Goal: Task Accomplishment & Management: Complete application form

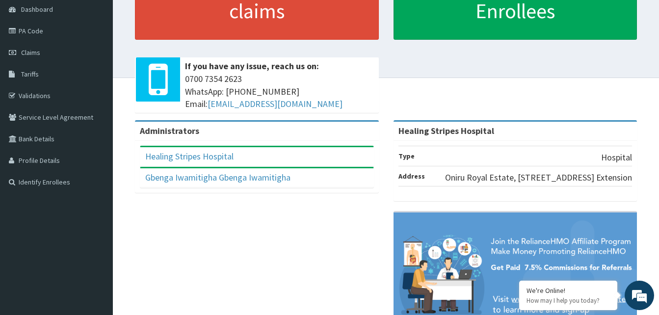
scroll to position [98, 0]
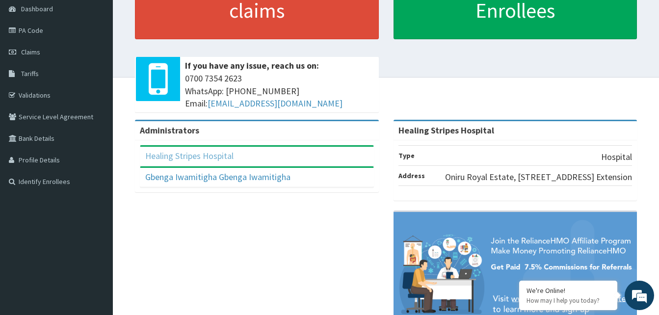
click at [172, 158] on link "Healing Stripes Hospital" at bounding box center [189, 155] width 88 height 11
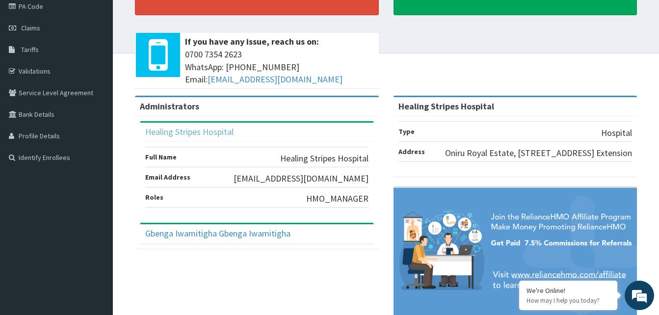
scroll to position [124, 0]
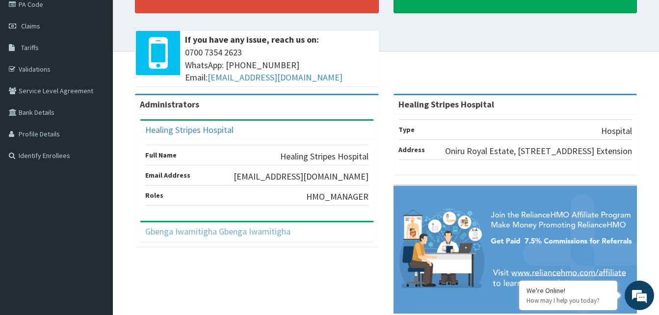
click at [206, 234] on link "Gbenga Iwamitigha Gbenga Iwamitigha" at bounding box center [217, 231] width 145 height 11
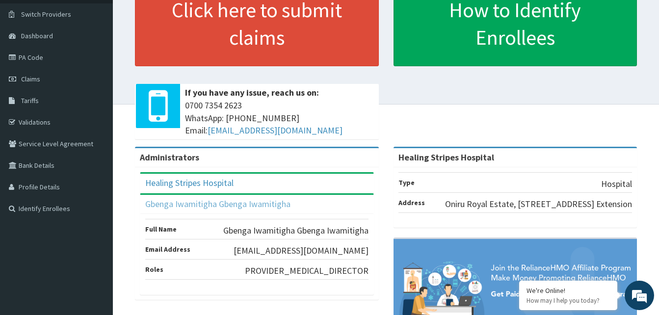
scroll to position [0, 0]
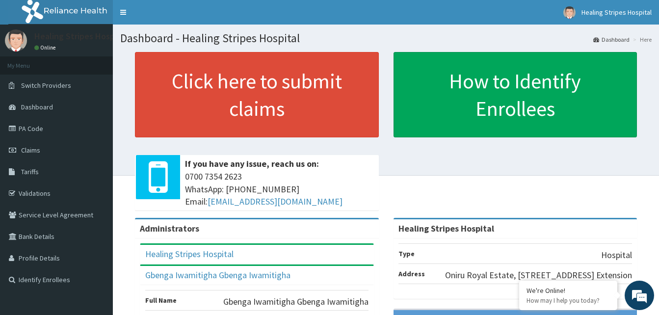
click at [34, 129] on link "PA Code" at bounding box center [56, 129] width 113 height 22
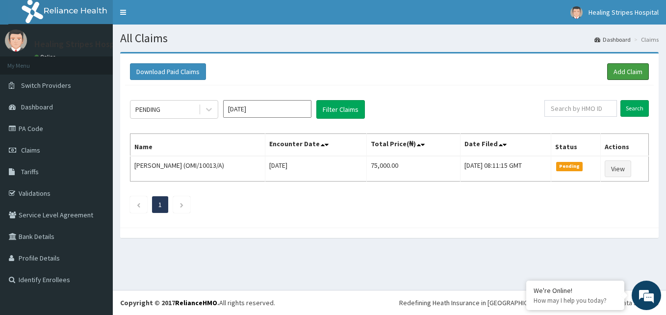
click at [634, 71] on link "Add Claim" at bounding box center [629, 71] width 42 height 17
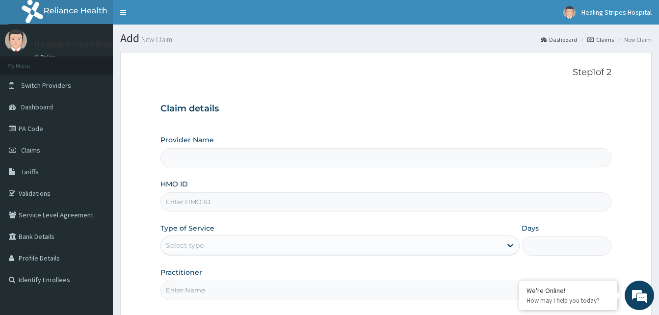
type input "Healing Stripes Hospital"
click at [179, 204] on input "HMO ID" at bounding box center [385, 201] width 451 height 19
drag, startPoint x: 205, startPoint y: 205, endPoint x: 148, endPoint y: 210, distance: 57.6
click at [148, 210] on form "Step 1 of 2 Claim details Provider Name Healing Stripes Hospital HMO ID AIP/100…" at bounding box center [385, 213] width 531 height 322
paste input "72/A"
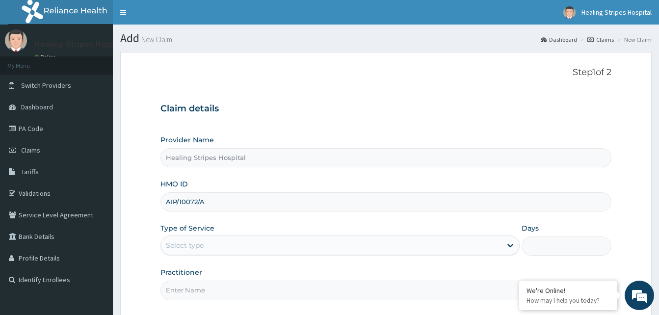
type input "AIP/10072/A"
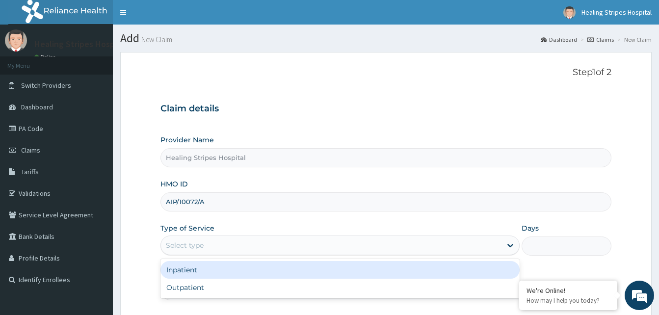
click at [196, 244] on div "Select type" at bounding box center [185, 245] width 38 height 10
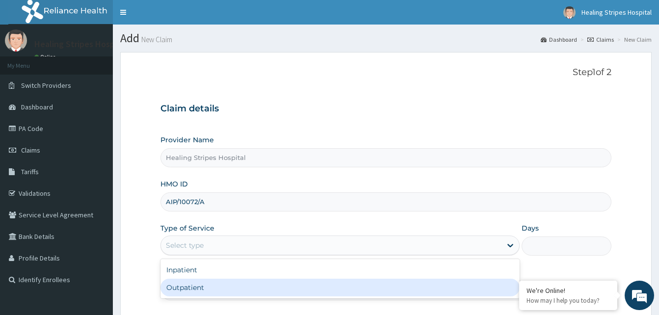
click at [195, 290] on div "Outpatient" at bounding box center [339, 288] width 359 height 18
type input "1"
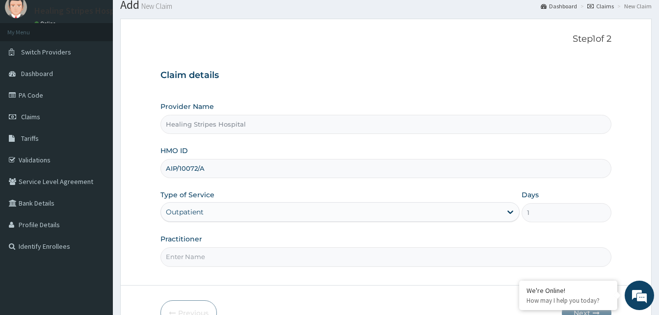
scroll to position [92, 0]
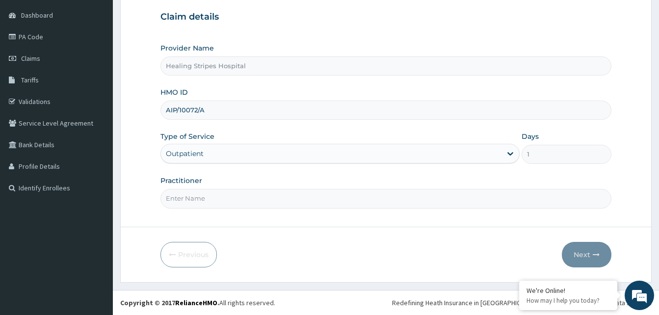
click at [194, 199] on input "Practitioner" at bounding box center [385, 198] width 451 height 19
type input "DR. [PERSON_NAME]"
click at [581, 251] on button "Next" at bounding box center [587, 255] width 50 height 26
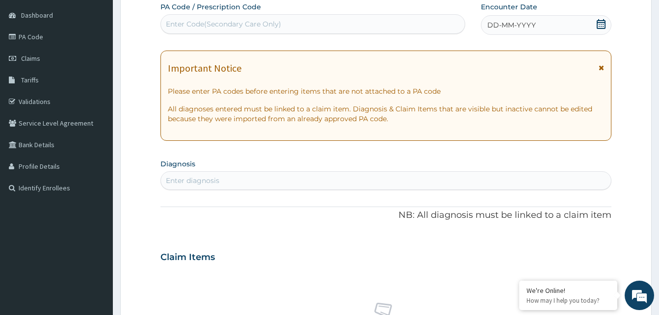
click at [204, 180] on div "Enter diagnosis" at bounding box center [192, 181] width 53 height 10
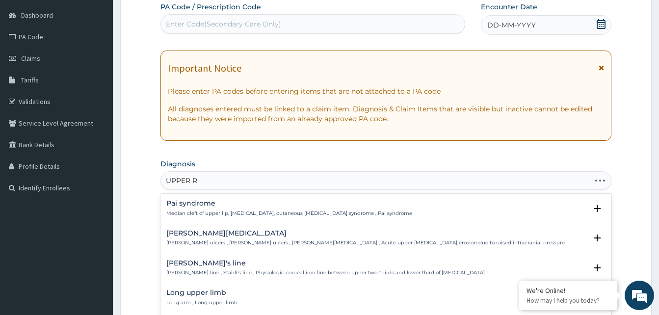
type input "UPPER RES"
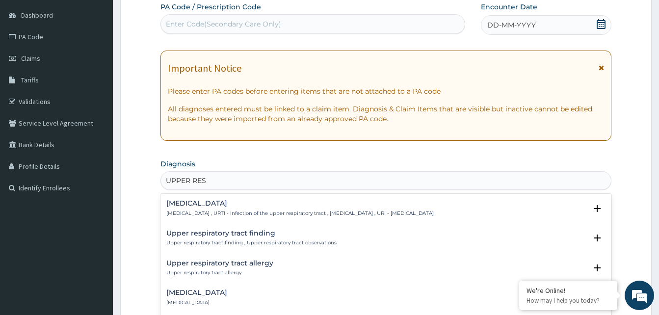
click at [259, 204] on h4 "Upper respiratory infection" at bounding box center [299, 203] width 267 height 7
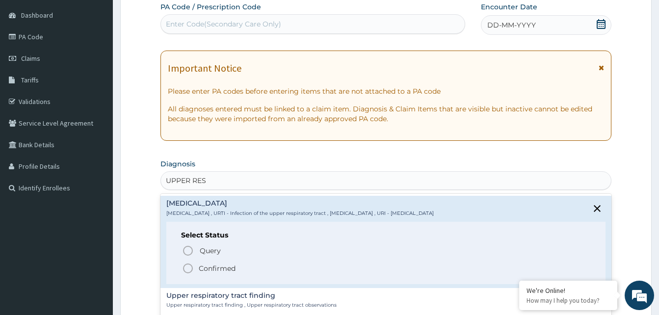
click at [197, 268] on span "Confirmed" at bounding box center [386, 269] width 409 height 12
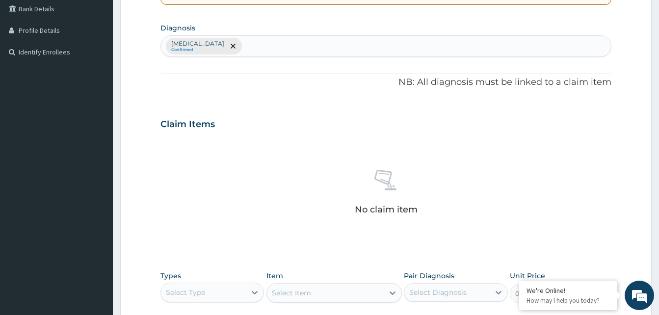
scroll to position [239, 0]
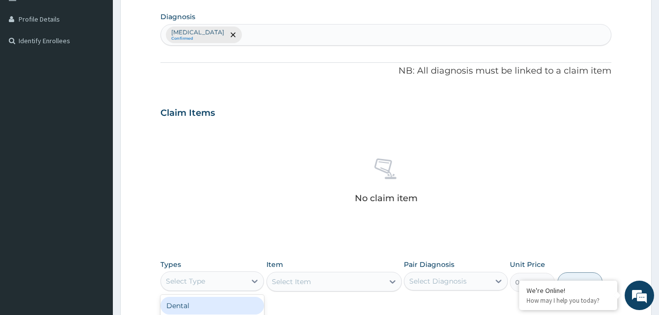
click at [182, 278] on div "Select Type" at bounding box center [185, 281] width 39 height 10
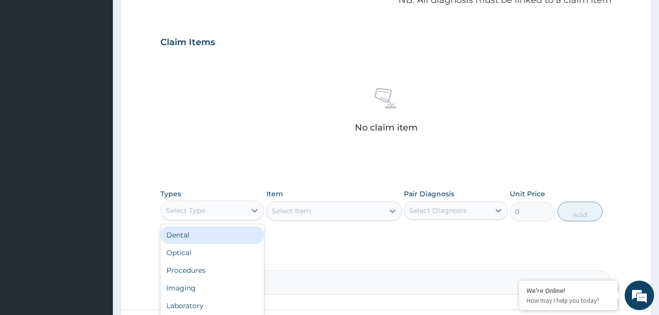
scroll to position [386, 0]
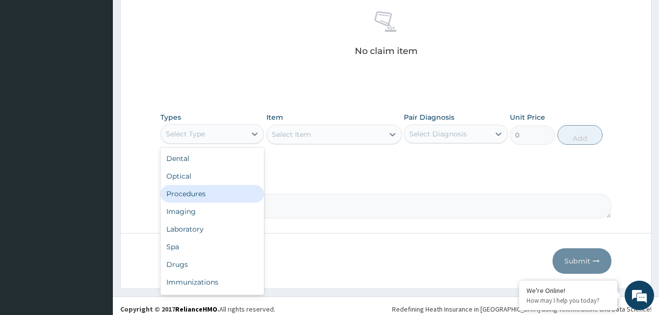
click at [189, 195] on div "Procedures" at bounding box center [212, 194] width 104 height 18
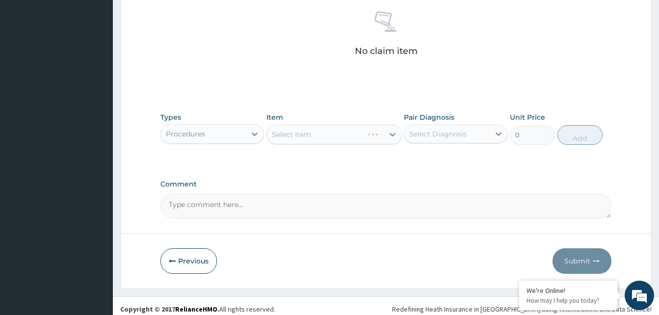
click at [295, 136] on div "Select Item" at bounding box center [333, 135] width 135 height 20
click at [289, 136] on div "Select Item" at bounding box center [291, 135] width 39 height 10
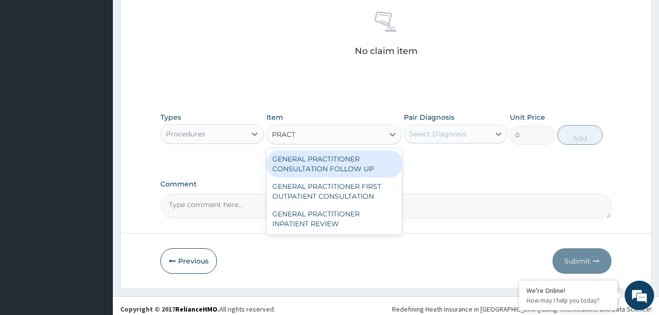
type input "PRACT"
click at [313, 164] on div "GENERAL PRACTITIONER CONSULTATION FOLLOW UP" at bounding box center [333, 163] width 135 height 27
type input "3000"
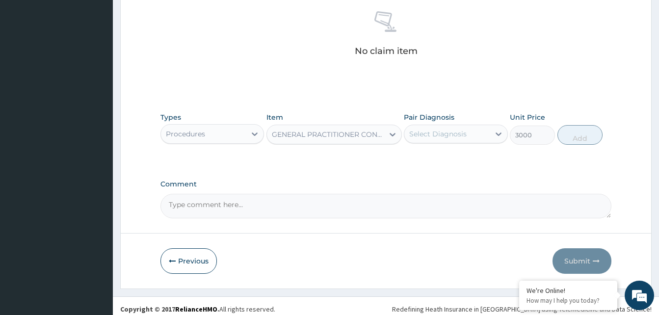
click at [429, 135] on div "Select Diagnosis" at bounding box center [437, 134] width 57 height 10
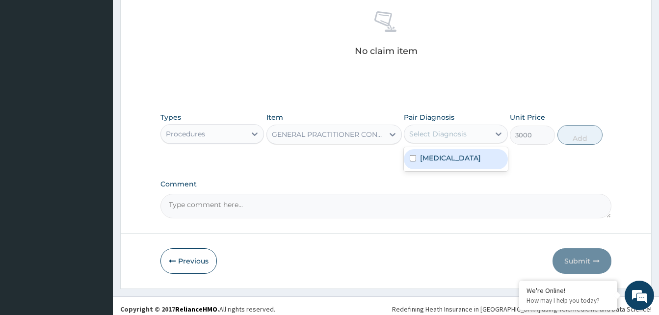
click at [420, 163] on label "Upper respiratory infection" at bounding box center [450, 158] width 61 height 10
checkbox input "true"
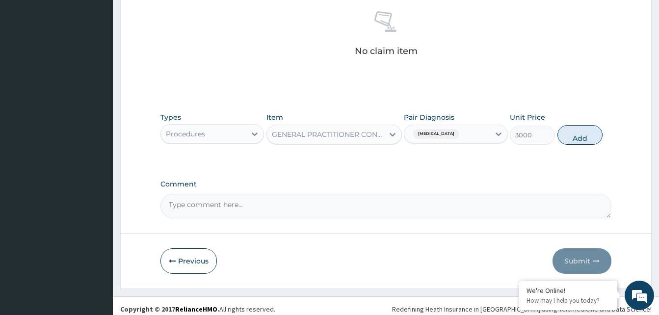
click at [578, 140] on button "Add" at bounding box center [579, 135] width 45 height 20
type input "0"
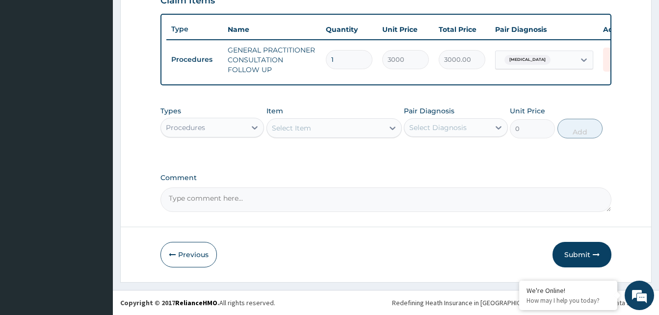
click at [222, 131] on div "Procedures" at bounding box center [203, 128] width 85 height 16
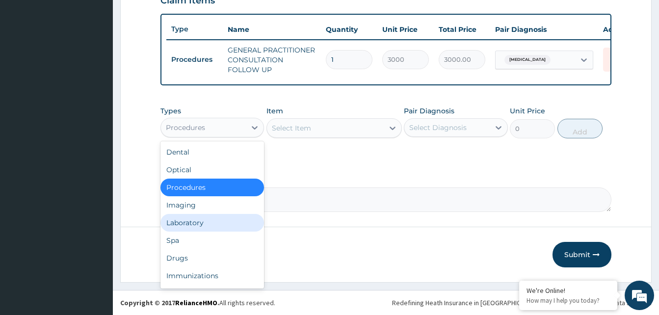
click at [204, 224] on div "Laboratory" at bounding box center [212, 223] width 104 height 18
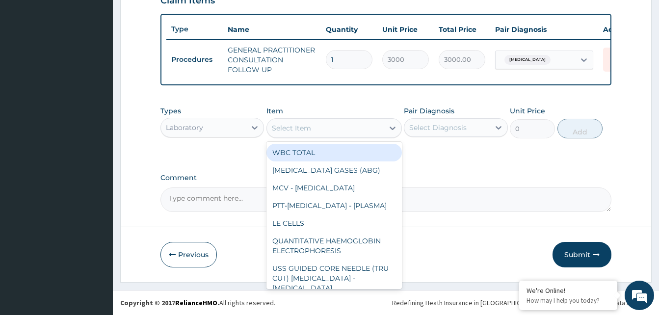
click at [288, 127] on div "Select Item" at bounding box center [291, 128] width 39 height 10
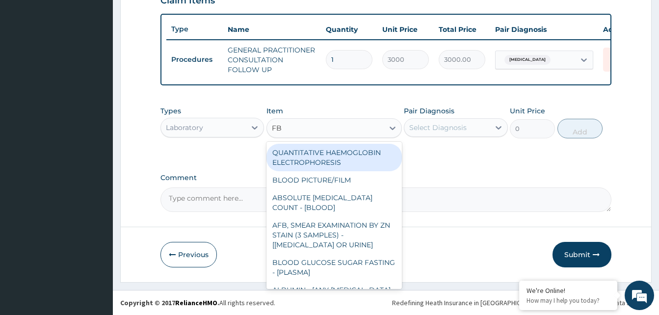
type input "FBC"
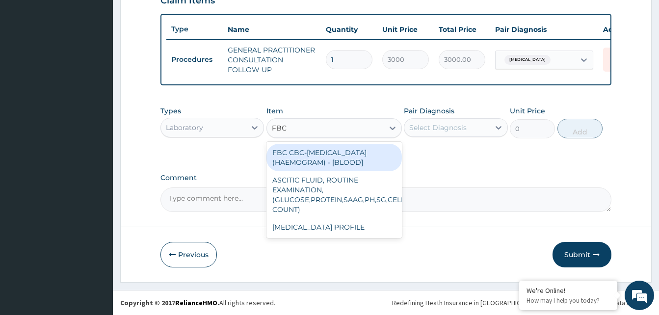
click at [307, 162] on div "FBC CBC-COMPLETE BLOOD COUNT (HAEMOGRAM) - [BLOOD]" at bounding box center [333, 157] width 135 height 27
type input "6000"
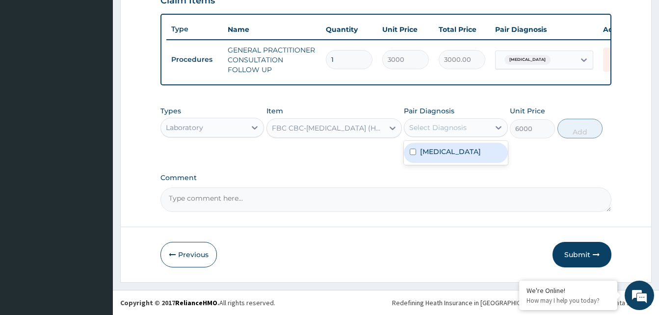
click at [435, 131] on div "Select Diagnosis" at bounding box center [437, 128] width 57 height 10
click at [417, 158] on div "Upper respiratory infection" at bounding box center [456, 153] width 104 height 20
checkbox input "true"
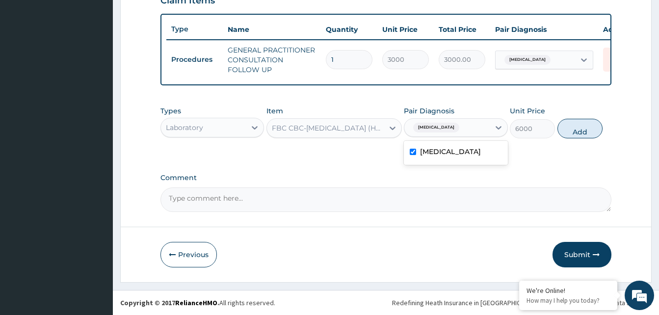
click at [580, 132] on button "Add" at bounding box center [579, 129] width 45 height 20
type input "0"
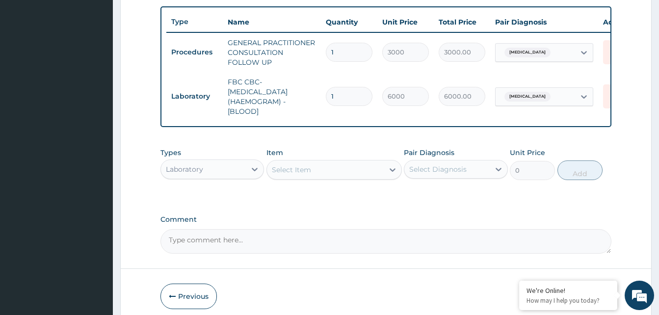
click at [298, 175] on div "Select Item" at bounding box center [291, 170] width 39 height 10
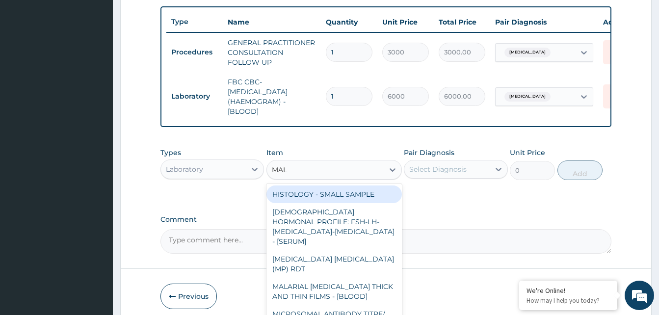
type input "MALA"
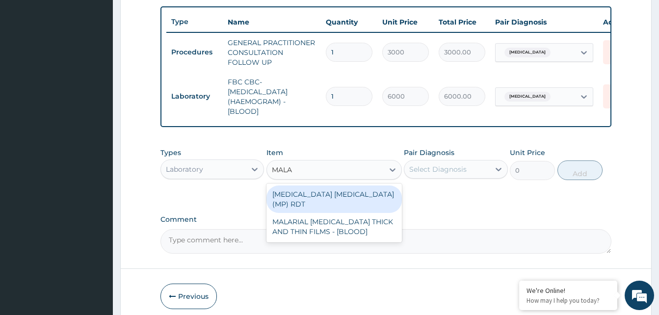
click at [303, 204] on div "MALARIA PARASITE (MP) RDT" at bounding box center [333, 198] width 135 height 27
type input "2400"
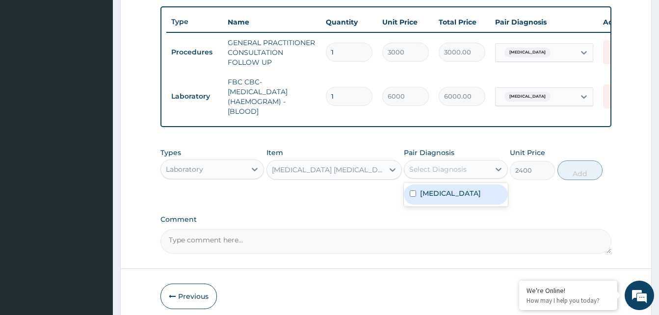
click at [457, 174] on div "Select Diagnosis" at bounding box center [437, 169] width 57 height 10
click at [426, 198] on label "Upper respiratory infection" at bounding box center [450, 193] width 61 height 10
checkbox input "true"
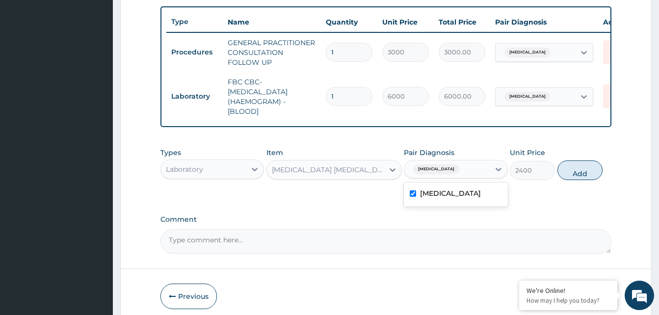
click at [581, 180] on button "Add" at bounding box center [579, 170] width 45 height 20
type input "0"
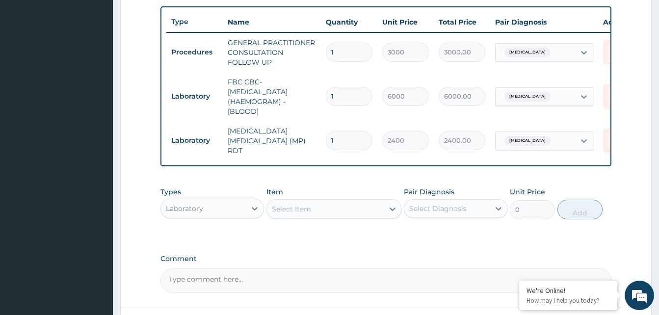
click at [250, 208] on icon at bounding box center [255, 209] width 10 height 10
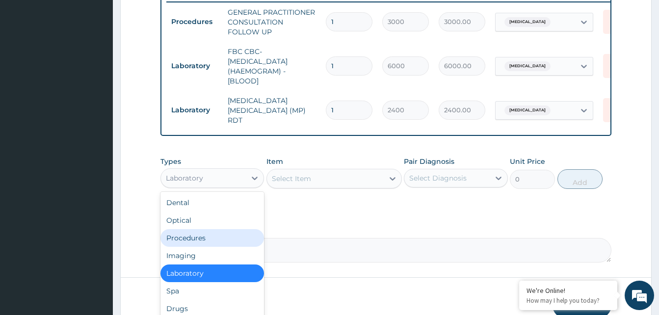
scroll to position [442, 0]
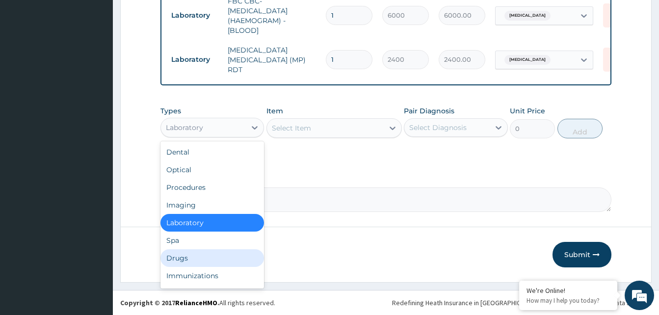
click at [176, 257] on div "Drugs" at bounding box center [212, 258] width 104 height 18
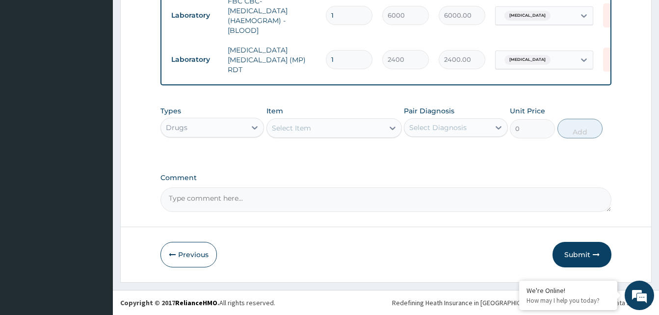
click at [299, 132] on div "Select Item" at bounding box center [291, 128] width 39 height 10
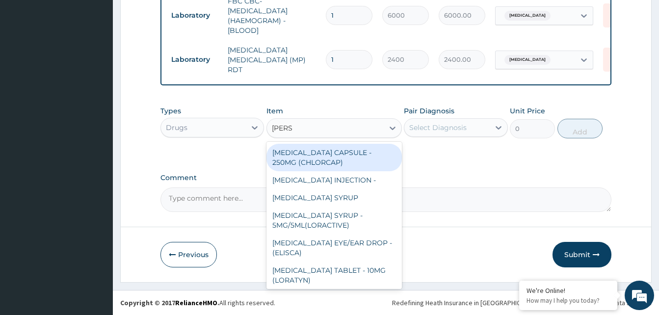
type input "LORAT"
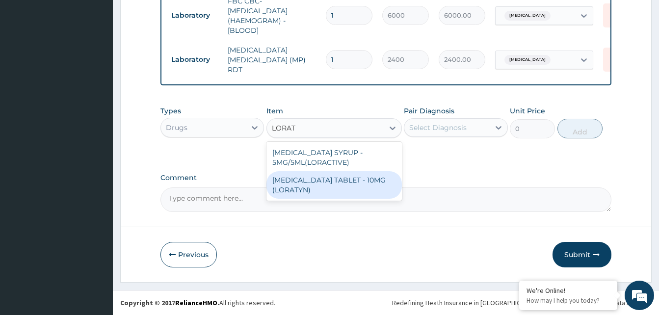
click at [317, 183] on div "LORATADINE TABLET - 10MG (LORATYN)" at bounding box center [333, 184] width 135 height 27
type input "112"
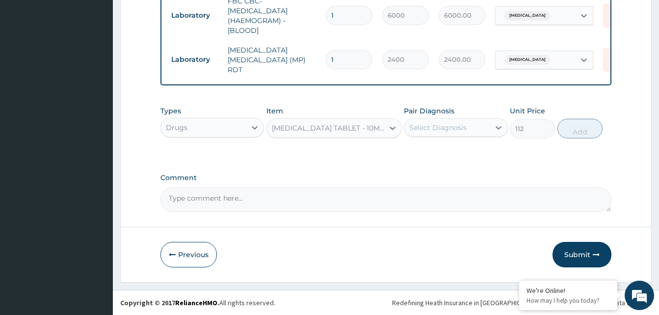
click at [468, 127] on div "Select Diagnosis" at bounding box center [446, 128] width 85 height 16
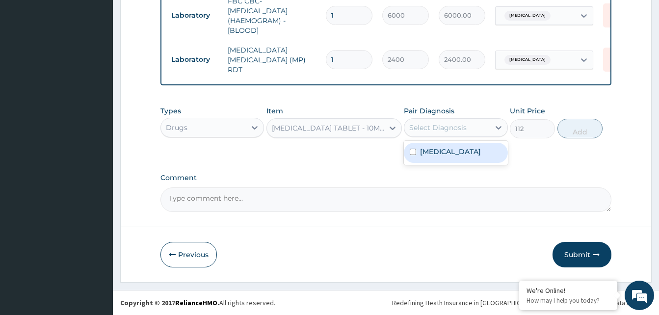
click at [443, 152] on label "Upper respiratory infection" at bounding box center [450, 152] width 61 height 10
checkbox input "true"
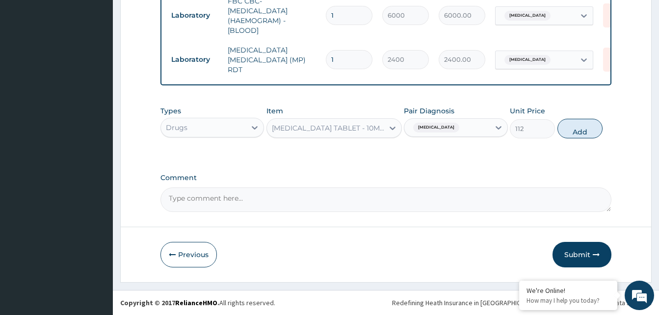
drag, startPoint x: 569, startPoint y: 134, endPoint x: 549, endPoint y: 127, distance: 21.7
click at [570, 133] on button "Add" at bounding box center [579, 129] width 45 height 20
type input "0"
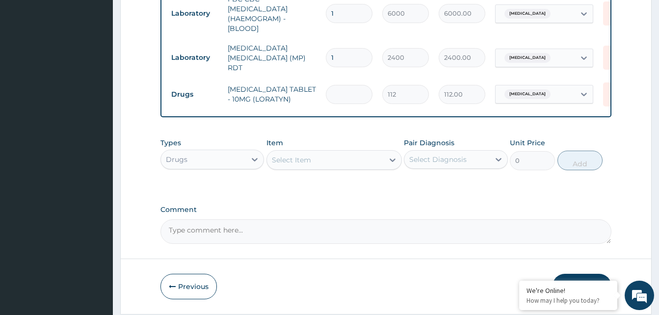
type input "0.00"
type input "5"
type input "560.00"
type input "5"
click at [292, 163] on div "Select Item" at bounding box center [291, 160] width 39 height 10
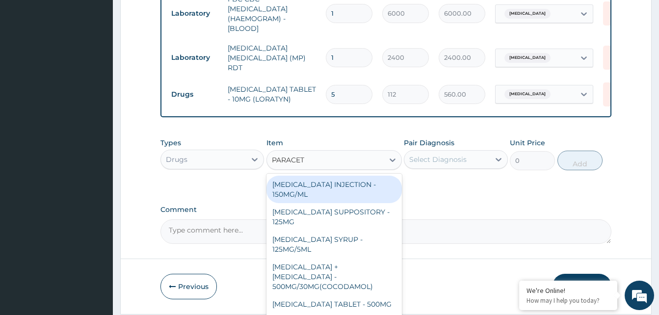
type input "PARACETA"
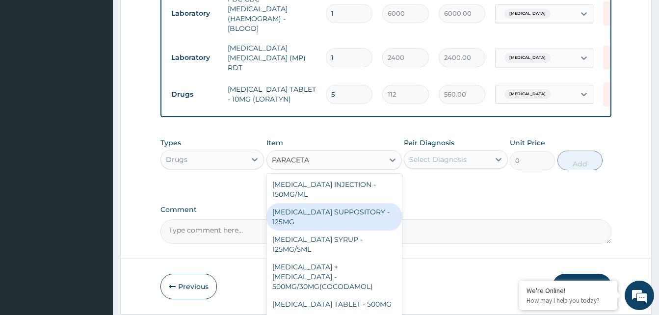
scroll to position [475, 0]
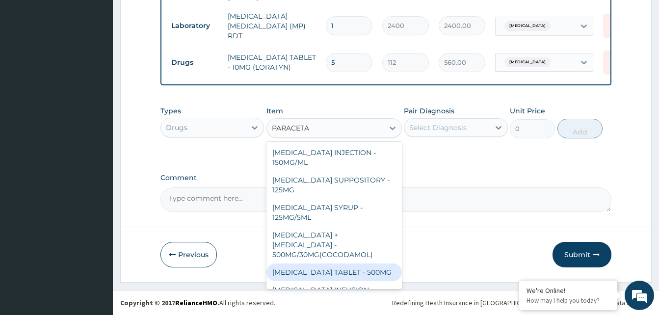
click at [353, 264] on div "PARACETAMOL TABLET - 500MG" at bounding box center [333, 273] width 135 height 18
type input "38.400000000000006"
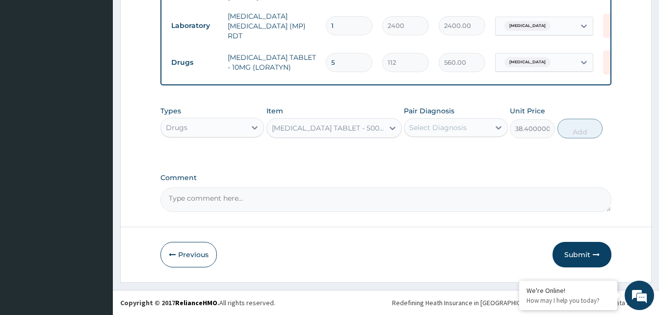
click at [425, 124] on div "Select Diagnosis" at bounding box center [437, 128] width 57 height 10
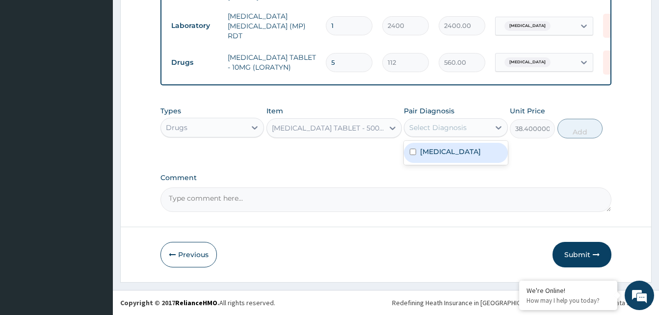
click at [420, 154] on div "Upper respiratory infection" at bounding box center [456, 153] width 104 height 20
checkbox input "true"
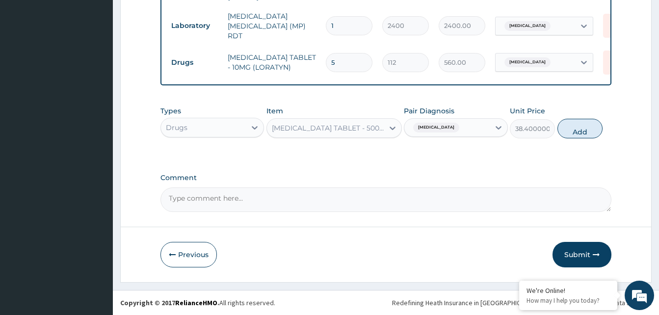
click at [569, 129] on button "Add" at bounding box center [579, 129] width 45 height 20
type input "0"
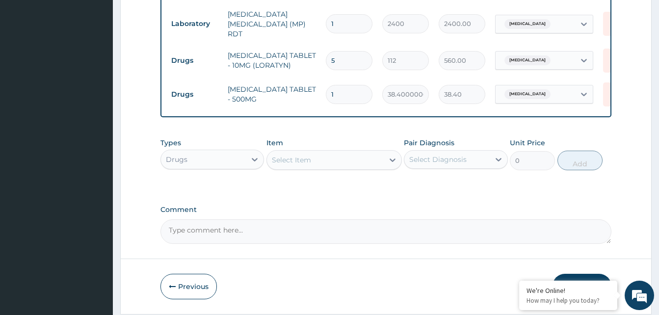
type input "18"
type input "691.20"
type input "18"
click at [282, 159] on div "Select Item" at bounding box center [291, 160] width 39 height 10
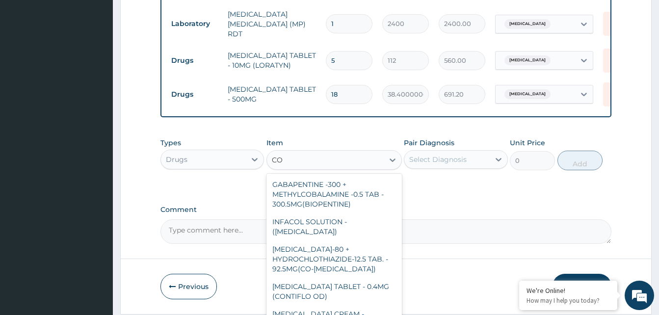
type input "C"
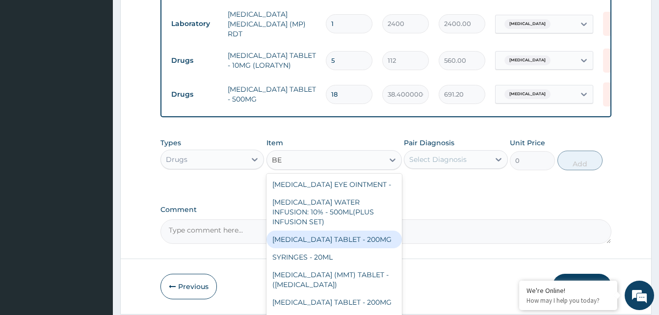
type input "B"
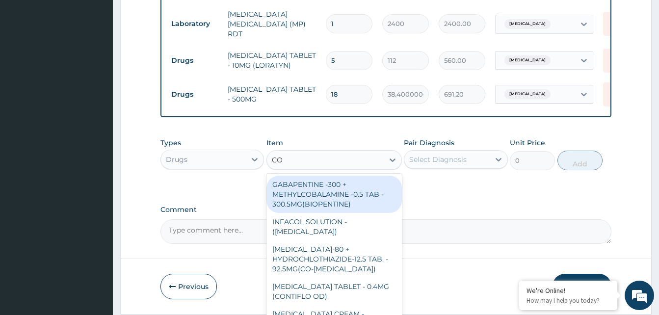
type input "COU"
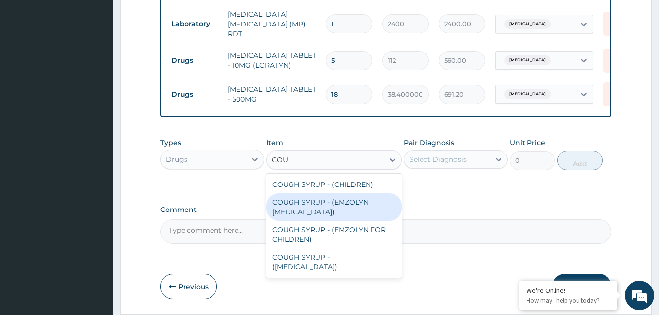
click at [309, 211] on div "COUGH SYRUP - (EMZOLYN EXPECTORANT)" at bounding box center [333, 206] width 135 height 27
type input "1280"
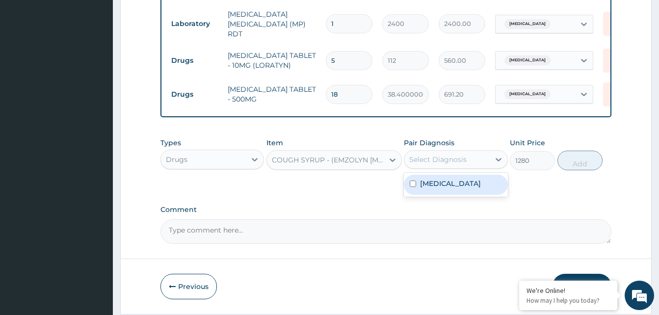
click at [460, 161] on div "Select Diagnosis" at bounding box center [437, 160] width 57 height 10
click at [440, 188] on label "Upper respiratory infection" at bounding box center [450, 184] width 61 height 10
checkbox input "true"
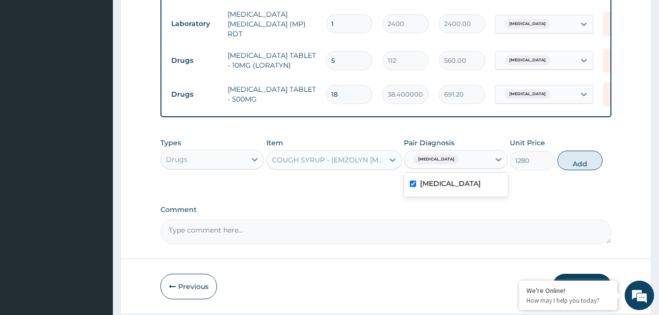
click at [573, 163] on button "Add" at bounding box center [579, 161] width 45 height 20
type input "0"
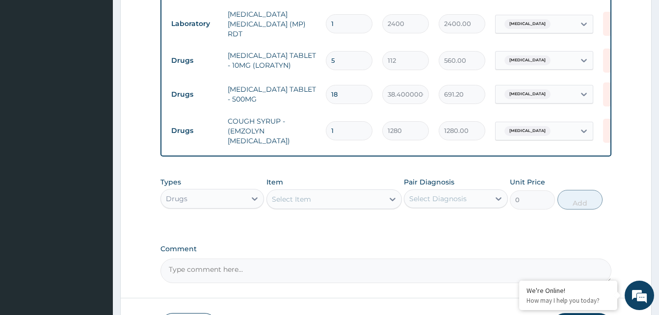
click at [303, 200] on div "Select Item" at bounding box center [291, 199] width 39 height 10
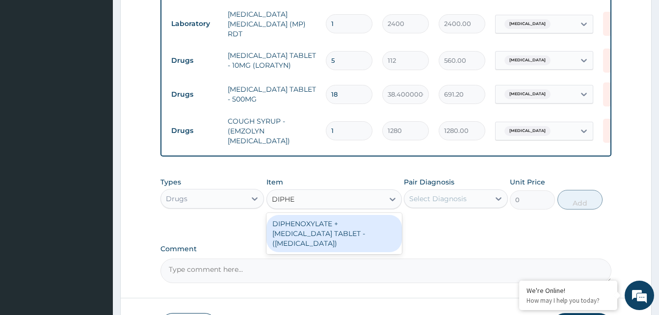
type input "DIPHE"
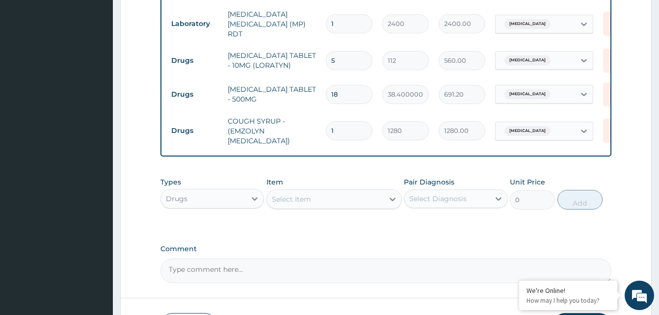
click at [279, 203] on div "Select Item" at bounding box center [291, 199] width 39 height 10
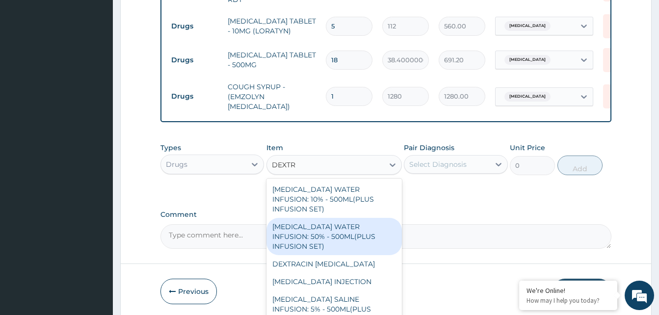
scroll to position [549, 0]
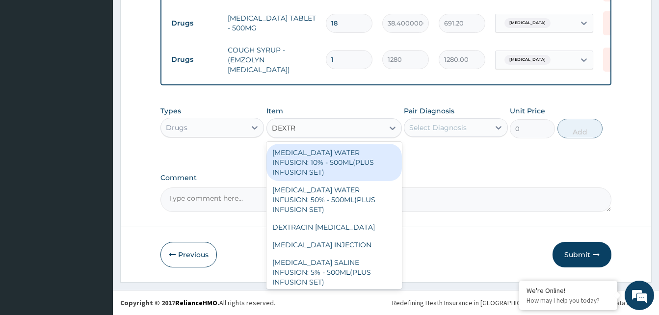
type input "DEXTR"
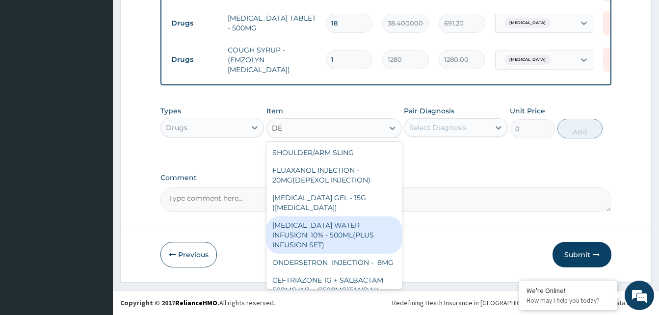
type input "D"
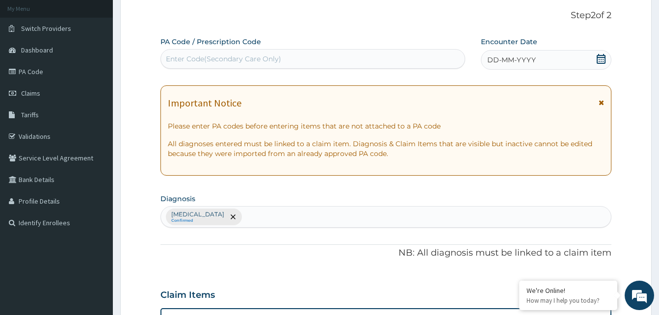
scroll to position [9, 0]
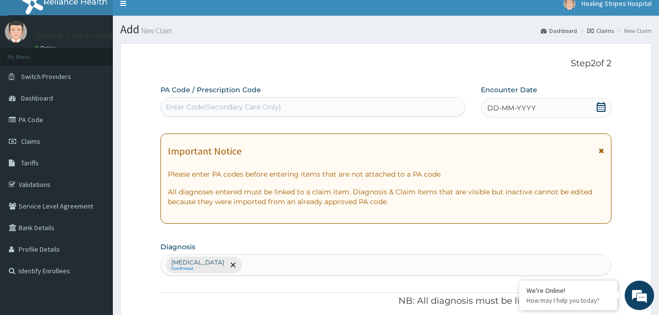
click at [505, 107] on span "DD-MM-YYYY" at bounding box center [511, 108] width 49 height 10
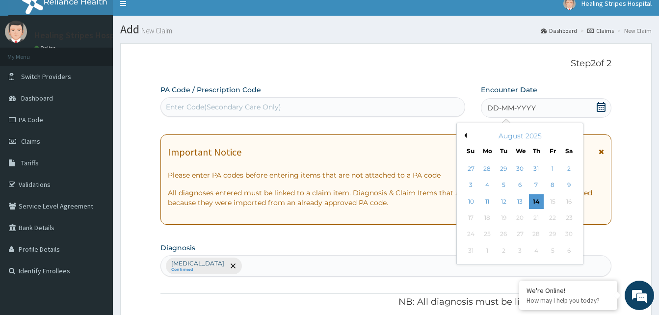
click at [466, 138] on div "August 2025" at bounding box center [520, 136] width 118 height 10
click at [465, 135] on button "Previous Month" at bounding box center [464, 135] width 5 height 5
click at [521, 218] on div "23" at bounding box center [519, 218] width 15 height 15
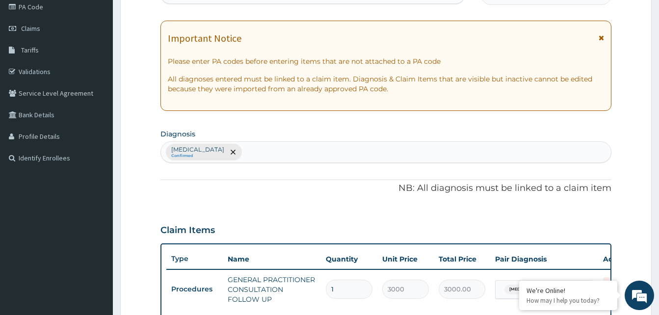
scroll to position [0, 0]
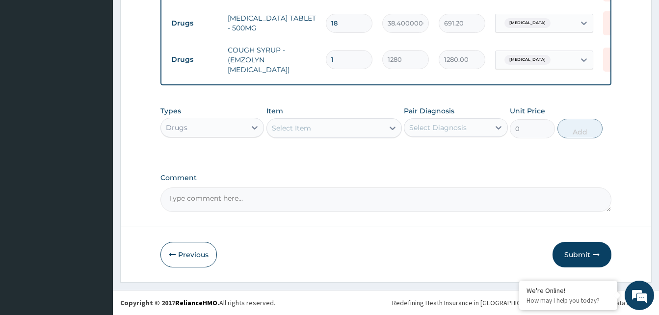
click at [574, 251] on button "Submit" at bounding box center [582, 255] width 59 height 26
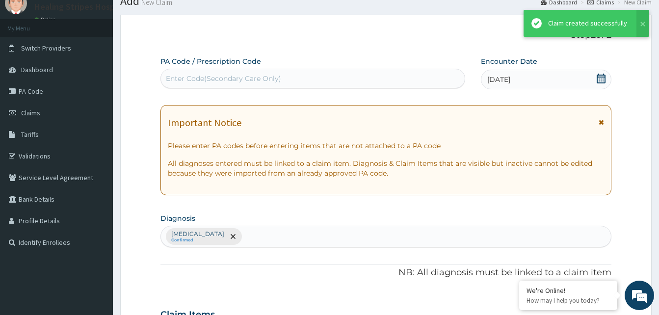
scroll to position [549, 0]
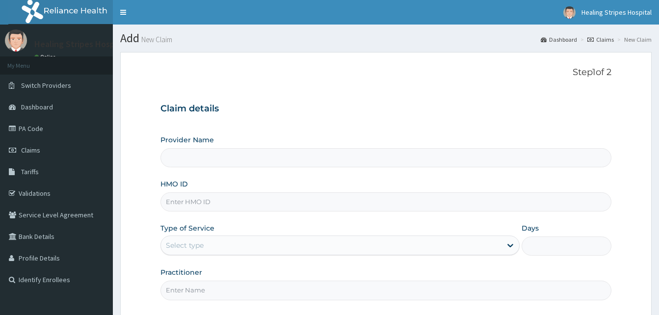
type input "Healing Stripes Hospital"
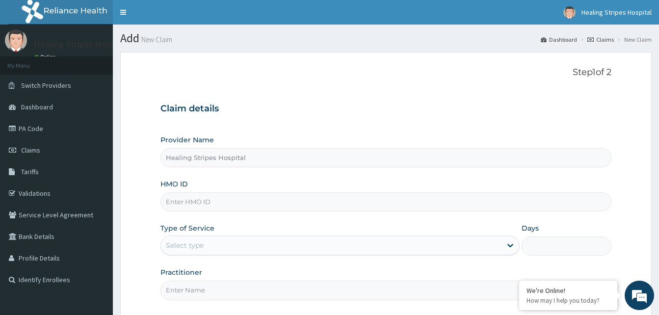
click at [187, 197] on input "HMO ID" at bounding box center [385, 201] width 451 height 19
type input "SAA/10008/A"
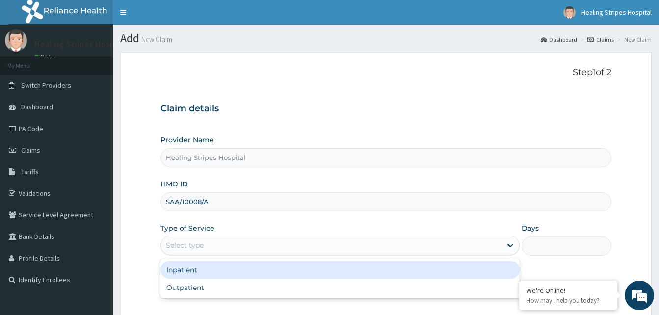
click at [205, 240] on div "Select type" at bounding box center [331, 246] width 341 height 16
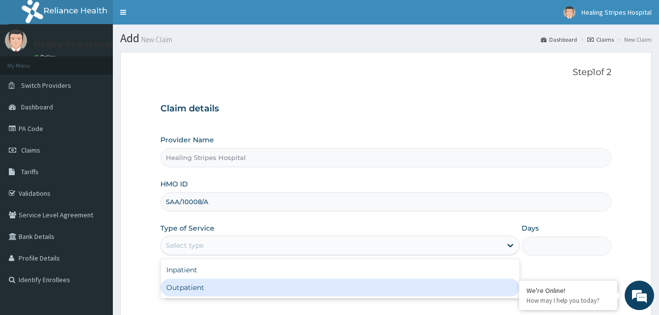
click at [187, 285] on div "Outpatient" at bounding box center [339, 288] width 359 height 18
type input "1"
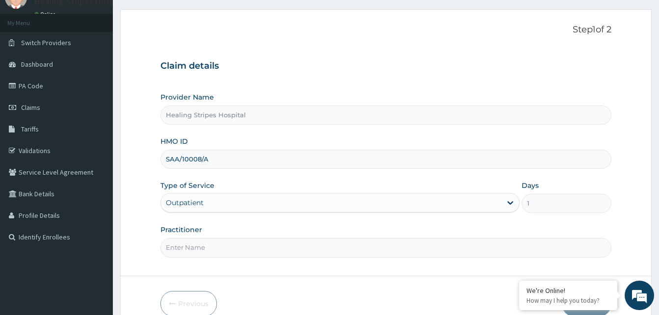
scroll to position [92, 0]
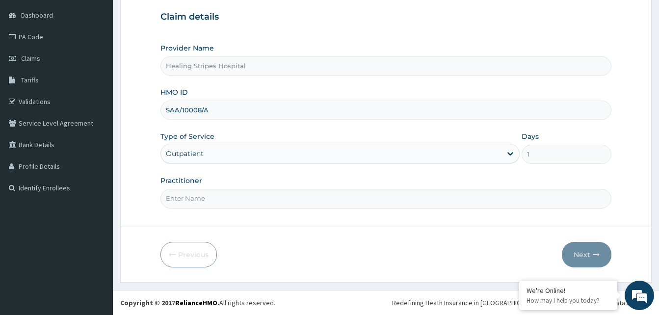
click at [196, 200] on input "Practitioner" at bounding box center [385, 198] width 451 height 19
type input "DR. [PERSON_NAME]"
click at [580, 253] on button "Next" at bounding box center [587, 255] width 50 height 26
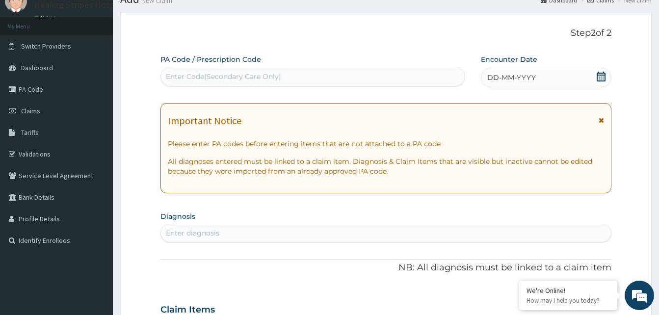
scroll to position [0, 0]
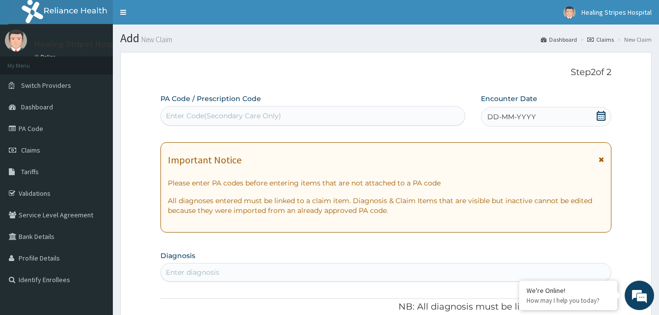
click at [507, 119] on span "DD-MM-YYYY" at bounding box center [511, 117] width 49 height 10
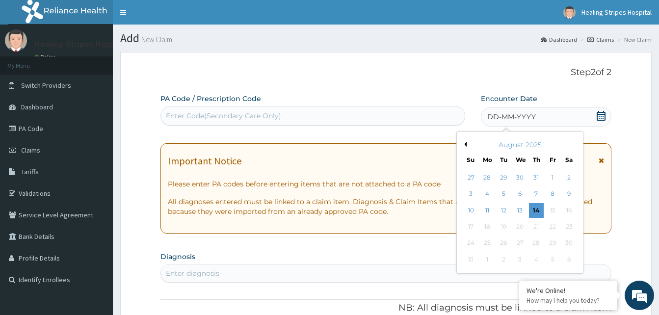
click at [467, 145] on div "August 2025" at bounding box center [520, 145] width 118 height 10
click at [465, 145] on button "Previous Month" at bounding box center [464, 144] width 5 height 5
click at [522, 228] on div "23" at bounding box center [519, 226] width 15 height 15
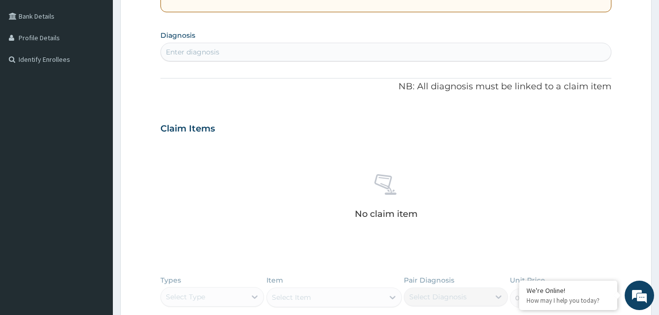
scroll to position [196, 0]
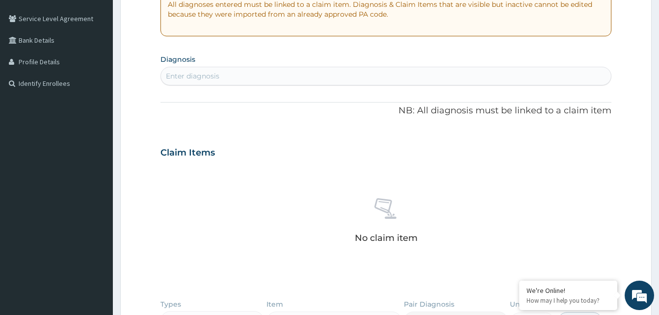
click at [206, 78] on div "Enter diagnosis" at bounding box center [192, 76] width 53 height 10
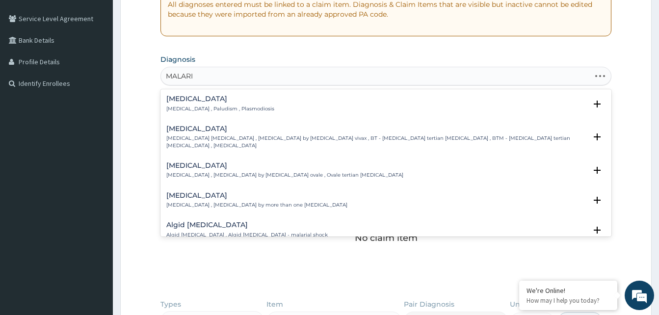
type input "[MEDICAL_DATA]"
click at [193, 106] on p "[MEDICAL_DATA] , Paludism , Plasmodiosis" at bounding box center [220, 109] width 108 height 7
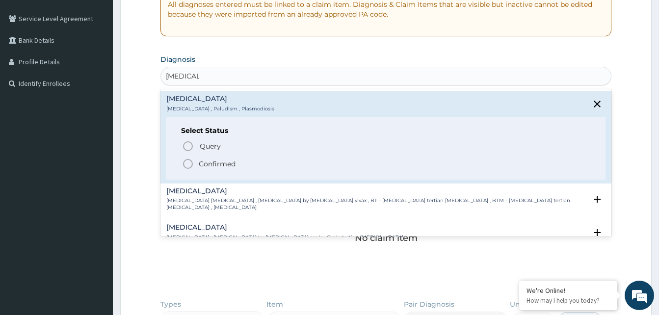
click at [198, 166] on span "Confirmed" at bounding box center [386, 164] width 409 height 12
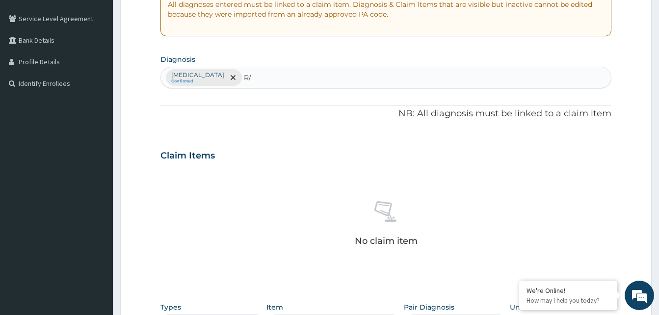
type input "R"
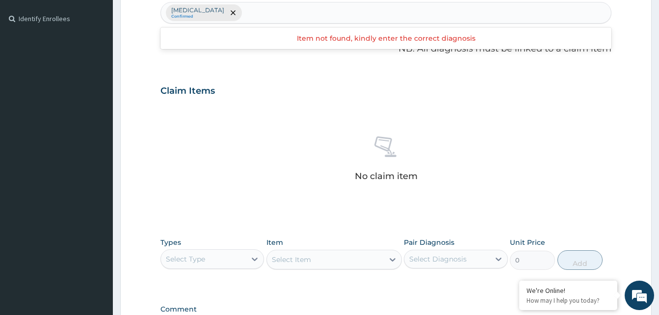
scroll to position [343, 0]
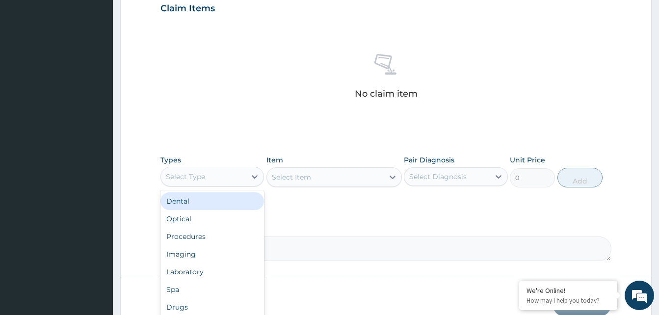
click at [196, 174] on div "Select Type" at bounding box center [185, 177] width 39 height 10
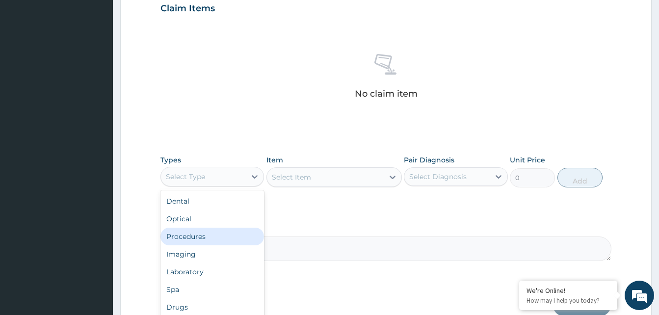
click at [185, 237] on div "Procedures" at bounding box center [212, 237] width 104 height 18
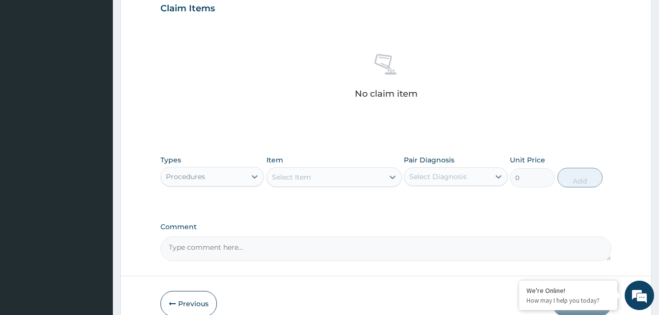
click at [290, 180] on div "Select Item" at bounding box center [291, 177] width 39 height 10
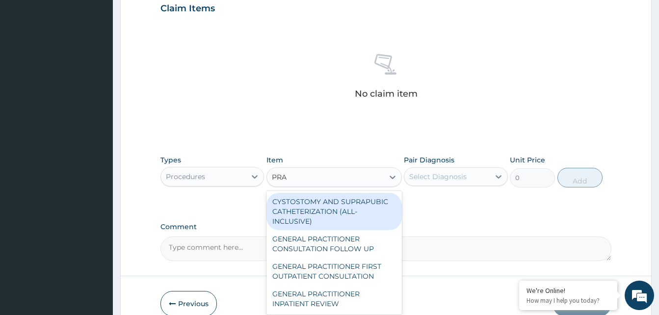
type input "PRAC"
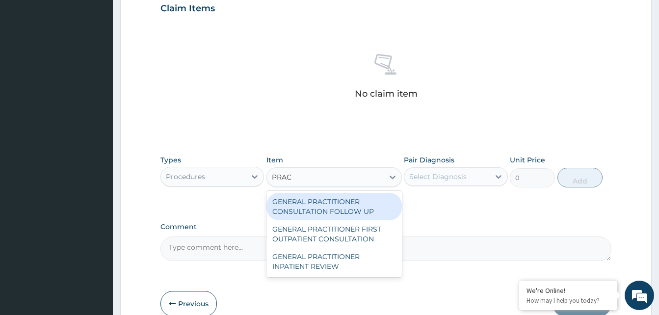
click at [326, 208] on div "GENERAL PRACTITIONER CONSULTATION FOLLOW UP" at bounding box center [333, 206] width 135 height 27
type input "3000"
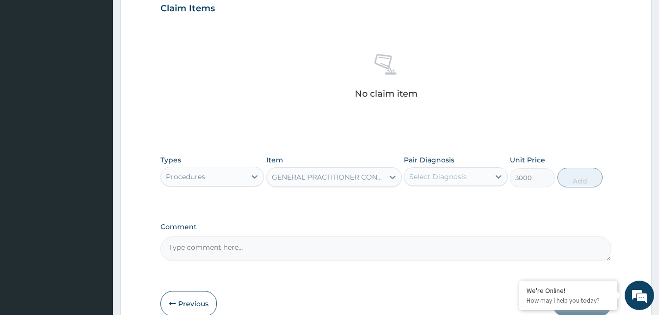
click at [424, 181] on div "Select Diagnosis" at bounding box center [437, 177] width 57 height 10
click at [419, 202] on div "Malaria" at bounding box center [456, 202] width 104 height 20
checkbox input "true"
click at [578, 179] on button "Add" at bounding box center [579, 178] width 45 height 20
type input "0"
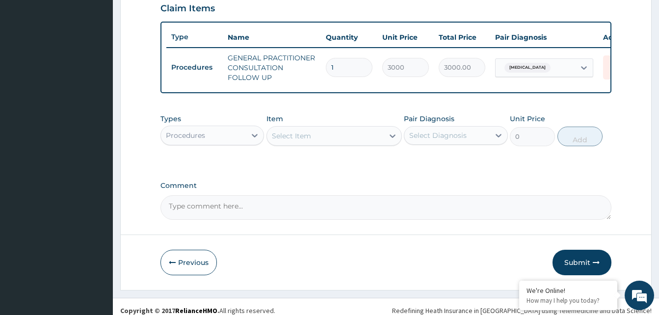
click at [231, 143] on div "Procedures" at bounding box center [203, 136] width 85 height 16
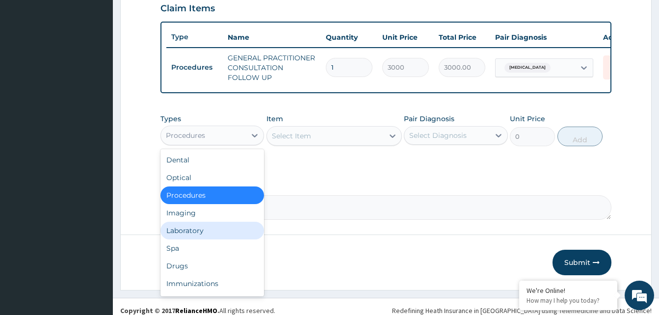
click at [194, 236] on div "Laboratory" at bounding box center [212, 231] width 104 height 18
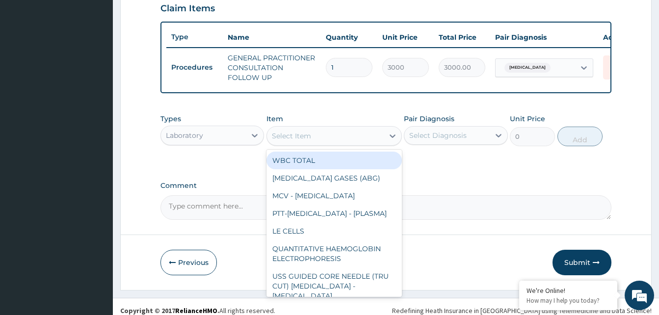
click at [284, 141] on div "Select Item" at bounding box center [291, 136] width 39 height 10
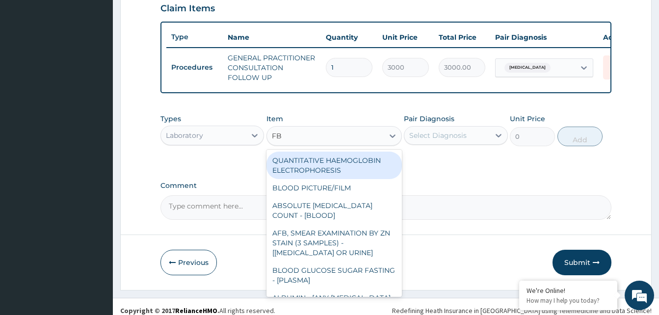
type input "FBC"
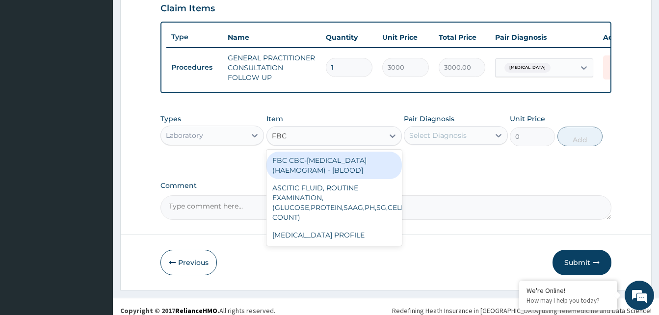
click at [305, 176] on div "FBC CBC-COMPLETE BLOOD COUNT (HAEMOGRAM) - [BLOOD]" at bounding box center [333, 165] width 135 height 27
type input "6000"
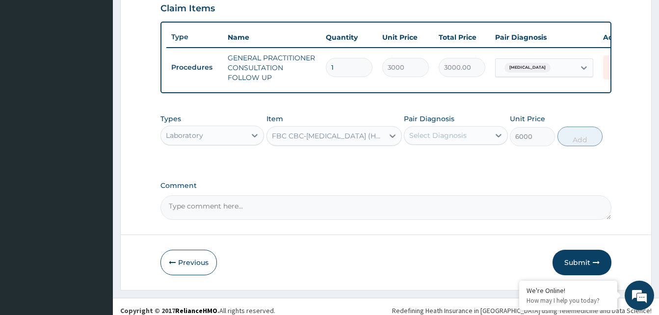
click at [459, 140] on div "Select Diagnosis" at bounding box center [437, 136] width 57 height 10
click at [432, 164] on label "Malaria" at bounding box center [450, 160] width 61 height 10
checkbox input "true"
click at [569, 146] on button "Add" at bounding box center [579, 137] width 45 height 20
type input "0"
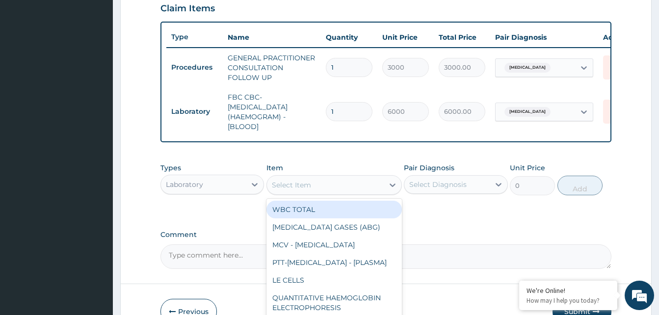
click at [286, 190] on div "Select Item" at bounding box center [291, 185] width 39 height 10
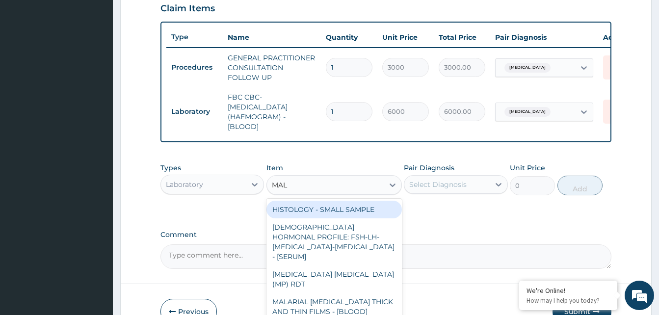
type input "MALA"
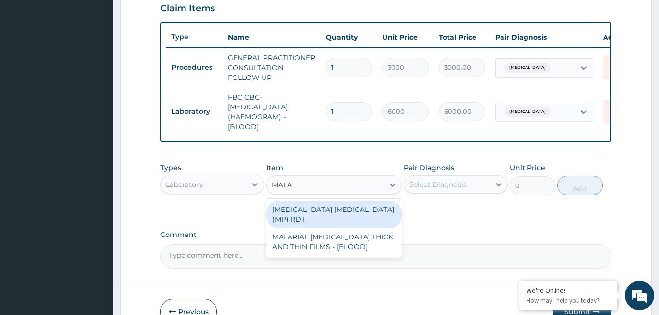
click at [323, 214] on div "MALARIA PARASITE (MP) RDT" at bounding box center [333, 214] width 135 height 27
type input "2400"
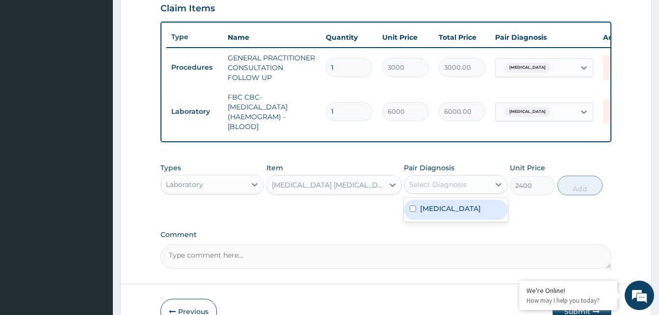
click at [444, 189] on div "Select Diagnosis" at bounding box center [437, 185] width 57 height 10
click at [425, 213] on label "Malaria" at bounding box center [450, 209] width 61 height 10
checkbox input "true"
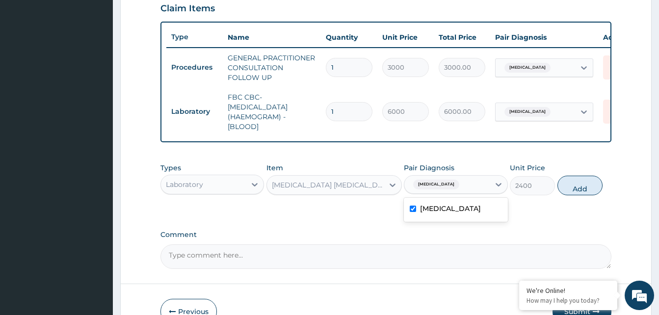
click at [569, 195] on button "Add" at bounding box center [579, 186] width 45 height 20
type input "0"
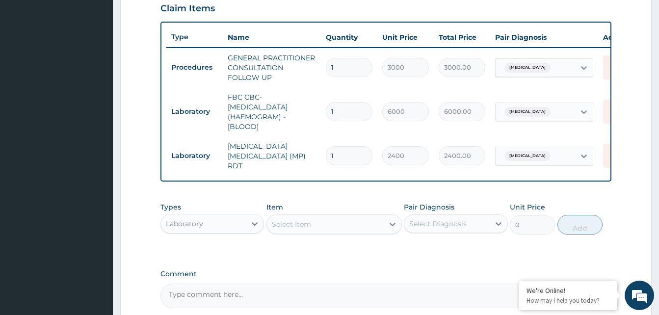
click at [237, 230] on div "Laboratory" at bounding box center [203, 224] width 85 height 16
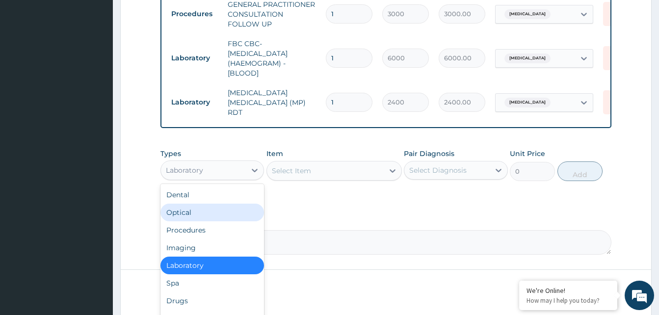
scroll to position [442, 0]
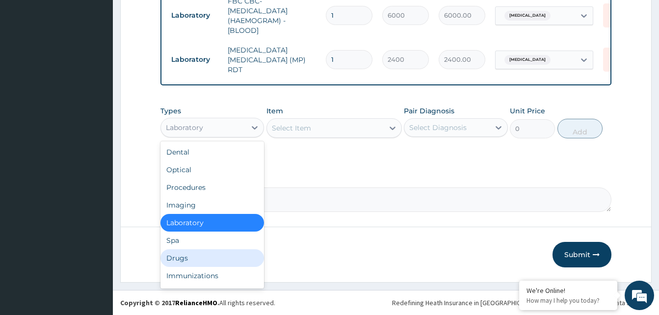
click at [188, 258] on div "Drugs" at bounding box center [212, 258] width 104 height 18
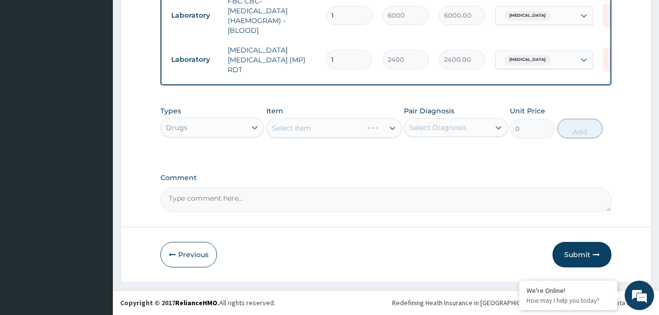
click at [285, 129] on div "Select Item" at bounding box center [333, 128] width 135 height 20
click at [306, 128] on div "Select Item" at bounding box center [291, 128] width 39 height 10
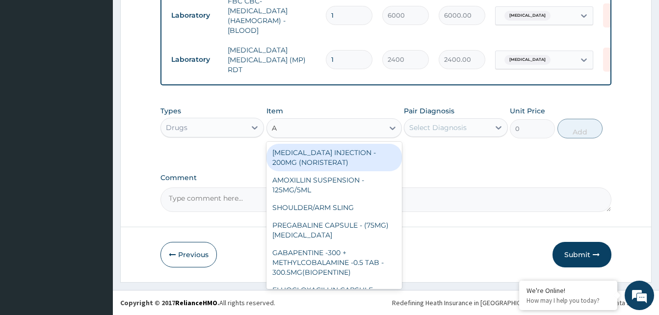
type input "A"
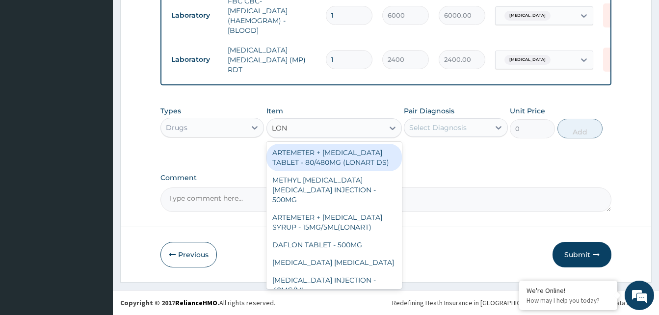
type input "LONA"
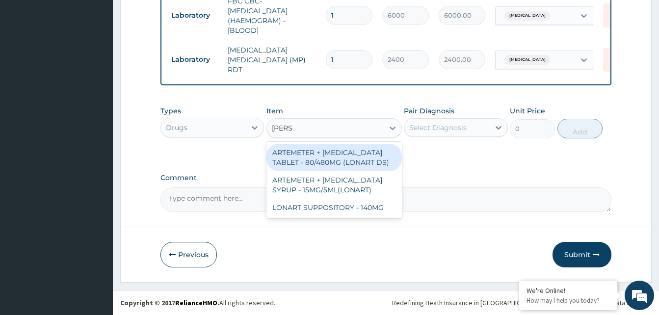
click at [370, 169] on div "ARTEMETER + [MEDICAL_DATA] TABLET - 80/480MG (LONART DS)" at bounding box center [333, 157] width 135 height 27
type input "672"
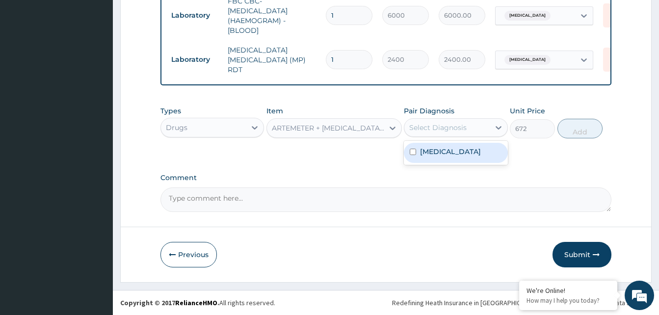
click at [452, 132] on div "Select Diagnosis" at bounding box center [437, 128] width 57 height 10
click at [436, 149] on label "Malaria" at bounding box center [450, 152] width 61 height 10
checkbox input "true"
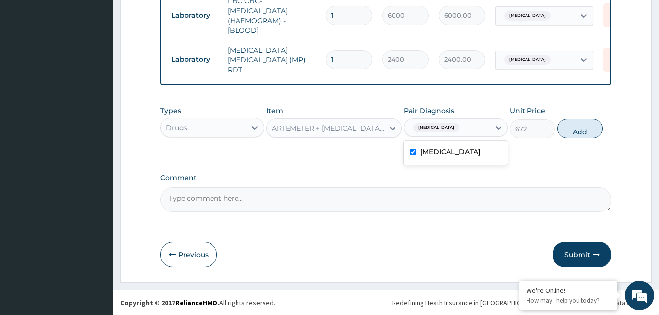
click at [577, 126] on button "Add" at bounding box center [579, 129] width 45 height 20
type input "0"
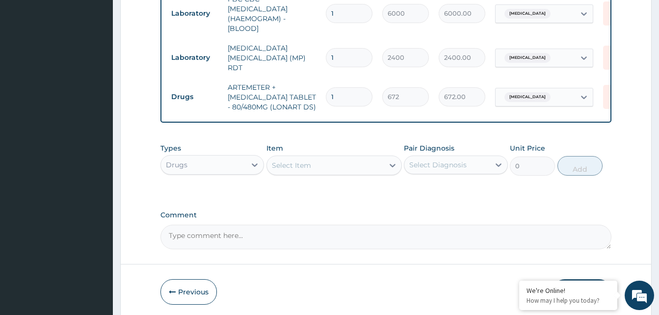
type input "0.00"
type input "6"
type input "4032.00"
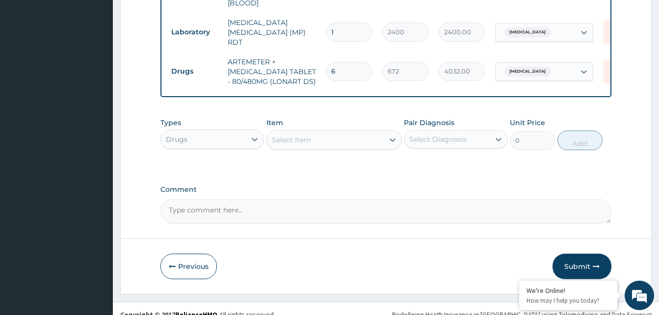
scroll to position [481, 0]
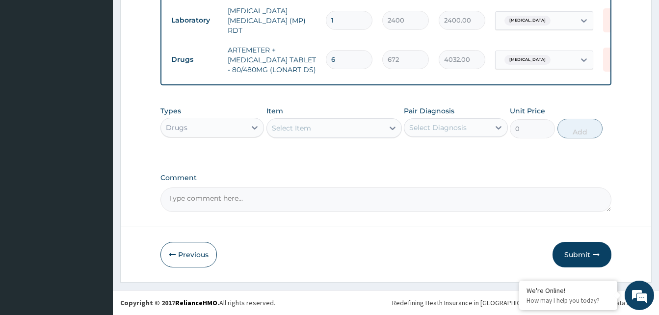
type input "6"
click at [293, 125] on div "Select Item" at bounding box center [291, 128] width 39 height 10
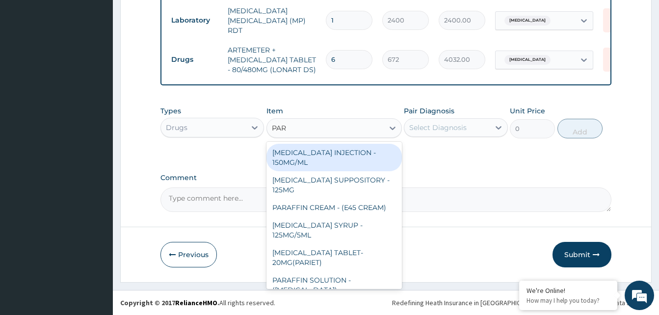
type input "PARA"
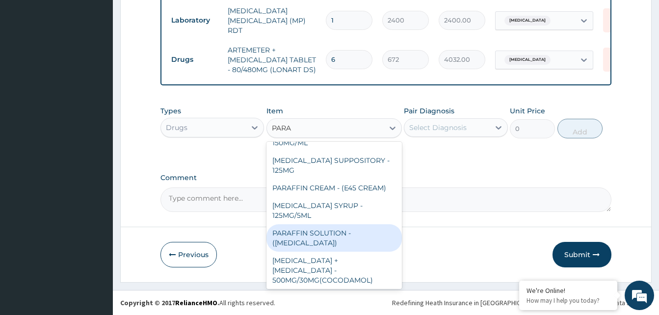
scroll to position [39, 0]
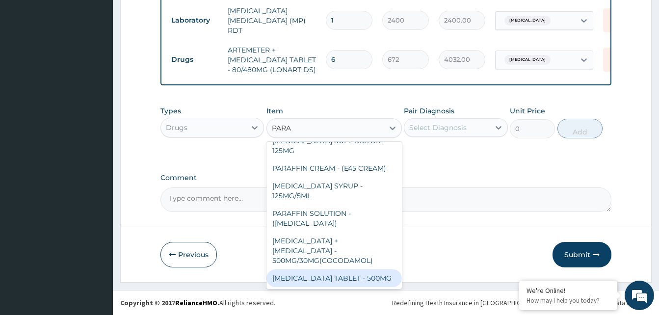
click at [342, 270] on div "PARACETAMOL TABLET - 500MG" at bounding box center [333, 278] width 135 height 18
type input "38.400000000000006"
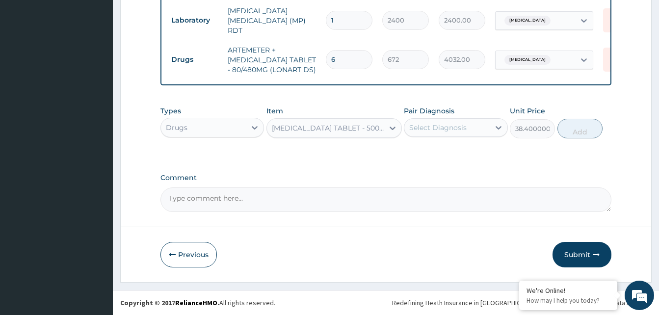
click at [434, 131] on div "Select Diagnosis" at bounding box center [437, 128] width 57 height 10
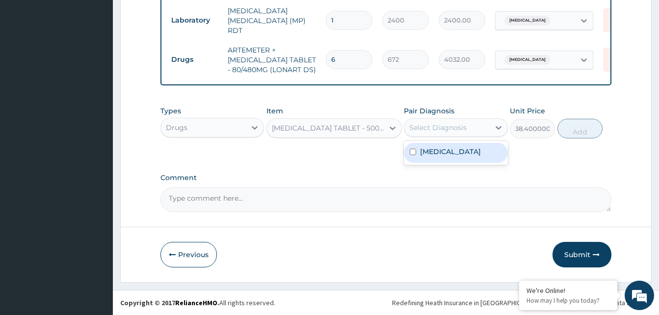
click at [428, 150] on label "Malaria" at bounding box center [450, 152] width 61 height 10
checkbox input "true"
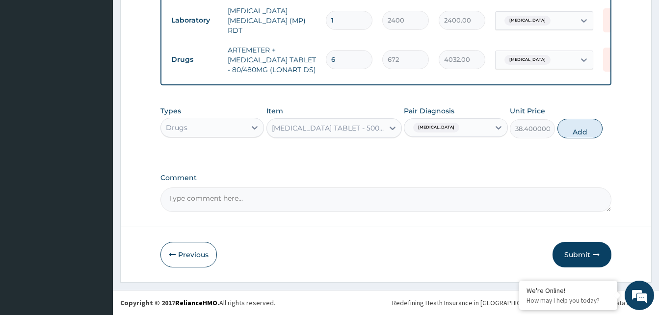
click at [581, 131] on button "Add" at bounding box center [579, 129] width 45 height 20
type input "0"
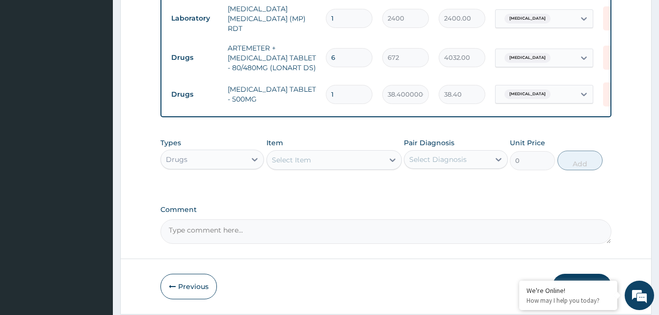
type input "18"
type input "691.20"
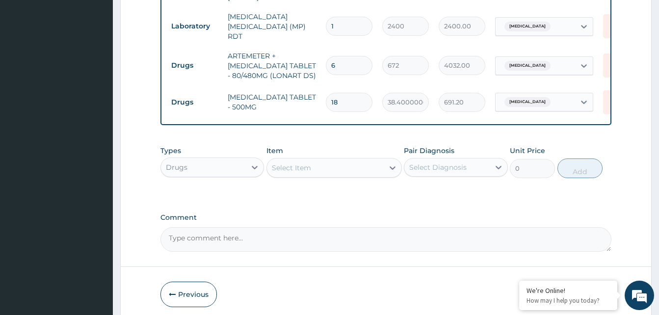
scroll to position [491, 0]
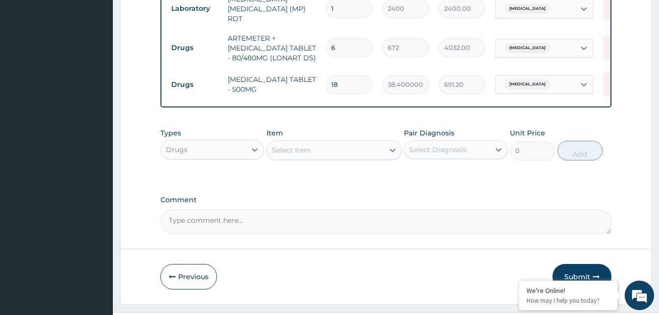
type input "18"
click at [568, 271] on button "Submit" at bounding box center [582, 277] width 59 height 26
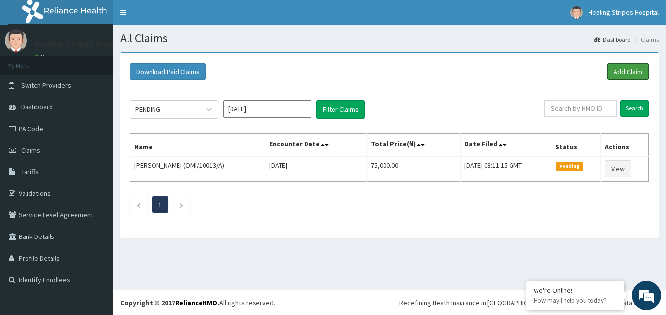
click at [625, 68] on link "Add Claim" at bounding box center [629, 71] width 42 height 17
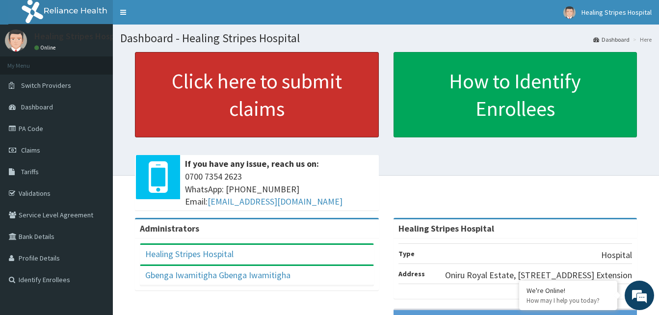
click at [232, 87] on link "Click here to submit claims" at bounding box center [257, 94] width 244 height 85
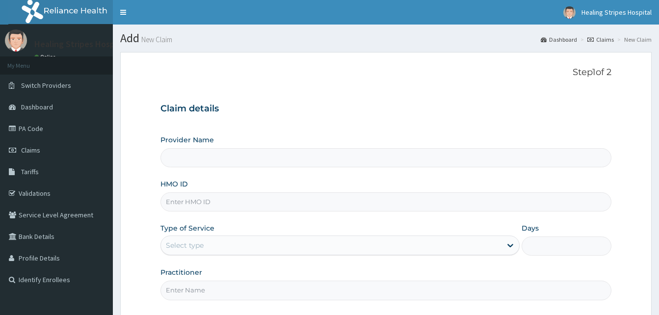
type input "Healing Stripes Hospital"
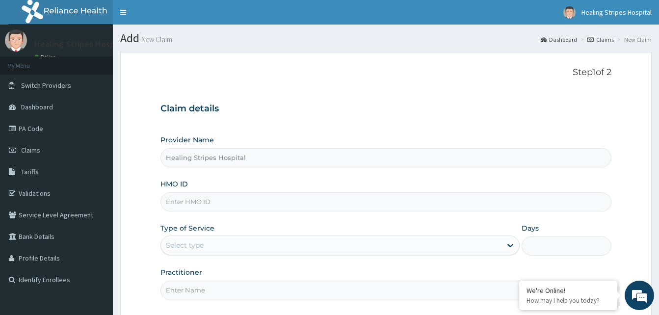
click at [194, 202] on input "HMO ID" at bounding box center [385, 201] width 451 height 19
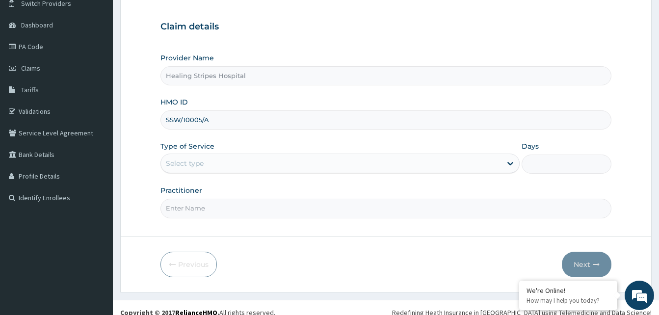
scroll to position [92, 0]
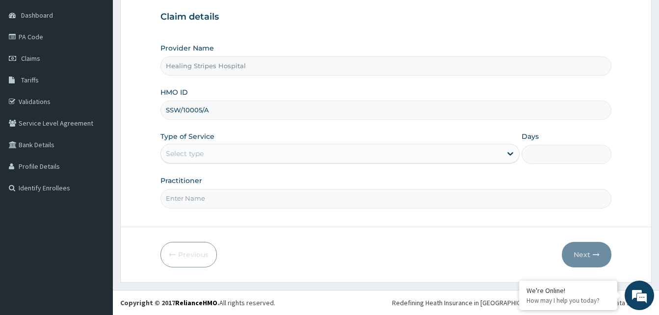
type input "SSW/10005/A"
click at [182, 147] on div "Select type" at bounding box center [331, 154] width 341 height 16
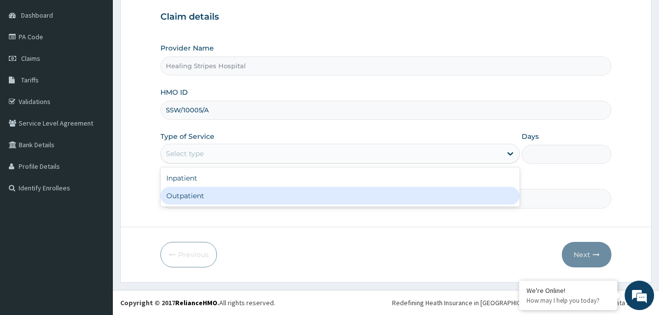
click at [182, 199] on div "Outpatient" at bounding box center [339, 196] width 359 height 18
type input "1"
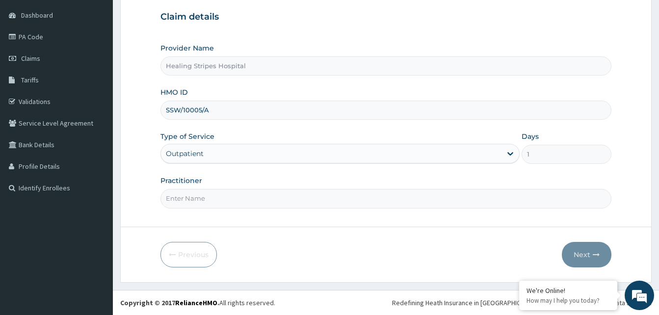
click at [202, 201] on input "Practitioner" at bounding box center [385, 198] width 451 height 19
click at [181, 202] on input "Practitioner" at bounding box center [385, 198] width 451 height 19
type input "DR. EMMA"
click at [575, 256] on button "Next" at bounding box center [587, 255] width 50 height 26
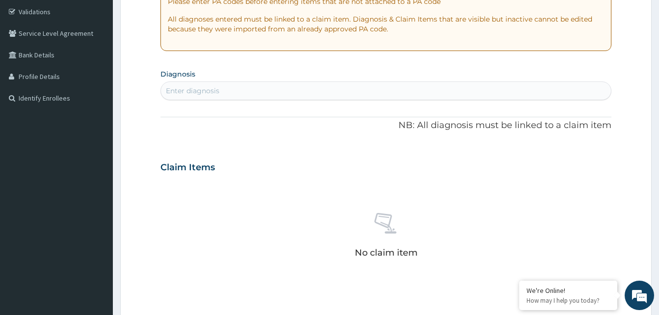
scroll to position [190, 0]
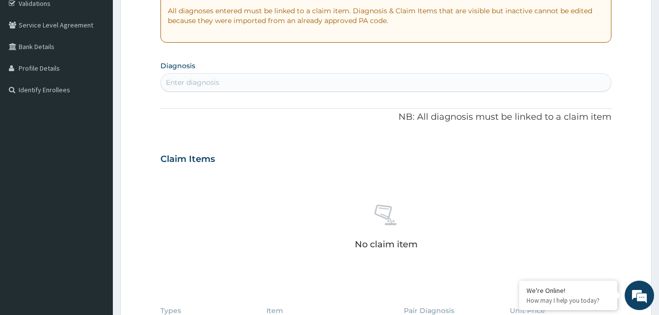
click at [201, 83] on div "Enter diagnosis" at bounding box center [192, 83] width 53 height 10
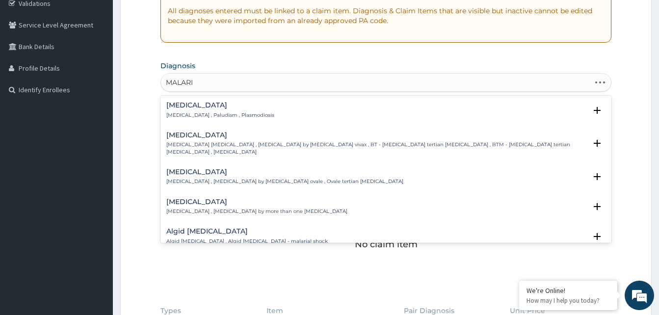
type input "MALARIA"
click at [184, 109] on div "Malaria Malaria , Paludism , Plasmodiosis" at bounding box center [220, 110] width 108 height 17
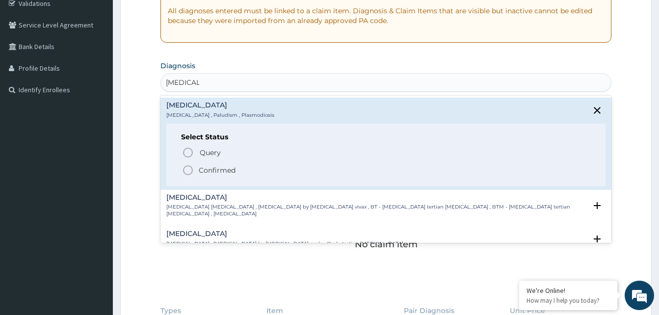
click at [197, 172] on span "Confirmed" at bounding box center [386, 170] width 409 height 12
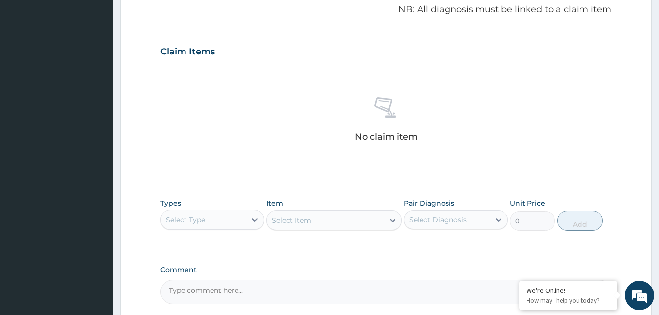
scroll to position [386, 0]
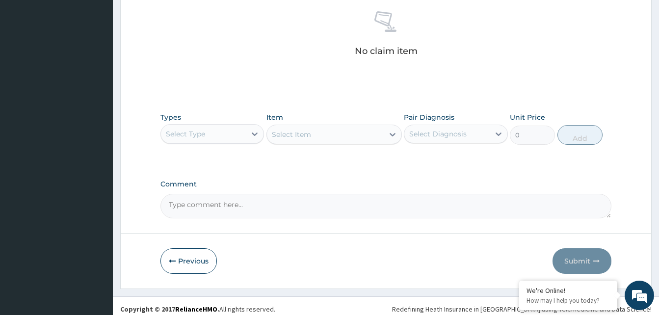
click at [184, 138] on div "Select Type" at bounding box center [185, 134] width 39 height 10
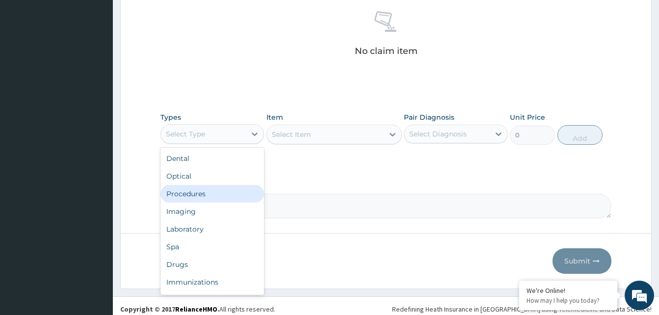
click at [183, 193] on div "Procedures" at bounding box center [212, 194] width 104 height 18
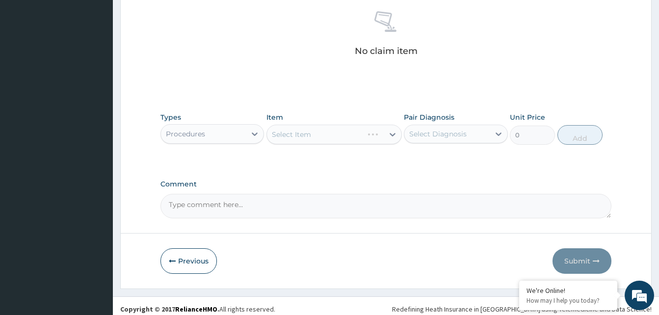
click at [291, 136] on div "Select Item" at bounding box center [333, 135] width 135 height 20
click at [291, 137] on div "Select Item" at bounding box center [291, 135] width 39 height 10
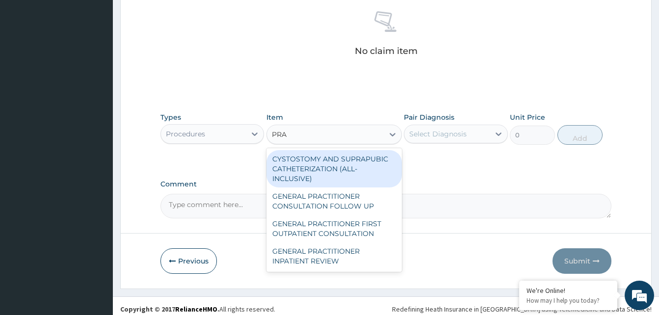
type input "PRAC"
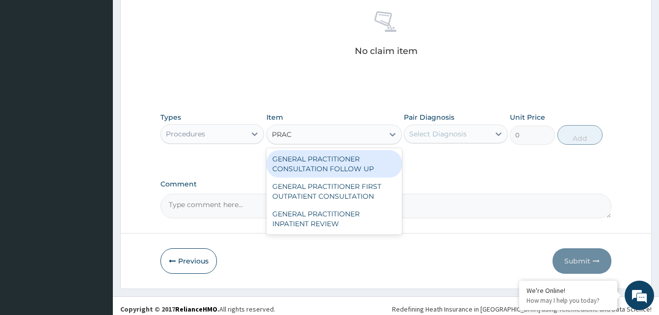
click at [300, 170] on div "GENERAL PRACTITIONER CONSULTATION FOLLOW UP" at bounding box center [333, 163] width 135 height 27
type input "3000"
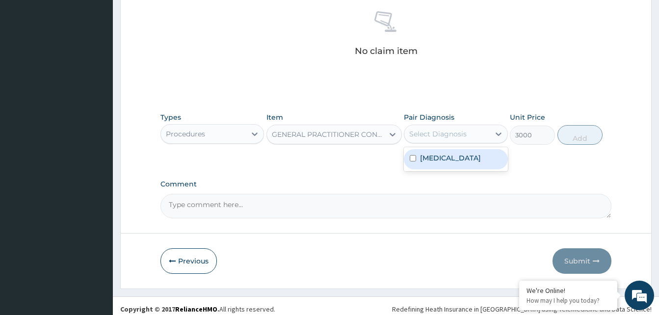
click at [427, 135] on div "Select Diagnosis" at bounding box center [437, 134] width 57 height 10
click at [444, 166] on div "Malaria" at bounding box center [456, 159] width 104 height 20
checkbox input "true"
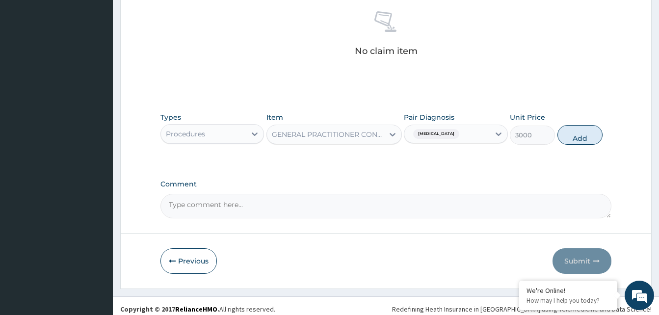
click at [568, 137] on button "Add" at bounding box center [579, 135] width 45 height 20
type input "0"
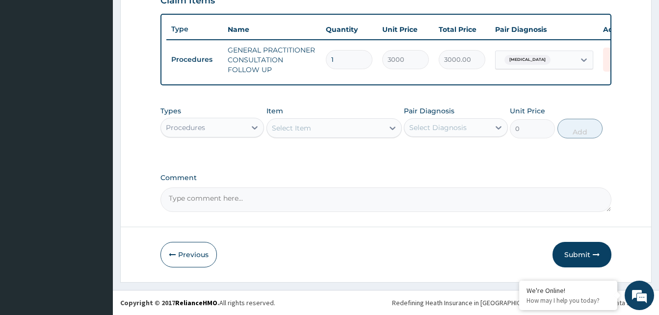
click at [195, 123] on div "Procedures" at bounding box center [185, 128] width 39 height 10
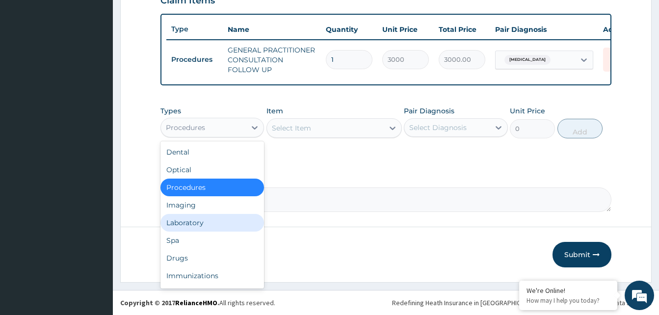
click at [184, 218] on div "Laboratory" at bounding box center [212, 223] width 104 height 18
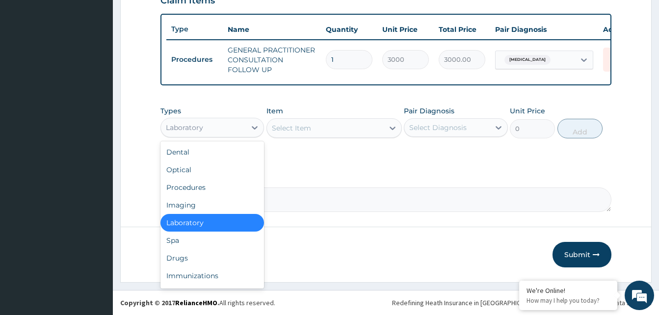
click at [228, 126] on div "Laboratory" at bounding box center [203, 128] width 85 height 16
click at [186, 260] on div "Drugs" at bounding box center [212, 258] width 104 height 18
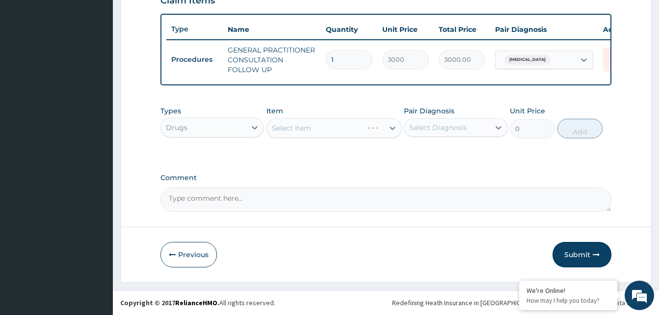
click at [193, 123] on div "Drugs" at bounding box center [203, 128] width 85 height 16
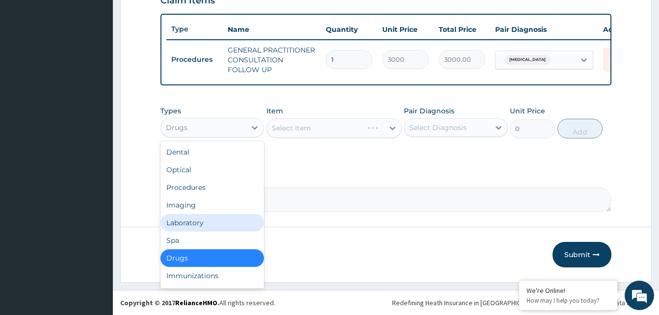
click at [191, 223] on div "Laboratory" at bounding box center [212, 223] width 104 height 18
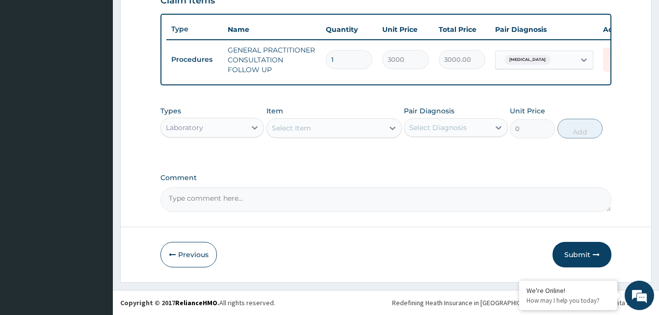
click at [296, 128] on div "Select Item" at bounding box center [291, 128] width 39 height 10
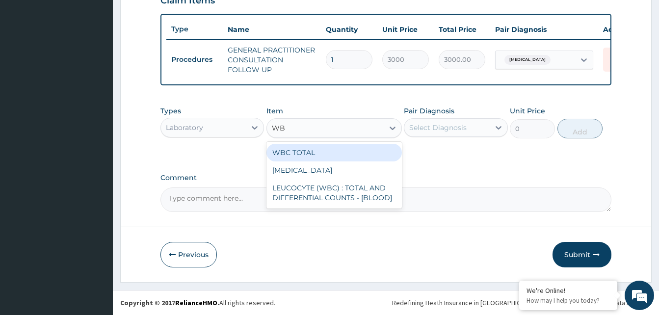
type input "WBC"
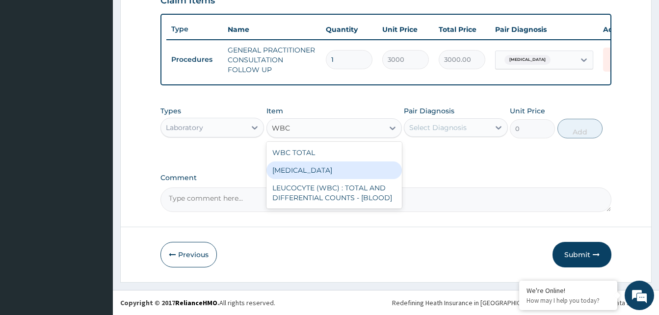
click at [294, 171] on div "[MEDICAL_DATA]" at bounding box center [333, 170] width 135 height 18
type input "4500"
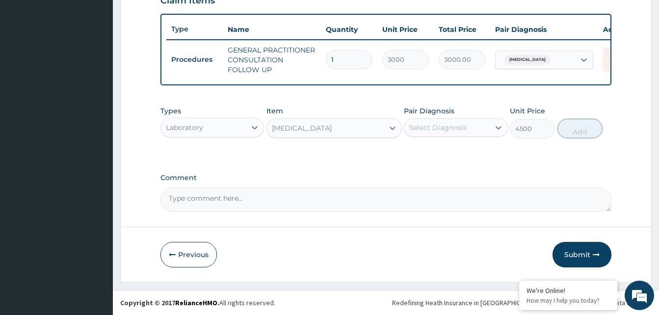
click at [446, 129] on div "Select Diagnosis" at bounding box center [437, 128] width 57 height 10
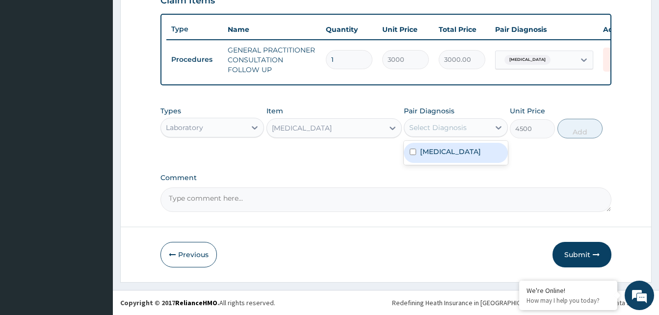
click at [442, 152] on label "[MEDICAL_DATA]" at bounding box center [450, 152] width 61 height 10
checkbox input "true"
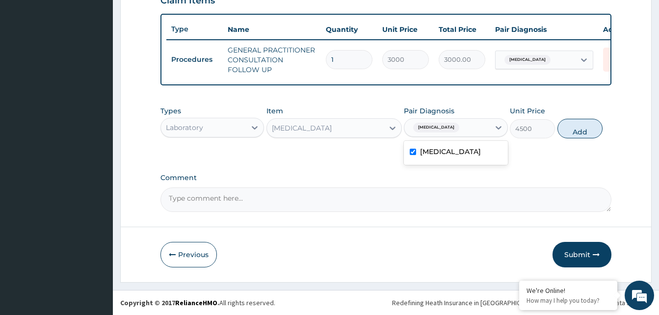
click at [574, 129] on button "Add" at bounding box center [579, 129] width 45 height 20
type input "0"
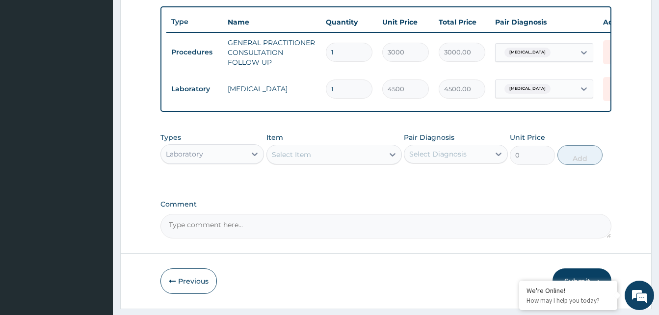
click at [317, 161] on div "Select Item" at bounding box center [325, 155] width 117 height 16
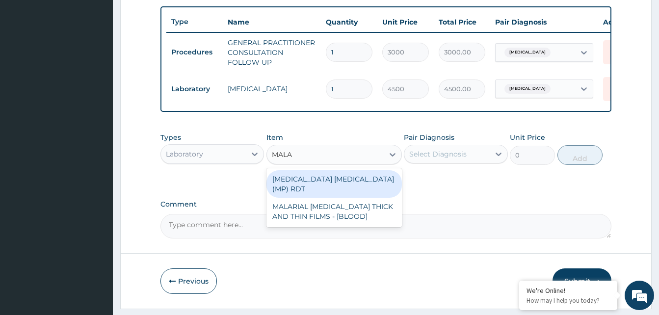
type input "MALAR"
click at [321, 181] on div "MALARIA PARASITE (MP) RDT" at bounding box center [333, 183] width 135 height 27
type input "2400"
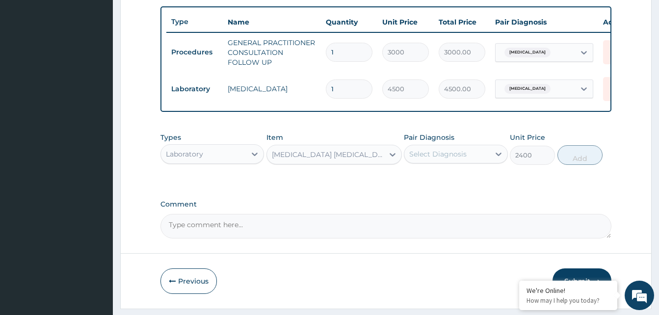
click at [448, 159] on div "Select Diagnosis" at bounding box center [437, 154] width 57 height 10
click at [425, 183] on label "Malaria" at bounding box center [450, 178] width 61 height 10
checkbox input "true"
click at [571, 165] on button "Add" at bounding box center [579, 155] width 45 height 20
type input "0"
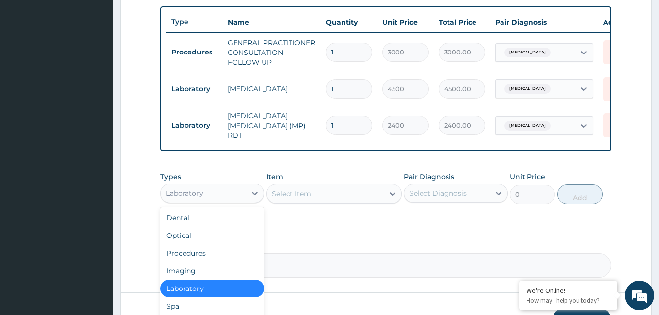
click at [204, 194] on div "Laboratory" at bounding box center [203, 193] width 85 height 16
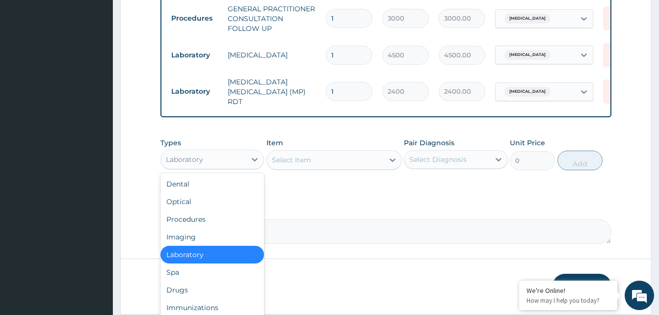
scroll to position [426, 0]
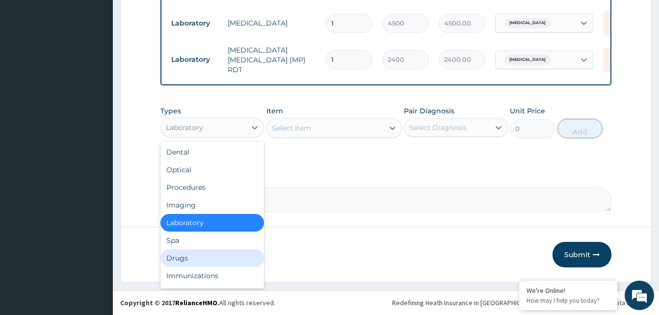
click at [174, 258] on div "Drugs" at bounding box center [212, 258] width 104 height 18
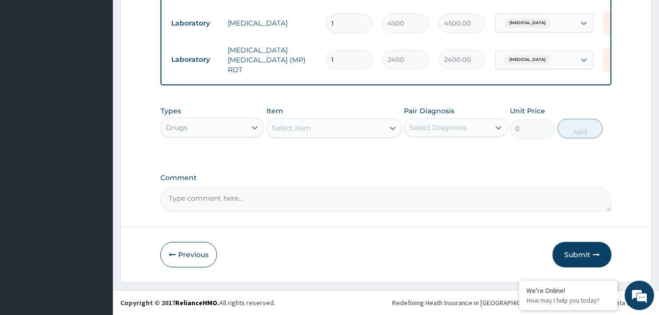
click at [308, 130] on div "Select Item" at bounding box center [291, 128] width 39 height 10
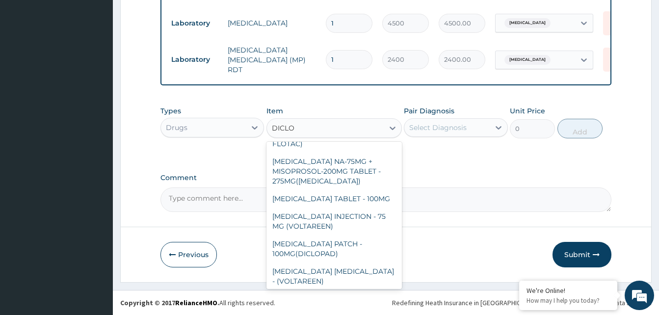
scroll to position [241, 0]
type input "DICLO"
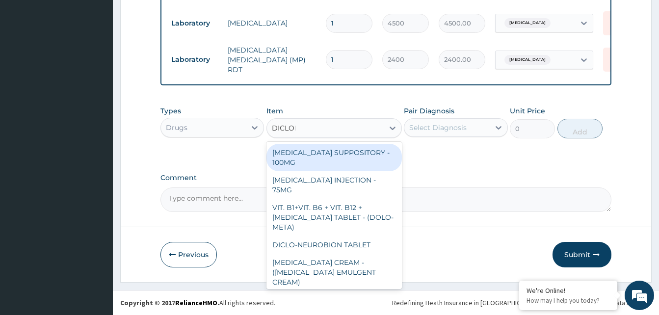
type input "DICLOFE"
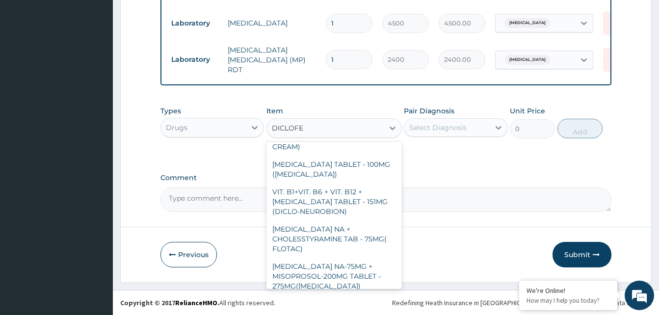
scroll to position [137, 0]
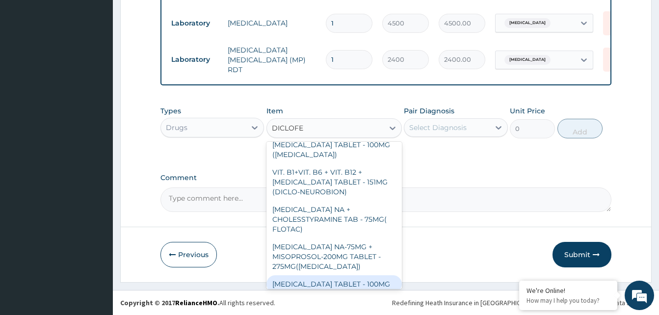
click at [354, 275] on div "[MEDICAL_DATA] TABLET - 100MG" at bounding box center [333, 284] width 135 height 18
type input "128"
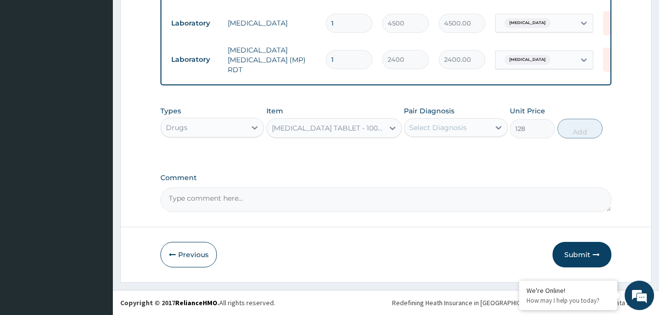
click at [436, 128] on div "Select Diagnosis" at bounding box center [437, 128] width 57 height 10
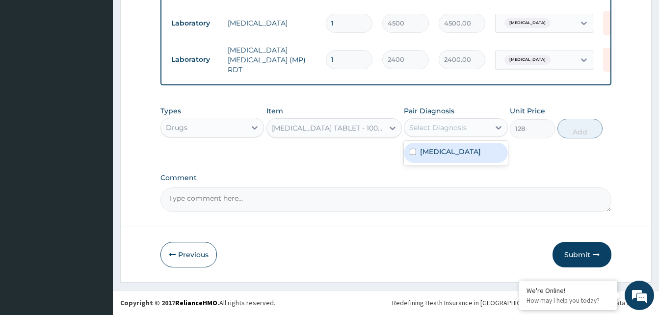
click at [419, 157] on div "[MEDICAL_DATA]" at bounding box center [456, 153] width 104 height 20
checkbox input "true"
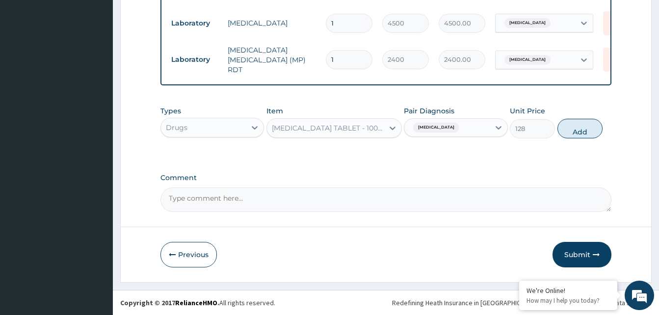
click at [587, 131] on button "Add" at bounding box center [579, 129] width 45 height 20
type input "0"
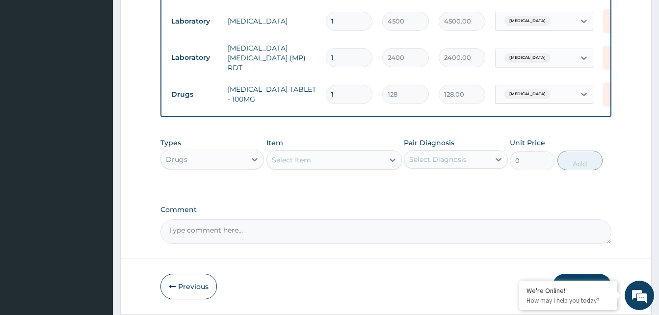
type input "10"
type input "1280.00"
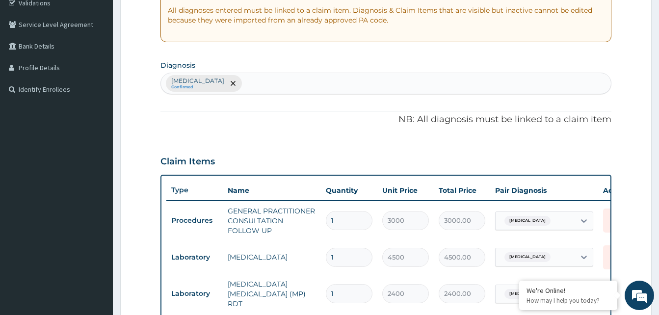
scroll to position [83, 0]
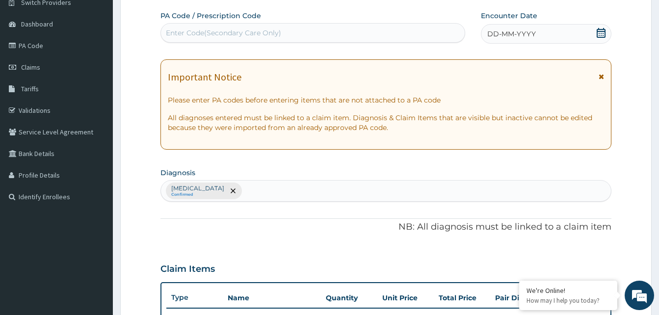
type input "10"
click at [493, 31] on span "DD-MM-YYYY" at bounding box center [511, 34] width 49 height 10
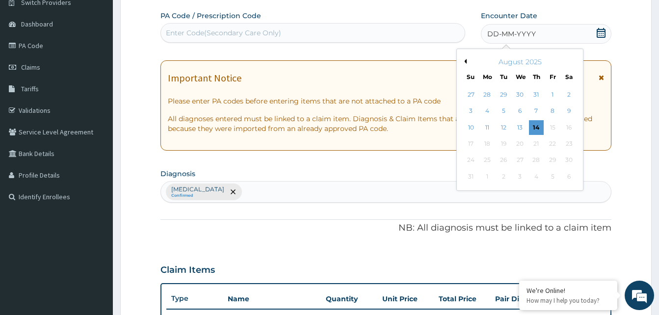
click at [466, 61] on button "Previous Month" at bounding box center [464, 61] width 5 height 5
click at [518, 146] on div "23" at bounding box center [519, 143] width 15 height 15
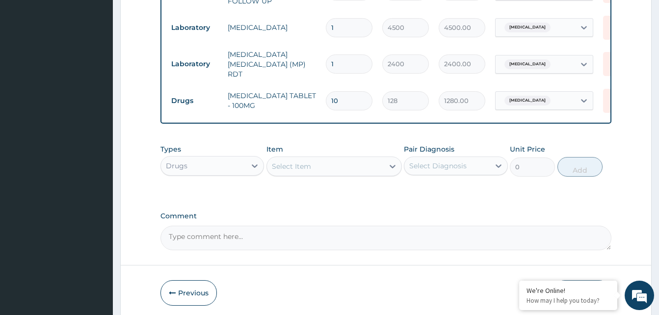
scroll to position [460, 0]
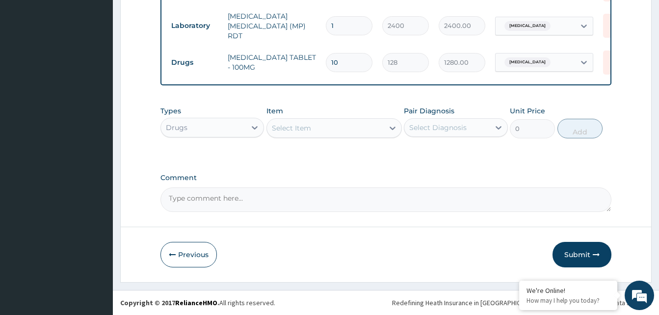
click at [578, 252] on button "Submit" at bounding box center [582, 255] width 59 height 26
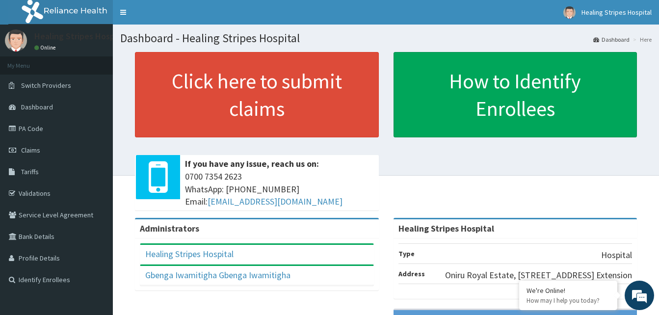
click at [38, 125] on link "PA Code" at bounding box center [56, 129] width 113 height 22
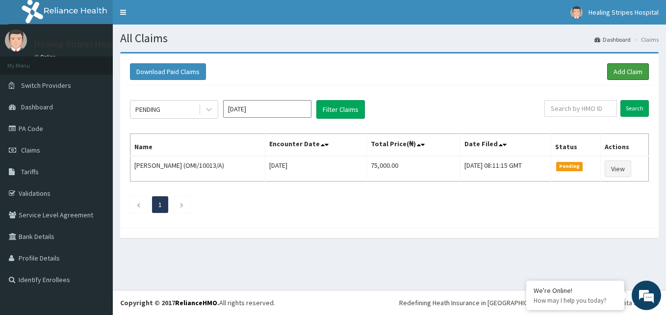
click at [617, 70] on link "Add Claim" at bounding box center [629, 71] width 42 height 17
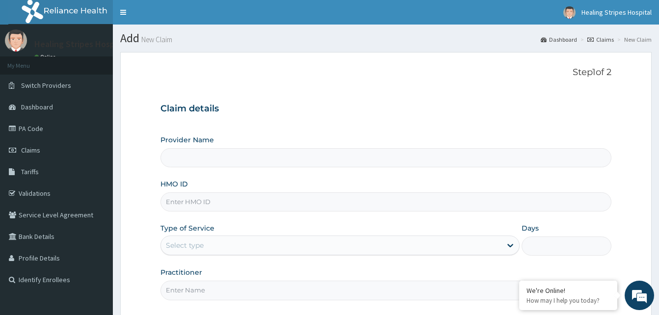
click at [191, 205] on input "HMO ID" at bounding box center [385, 201] width 451 height 19
type input "Healing Stripes Hospital"
type input "GST/10003/A"
click at [209, 245] on div "Select type" at bounding box center [331, 246] width 341 height 16
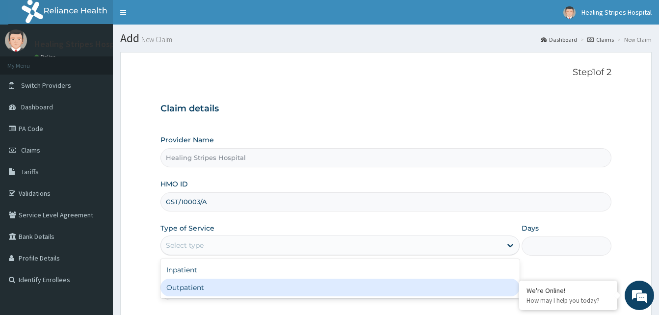
click at [179, 290] on div "Outpatient" at bounding box center [339, 288] width 359 height 18
type input "1"
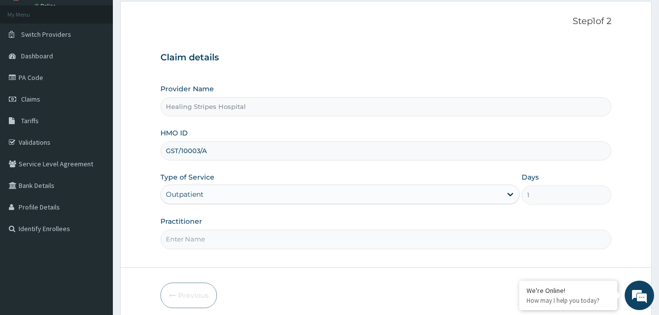
scroll to position [92, 0]
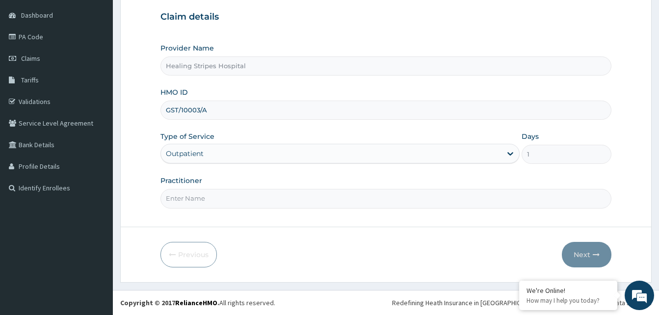
click at [196, 196] on input "Practitioner" at bounding box center [385, 198] width 451 height 19
type input "DR. EMMA"
click at [578, 252] on button "Next" at bounding box center [587, 255] width 50 height 26
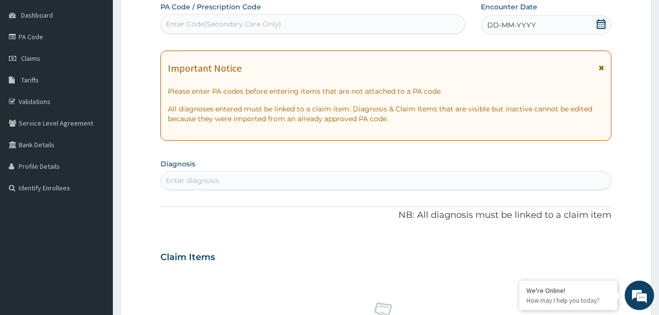
click at [209, 181] on div "Enter diagnosis" at bounding box center [192, 181] width 53 height 10
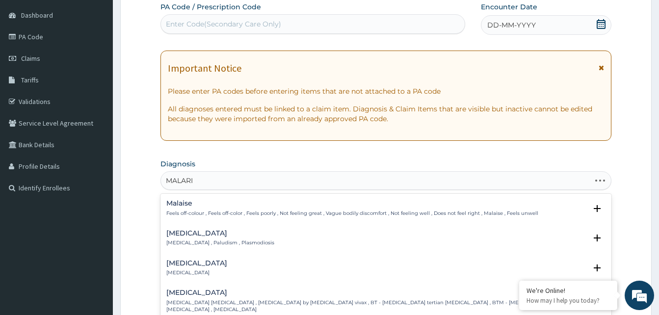
type input "MALARIA"
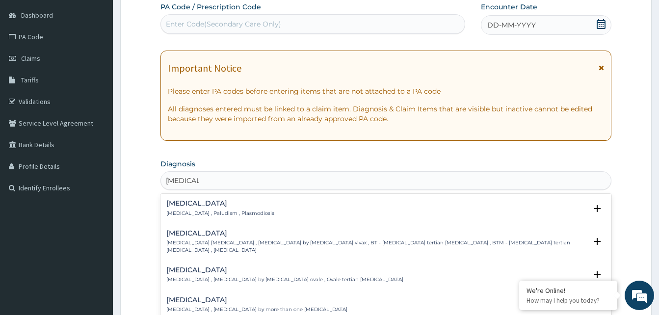
click at [184, 212] on p "Malaria , Paludism , Plasmodiosis" at bounding box center [220, 213] width 108 height 7
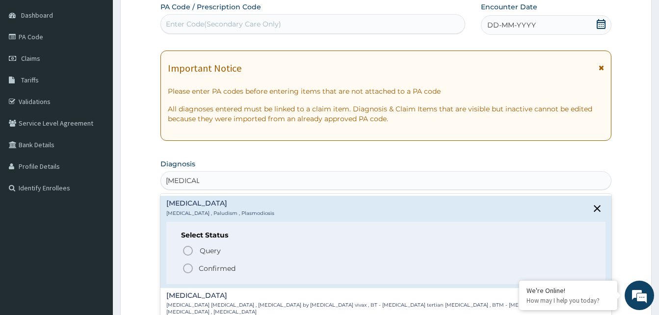
click at [190, 267] on icon "status option filled" at bounding box center [188, 269] width 12 height 12
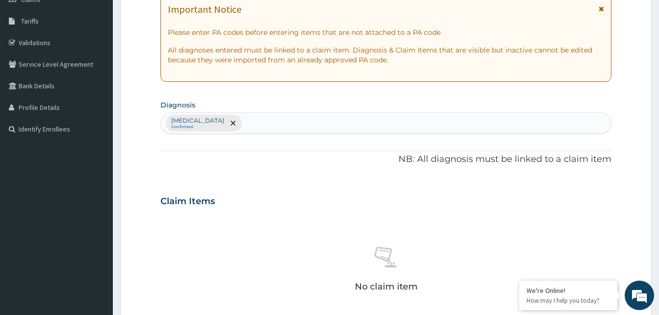
scroll to position [239, 0]
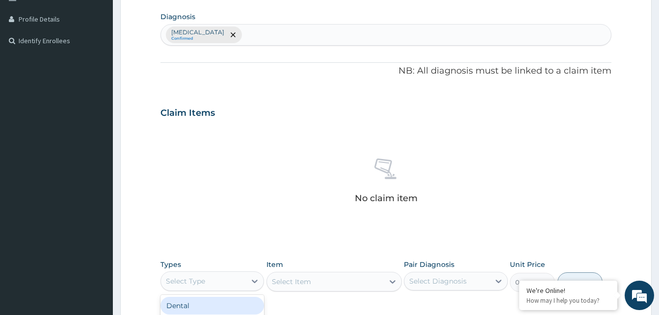
click at [187, 281] on div "Select Type" at bounding box center [185, 281] width 39 height 10
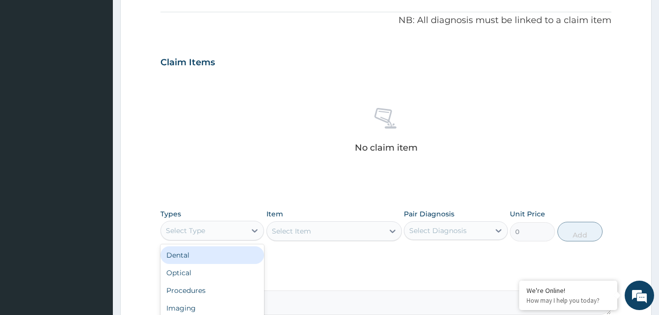
scroll to position [386, 0]
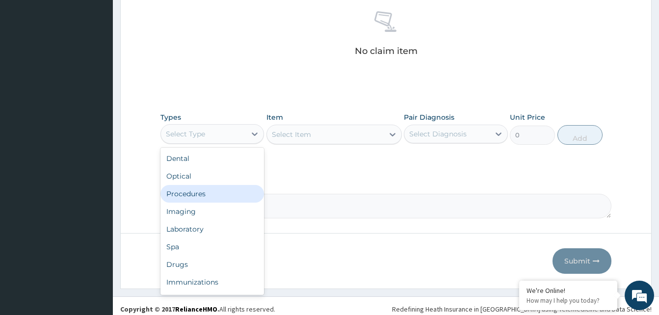
click at [178, 198] on div "Procedures" at bounding box center [212, 194] width 104 height 18
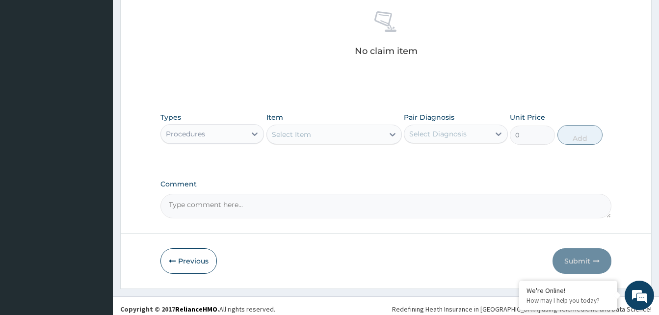
click at [287, 137] on div "Select Item" at bounding box center [291, 135] width 39 height 10
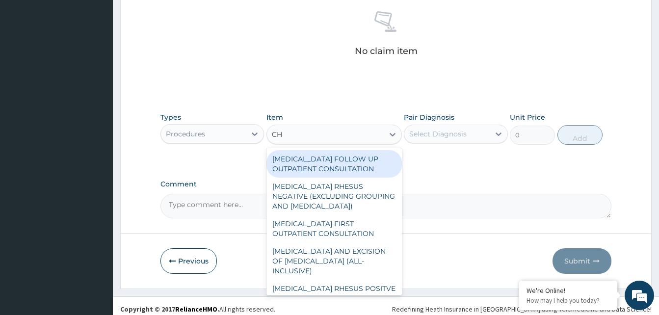
type input "C"
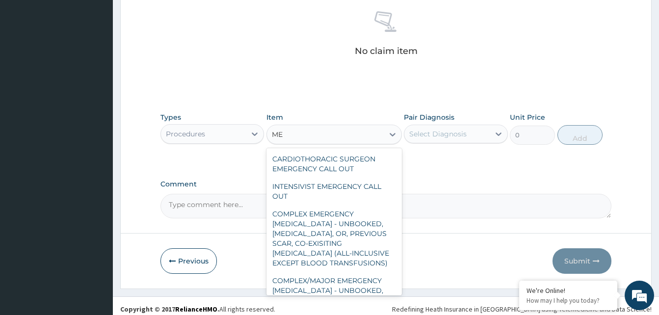
type input "M"
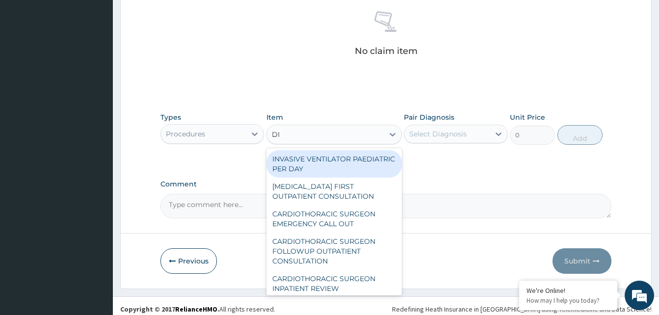
type input "D"
type input "CONSULTA"
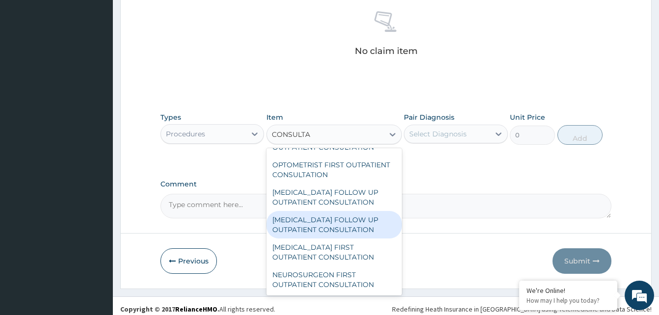
scroll to position [1529, 0]
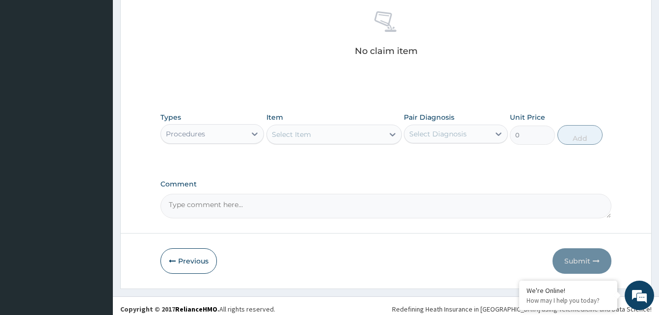
click at [322, 136] on div "Select Item" at bounding box center [325, 135] width 117 height 16
type input "P"
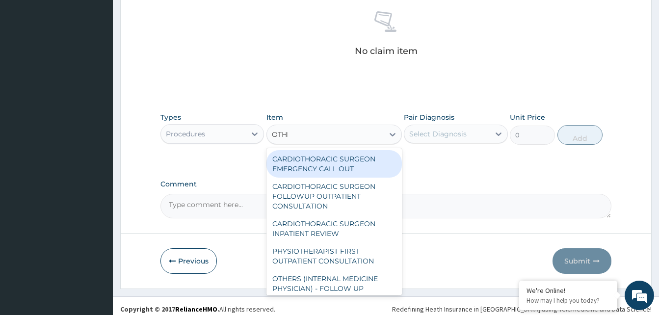
type input "OTHER"
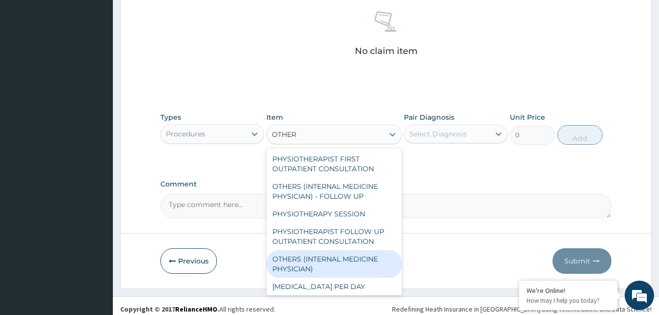
click at [319, 259] on div "OTHERS (INTERNAL MEDICINE PHYSICIAN)" at bounding box center [333, 263] width 135 height 27
type input "30000"
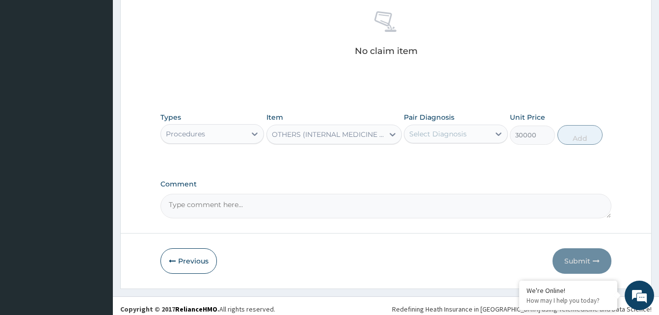
click at [311, 138] on div "OTHERS (INTERNAL MEDICINE PHYSICIAN)" at bounding box center [328, 135] width 113 height 10
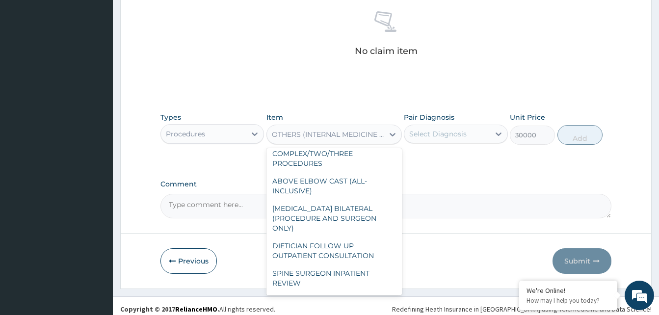
scroll to position [6414, 0]
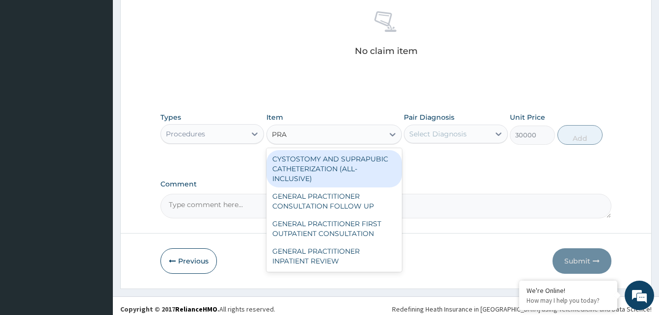
type input "PRAC"
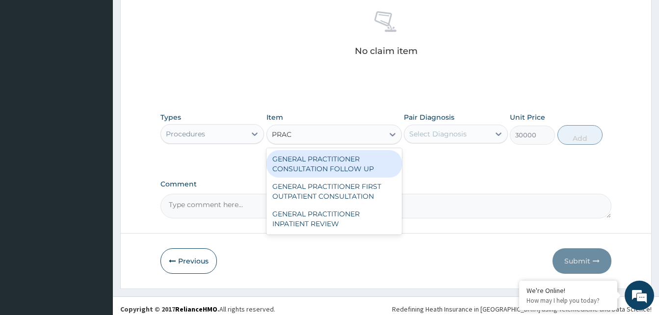
click at [302, 164] on div "GENERAL PRACTITIONER CONSULTATION FOLLOW UP" at bounding box center [333, 163] width 135 height 27
type input "3000"
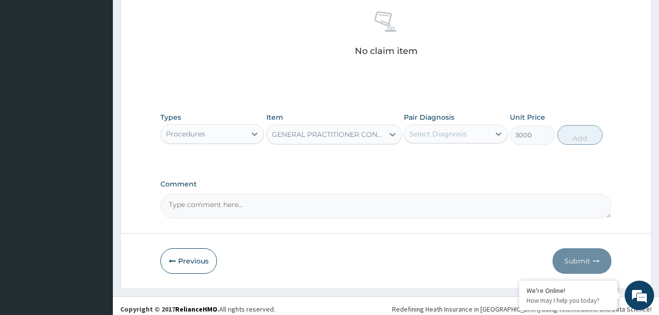
click at [454, 132] on div "Select Diagnosis" at bounding box center [437, 134] width 57 height 10
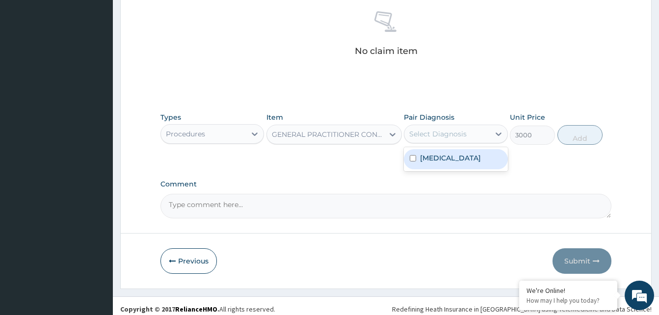
click at [436, 156] on label "[MEDICAL_DATA]" at bounding box center [450, 158] width 61 height 10
checkbox input "true"
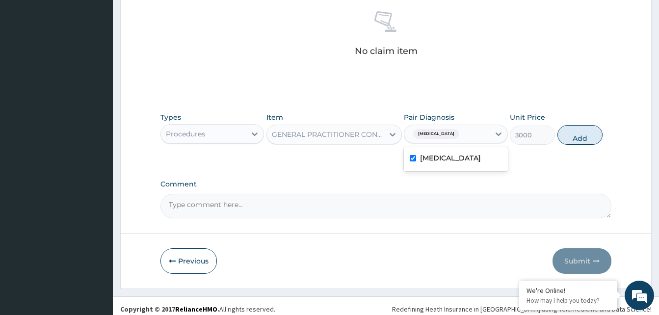
click at [573, 134] on button "Add" at bounding box center [579, 135] width 45 height 20
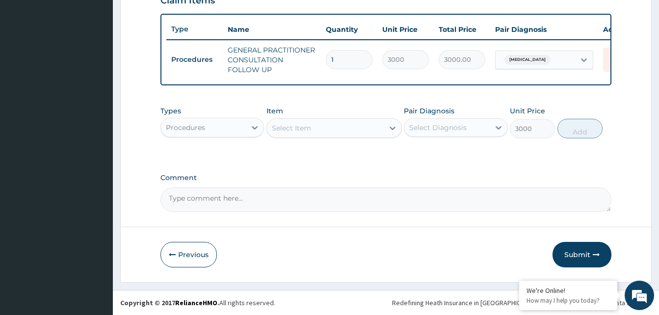
type input "0"
click at [250, 128] on icon at bounding box center [255, 128] width 10 height 10
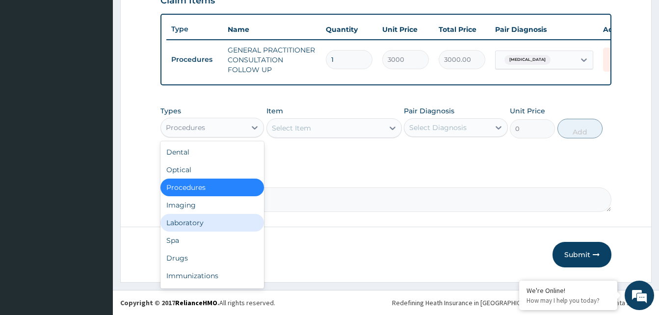
click at [191, 221] on div "Laboratory" at bounding box center [212, 223] width 104 height 18
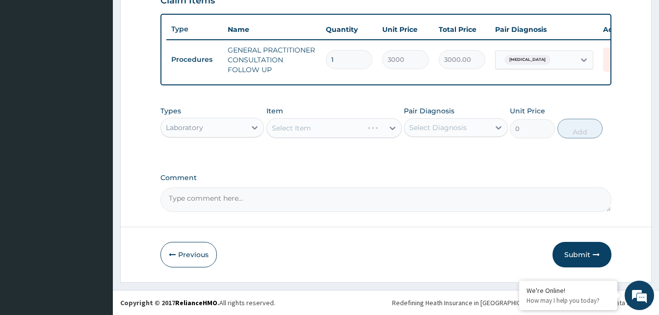
click at [324, 130] on div "Select Item" at bounding box center [333, 128] width 135 height 20
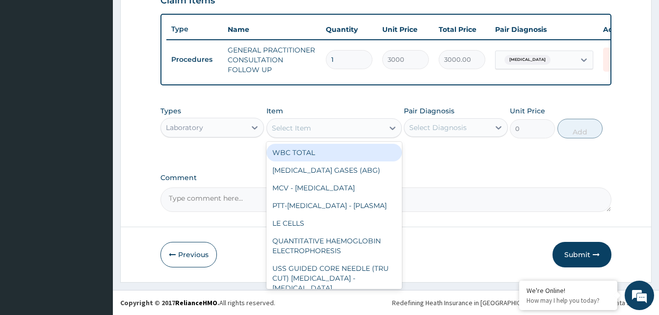
click at [324, 130] on div "Select Item" at bounding box center [325, 128] width 117 height 16
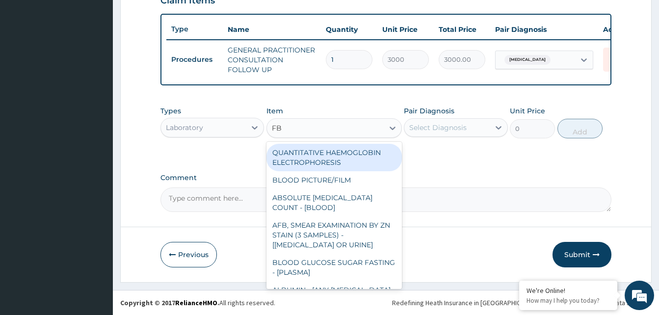
type input "FBC"
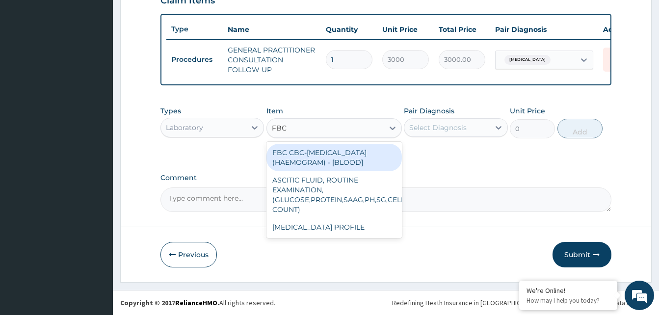
click at [318, 158] on div "FBC CBC-[MEDICAL_DATA] (HAEMOGRAM) - [BLOOD]" at bounding box center [333, 157] width 135 height 27
type input "6000"
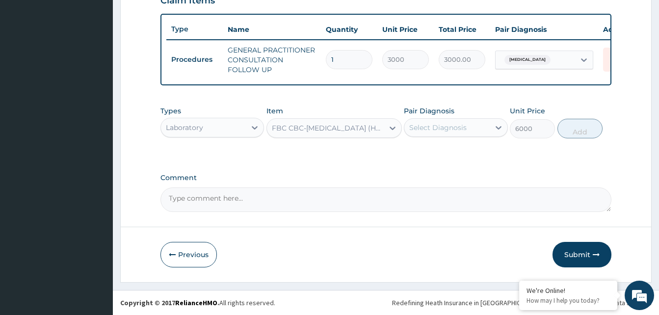
click at [454, 130] on div "Select Diagnosis" at bounding box center [437, 128] width 57 height 10
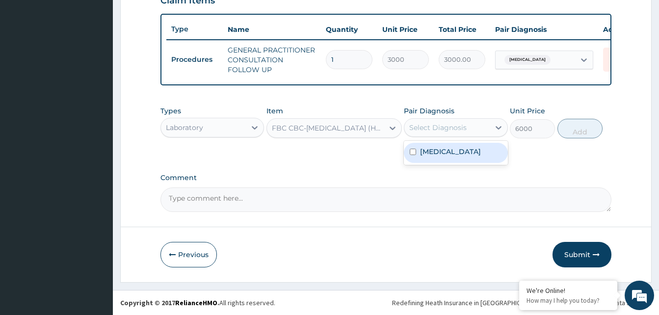
click at [430, 153] on label "[MEDICAL_DATA]" at bounding box center [450, 152] width 61 height 10
checkbox input "true"
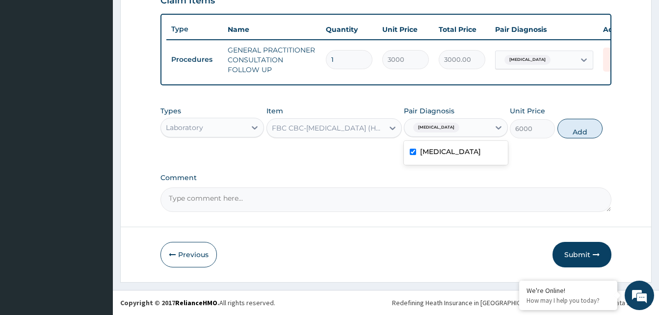
click at [575, 130] on button "Add" at bounding box center [579, 129] width 45 height 20
type input "0"
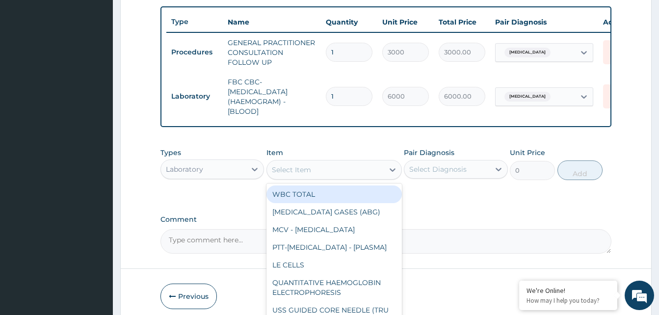
click at [303, 175] on div "Select Item" at bounding box center [291, 170] width 39 height 10
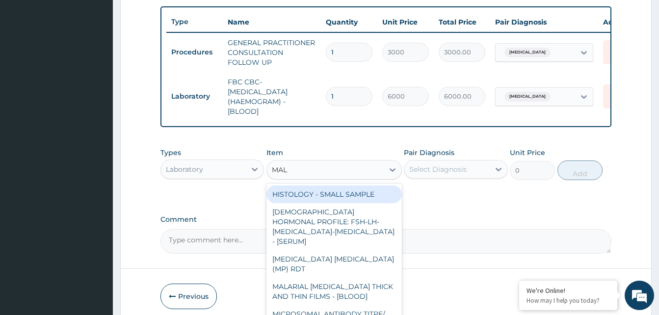
type input "MALA"
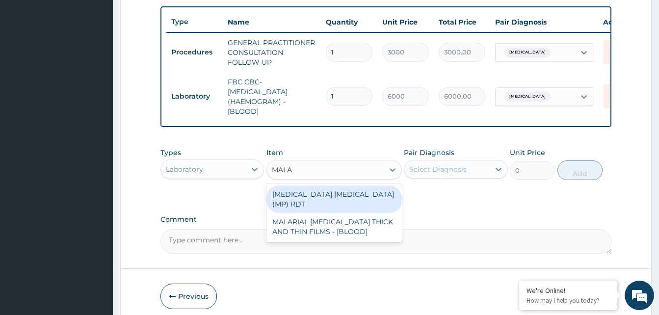
click at [294, 199] on div "MALARIA PARASITE (MP) RDT" at bounding box center [333, 198] width 135 height 27
type input "2400"
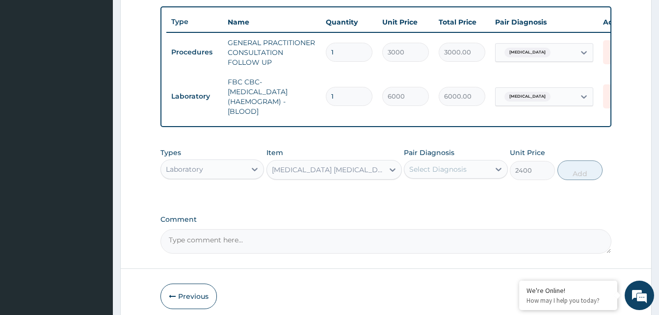
click at [457, 174] on div "Select Diagnosis" at bounding box center [437, 169] width 57 height 10
click at [438, 198] on label "Malaria" at bounding box center [450, 193] width 61 height 10
checkbox input "true"
click at [574, 178] on button "Add" at bounding box center [579, 170] width 45 height 20
type input "0"
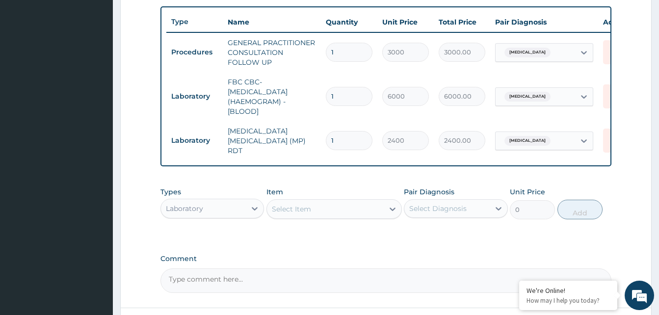
click at [199, 213] on div "Laboratory" at bounding box center [184, 209] width 37 height 10
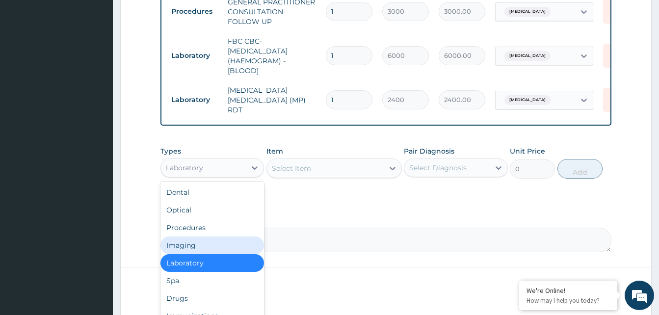
scroll to position [442, 0]
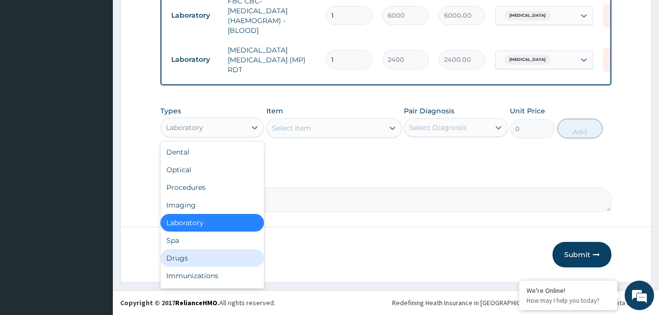
click at [199, 261] on div "Drugs" at bounding box center [212, 258] width 104 height 18
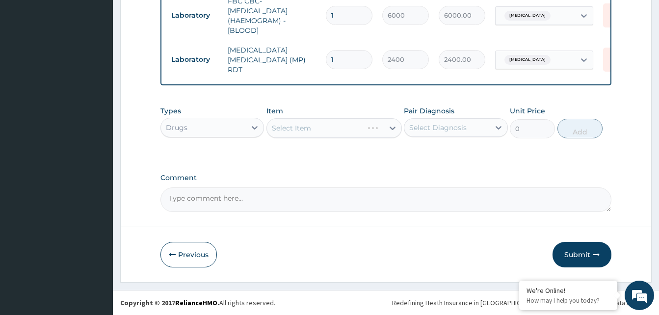
click at [297, 121] on div "Select Item" at bounding box center [333, 128] width 135 height 20
click at [296, 129] on div "Select Item" at bounding box center [333, 128] width 135 height 20
click at [294, 128] on div "Select Item" at bounding box center [291, 128] width 39 height 10
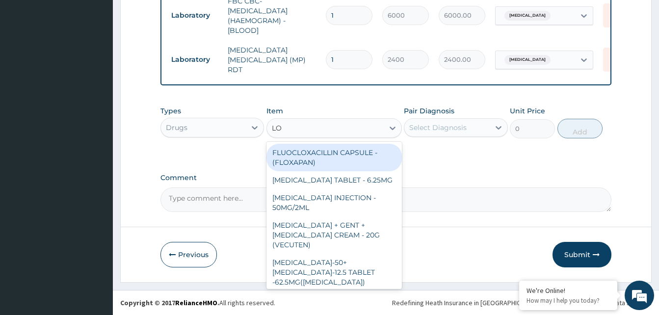
type input "LON"
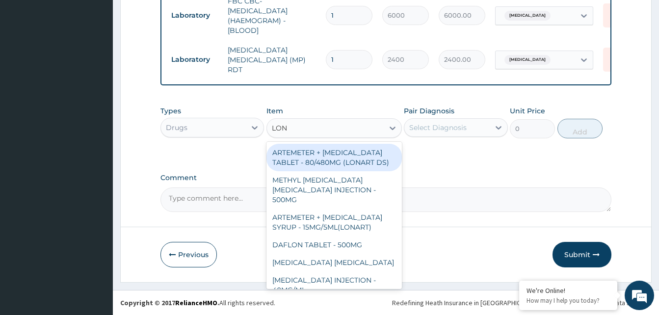
click at [325, 163] on div "ARTEMETER + LUMEFANTRINE TABLET - 80/480MG (LONART DS)" at bounding box center [333, 157] width 135 height 27
type input "672"
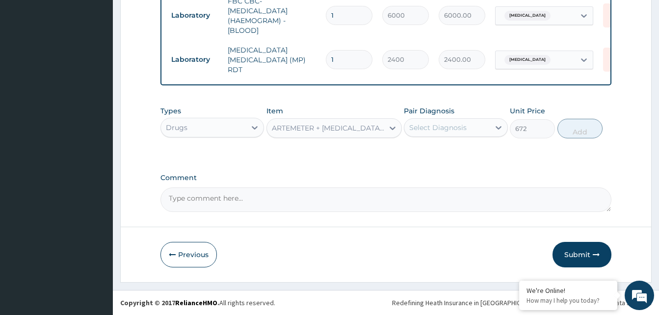
click at [438, 128] on div "Select Diagnosis" at bounding box center [437, 128] width 57 height 10
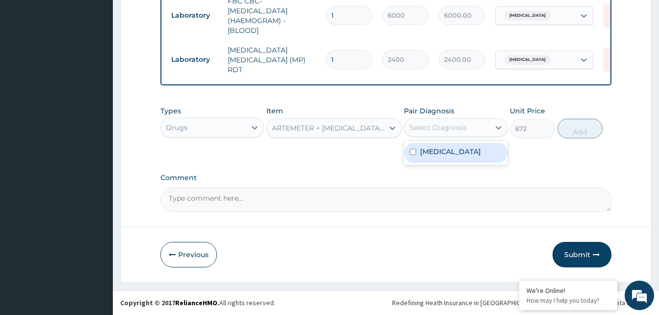
click at [415, 154] on input "checkbox" at bounding box center [413, 152] width 6 height 6
checkbox input "true"
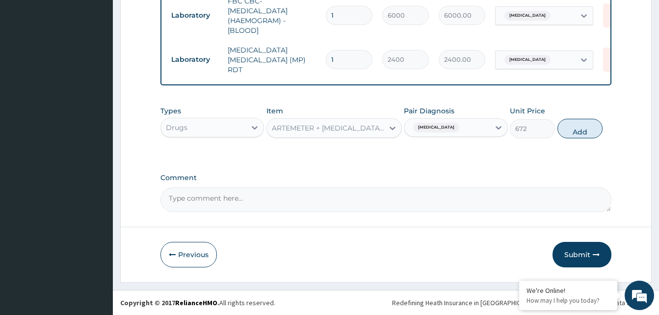
click at [581, 132] on button "Add" at bounding box center [579, 129] width 45 height 20
type input "0"
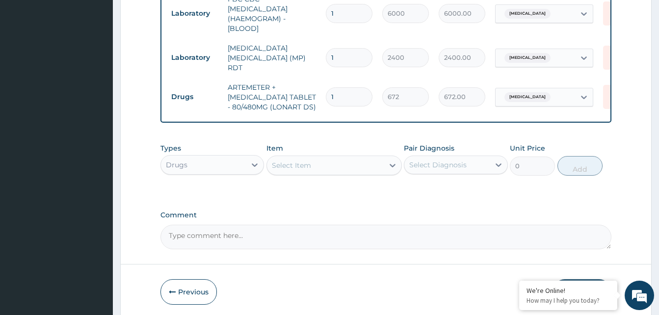
type input "0.00"
type input "6"
type input "4032.00"
type input "6"
click at [293, 170] on div "Select Item" at bounding box center [291, 165] width 39 height 10
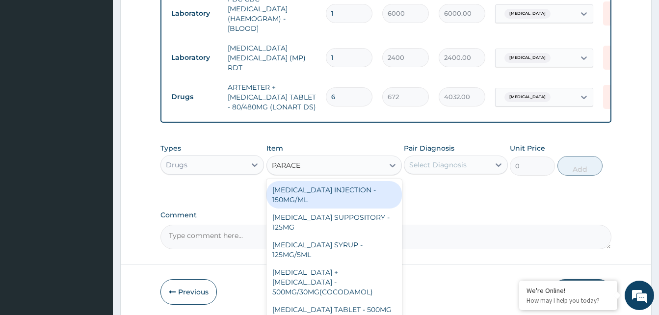
type input "PARACET"
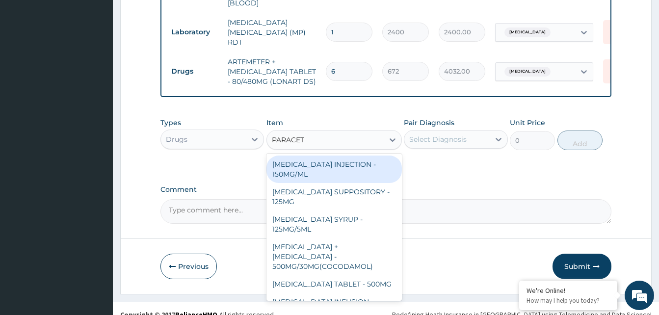
scroll to position [481, 0]
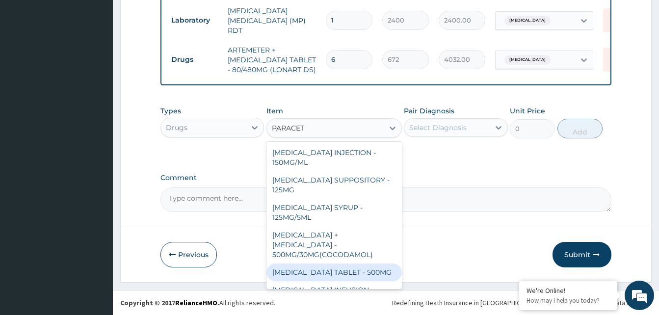
click at [346, 264] on div "PARACETAMOL TABLET - 500MG" at bounding box center [333, 273] width 135 height 18
type input "38.400000000000006"
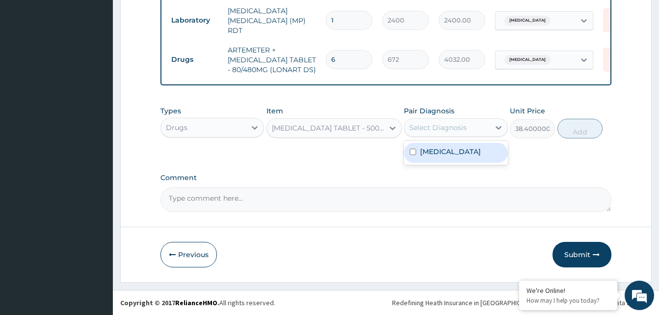
click at [457, 128] on div "Select Diagnosis" at bounding box center [437, 128] width 57 height 10
click at [440, 149] on label "Malaria" at bounding box center [450, 152] width 61 height 10
checkbox input "true"
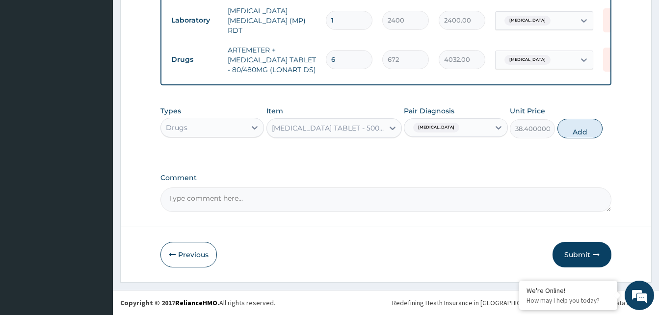
click at [572, 132] on button "Add" at bounding box center [579, 129] width 45 height 20
type input "0"
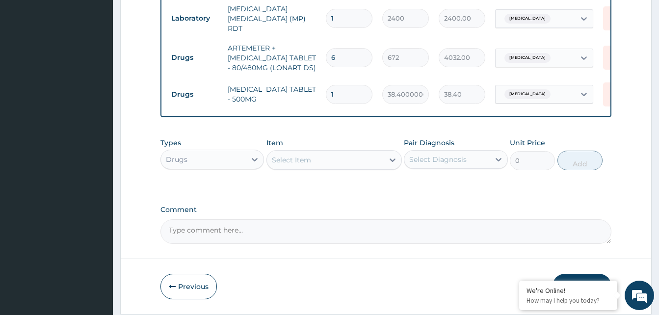
type input "18"
type input "691.20"
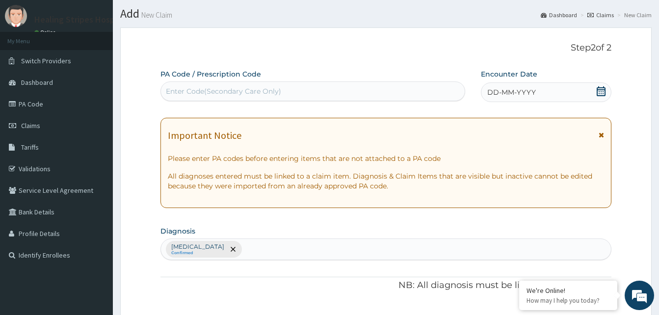
scroll to position [24, 0]
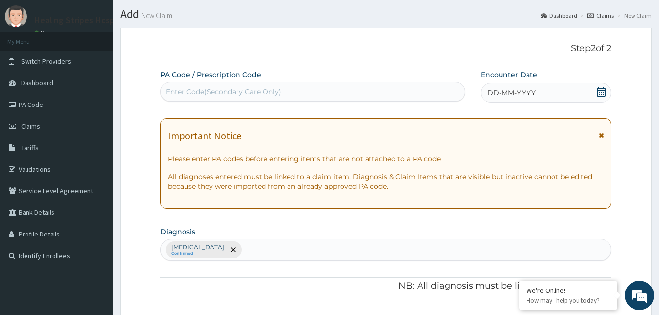
type input "18"
click at [502, 96] on span "DD-MM-YYYY" at bounding box center [511, 93] width 49 height 10
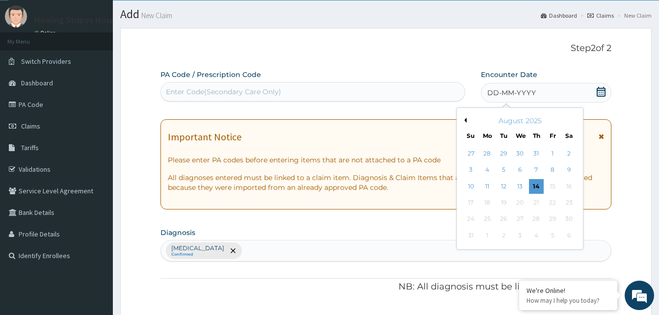
click at [501, 123] on div "August 2025" at bounding box center [520, 121] width 118 height 10
click at [467, 120] on div "August 2025" at bounding box center [520, 121] width 118 height 10
click at [466, 119] on button "Previous Month" at bounding box center [464, 120] width 5 height 5
click at [519, 201] on div "23" at bounding box center [519, 202] width 15 height 15
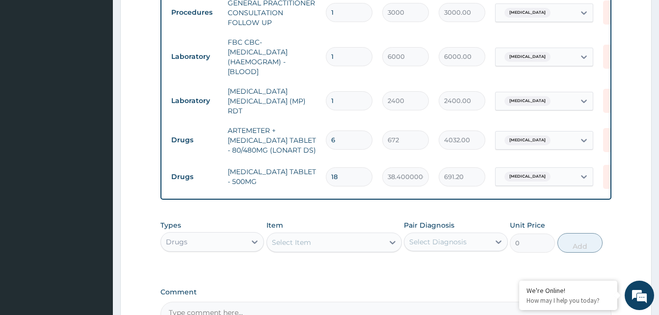
scroll to position [515, 0]
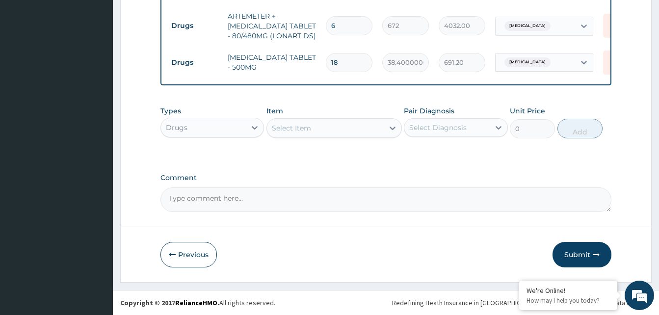
click at [576, 254] on button "Submit" at bounding box center [582, 255] width 59 height 26
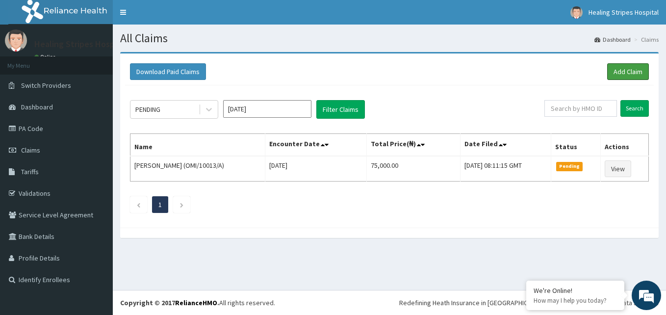
click at [632, 71] on link "Add Claim" at bounding box center [629, 71] width 42 height 17
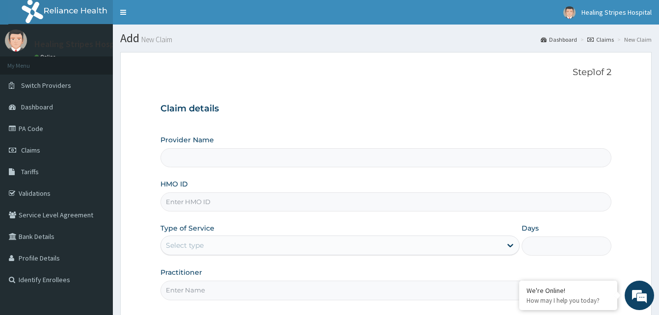
type input "Healing Stripes Hospital"
click at [196, 202] on input "HMO ID" at bounding box center [385, 201] width 451 height 19
paste input "WTW/10068/A"
type input "WTW/10068/A"
click at [197, 245] on div "Select type" at bounding box center [185, 245] width 38 height 10
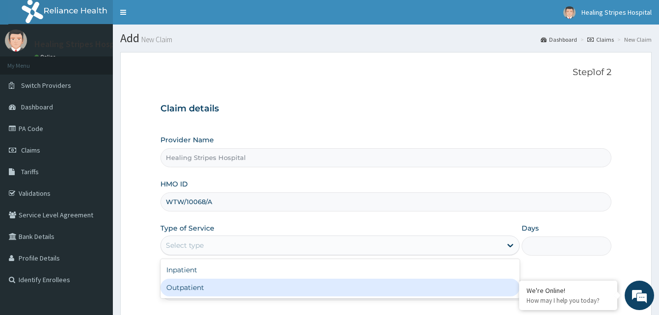
click at [195, 289] on div "Outpatient" at bounding box center [339, 288] width 359 height 18
type input "1"
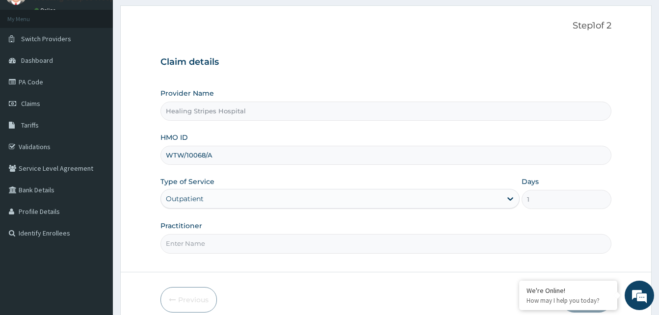
scroll to position [92, 0]
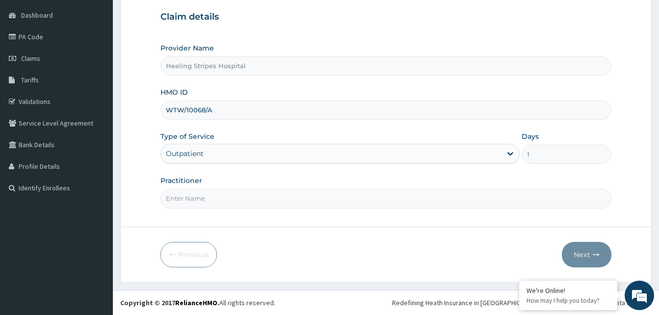
click at [206, 198] on input "Practitioner" at bounding box center [385, 198] width 451 height 19
type input "DR. [PERSON_NAME]"
click at [575, 248] on button "Next" at bounding box center [587, 255] width 50 height 26
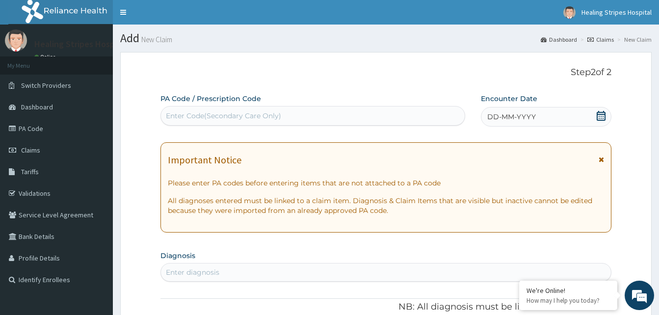
click at [495, 116] on span "DD-MM-YYYY" at bounding box center [511, 117] width 49 height 10
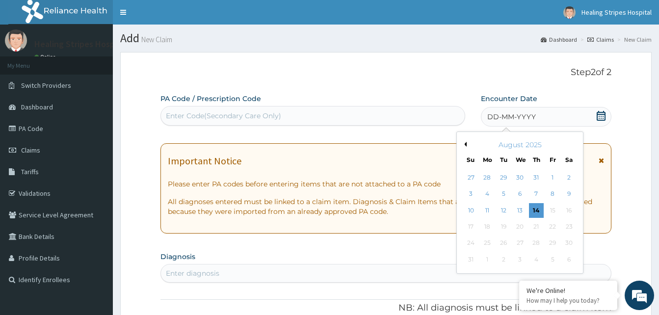
click at [466, 142] on button "Previous Month" at bounding box center [464, 144] width 5 height 5
click at [520, 225] on div "23" at bounding box center [519, 226] width 15 height 15
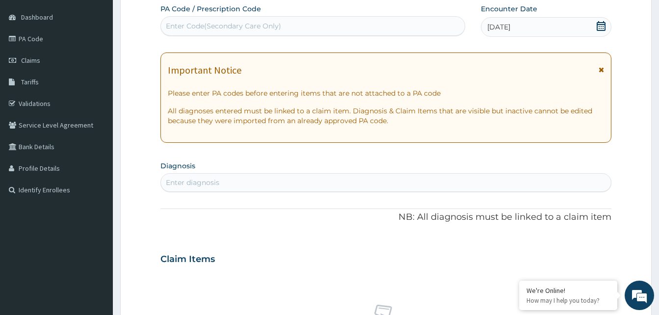
scroll to position [196, 0]
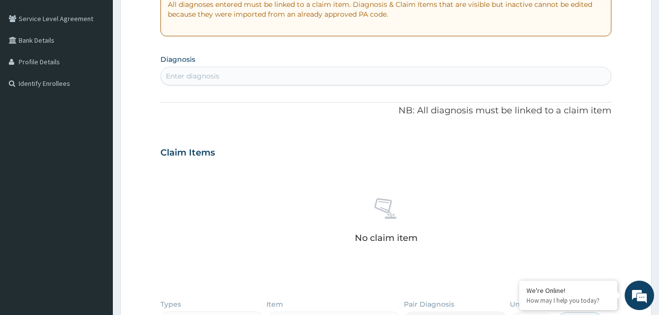
click at [197, 74] on div "Enter diagnosis" at bounding box center [192, 76] width 53 height 10
type input "R"
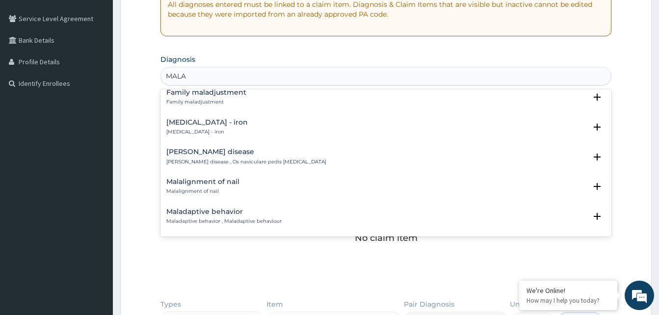
scroll to position [834, 0]
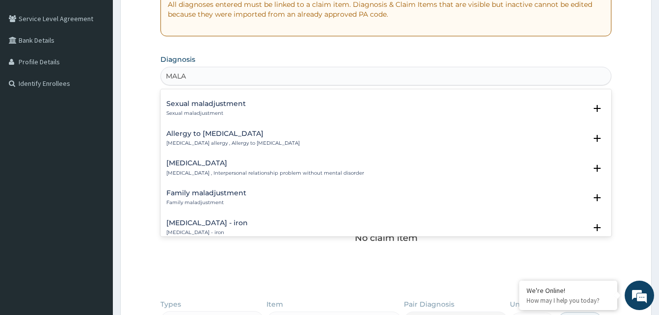
type input "MALA"
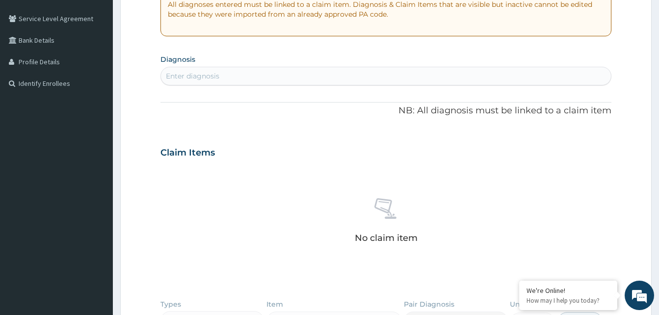
scroll to position [0, 0]
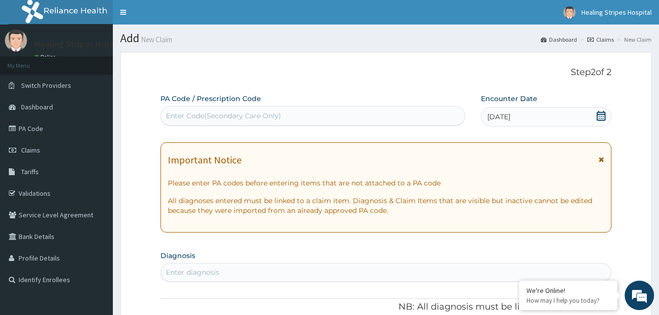
click at [206, 266] on div "Enter diagnosis" at bounding box center [386, 272] width 450 height 16
click at [204, 268] on div "Enter diagnosis" at bounding box center [192, 272] width 53 height 10
click at [204, 266] on div "Enter diagnosis" at bounding box center [386, 272] width 450 height 16
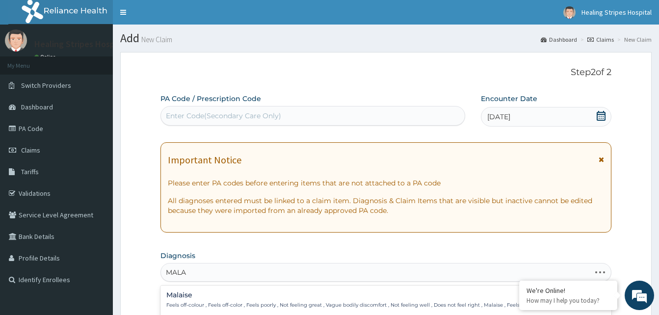
type input "MALAR"
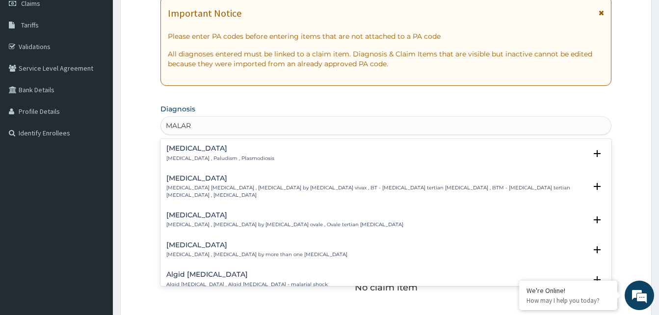
scroll to position [147, 0]
click at [188, 154] on div "[MEDICAL_DATA] [MEDICAL_DATA] , Paludism , Plasmodiosis" at bounding box center [220, 152] width 108 height 17
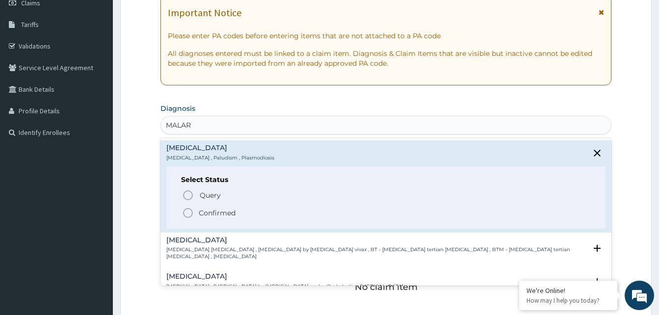
click at [190, 214] on icon "status option filled" at bounding box center [188, 213] width 12 height 12
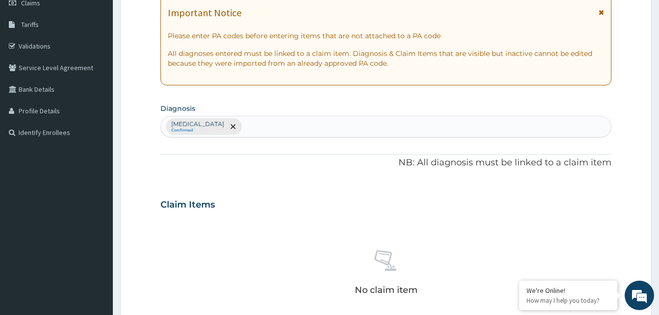
scroll to position [294, 0]
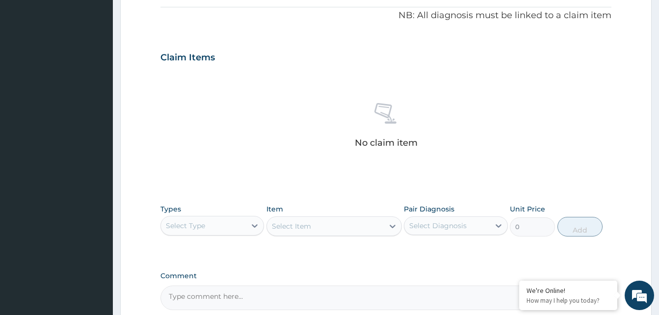
click at [184, 226] on div "Select Type" at bounding box center [185, 226] width 39 height 10
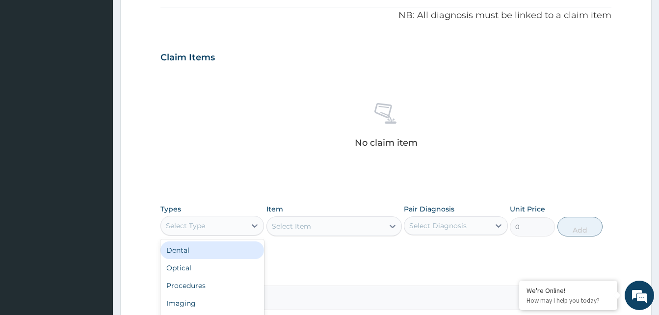
scroll to position [33, 0]
click at [202, 253] on div "Procedures" at bounding box center [212, 252] width 104 height 18
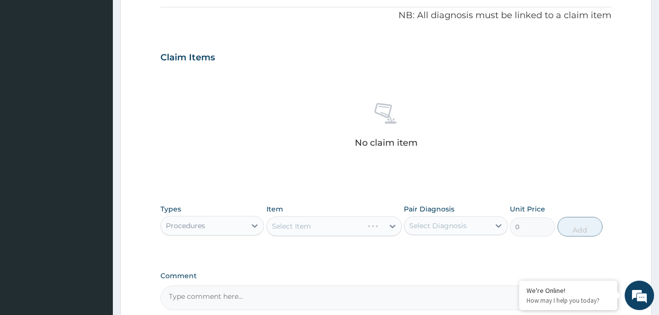
click at [289, 230] on div "Select Item" at bounding box center [333, 226] width 135 height 20
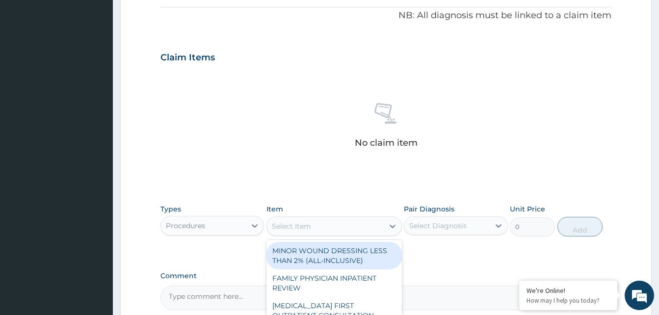
click at [333, 228] on div "Select Item" at bounding box center [325, 226] width 117 height 16
type input "PRACT"
click at [329, 260] on div "GENERAL PRACTITIONER CONSULTATION FOLLOW UP" at bounding box center [333, 255] width 135 height 27
type input "3000"
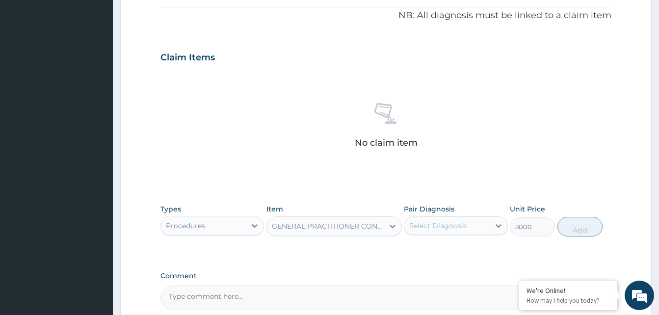
click at [428, 232] on div "Select Diagnosis" at bounding box center [446, 226] width 85 height 16
click at [426, 251] on label "[MEDICAL_DATA]" at bounding box center [450, 250] width 61 height 10
checkbox input "true"
click at [581, 234] on button "Add" at bounding box center [579, 227] width 45 height 20
type input "0"
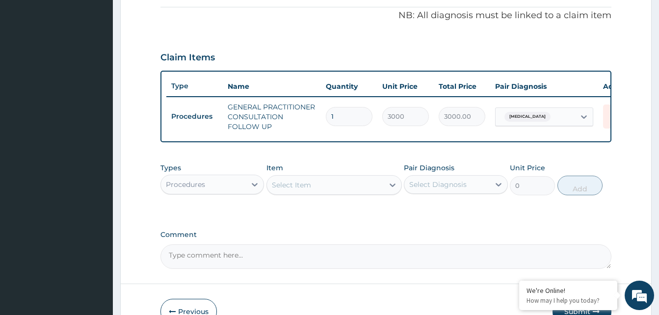
click at [216, 191] on div "Procedures" at bounding box center [203, 185] width 85 height 16
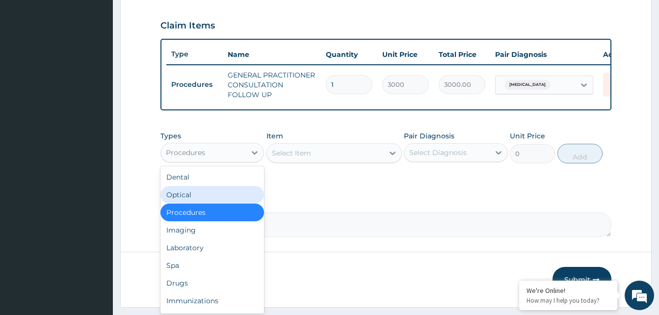
scroll to position [359, 0]
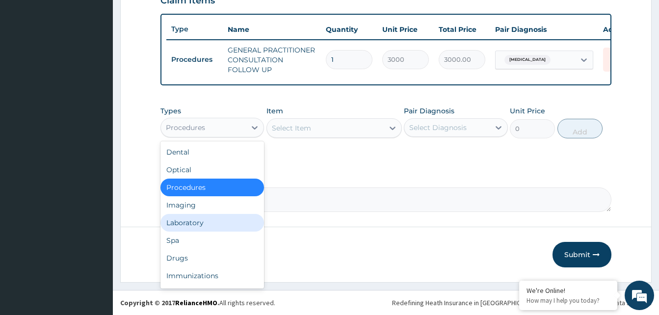
click at [193, 223] on div "Laboratory" at bounding box center [212, 223] width 104 height 18
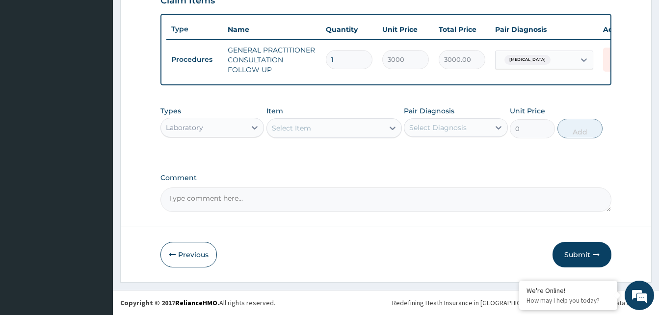
click at [300, 130] on div "Select Item" at bounding box center [291, 128] width 39 height 10
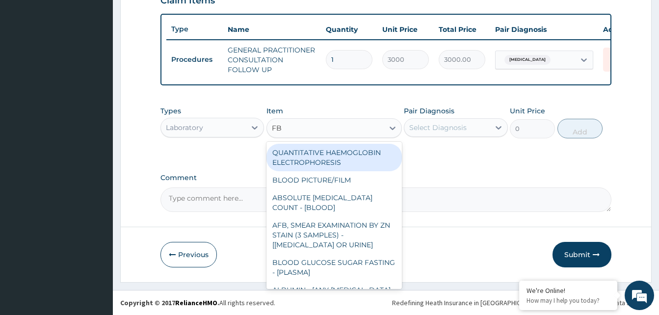
type input "FBC"
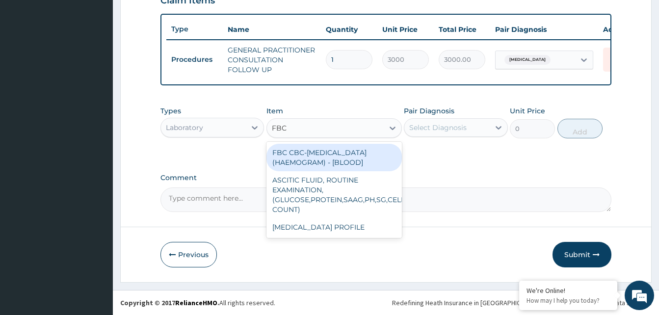
click at [287, 156] on div "FBC CBC-[MEDICAL_DATA] (HAEMOGRAM) - [BLOOD]" at bounding box center [333, 157] width 135 height 27
type input "6000"
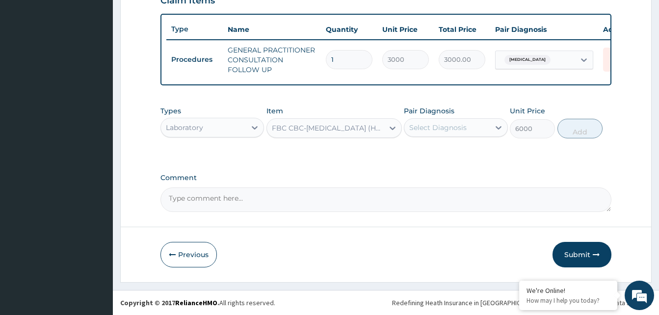
click at [445, 130] on div "Select Diagnosis" at bounding box center [437, 128] width 57 height 10
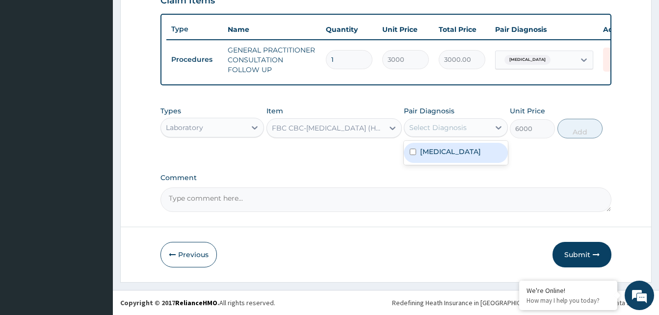
click at [421, 151] on label "[MEDICAL_DATA]" at bounding box center [450, 152] width 61 height 10
checkbox input "true"
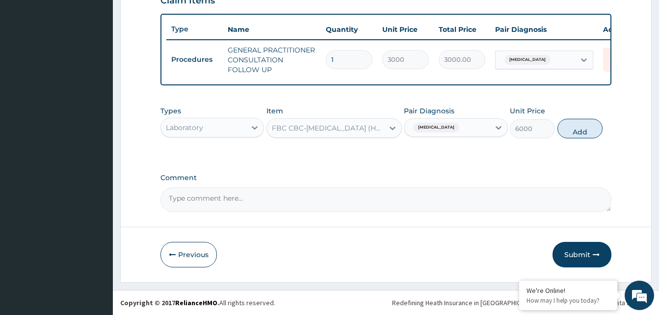
click at [573, 130] on button "Add" at bounding box center [579, 129] width 45 height 20
type input "0"
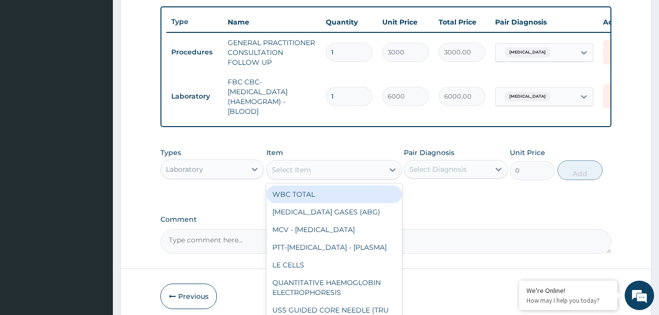
click at [304, 175] on div "Select Item" at bounding box center [291, 170] width 39 height 10
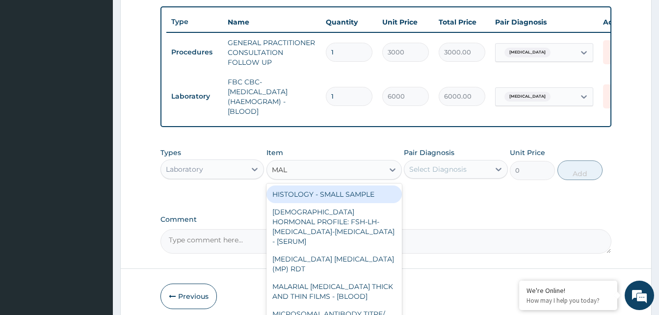
type input "MALA"
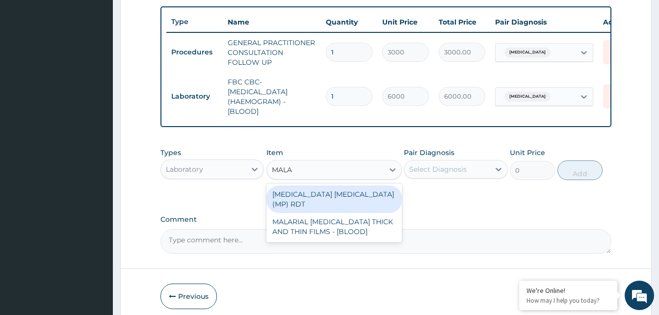
click at [339, 204] on div "[MEDICAL_DATA] [MEDICAL_DATA] (MP) RDT" at bounding box center [333, 198] width 135 height 27
type input "2400"
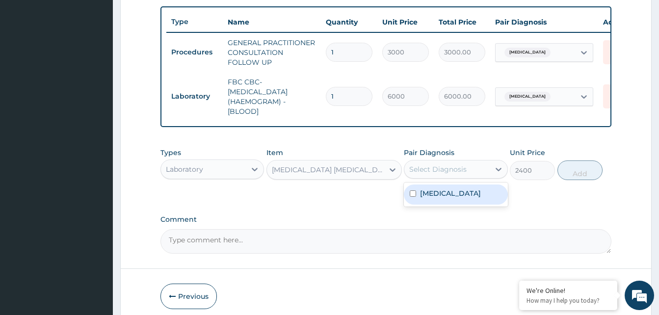
click at [461, 169] on div "Select Diagnosis" at bounding box center [446, 169] width 85 height 16
drag, startPoint x: 425, startPoint y: 207, endPoint x: 431, endPoint y: 206, distance: 6.0
click at [425, 205] on div "[MEDICAL_DATA]" at bounding box center [456, 195] width 104 height 20
checkbox input "true"
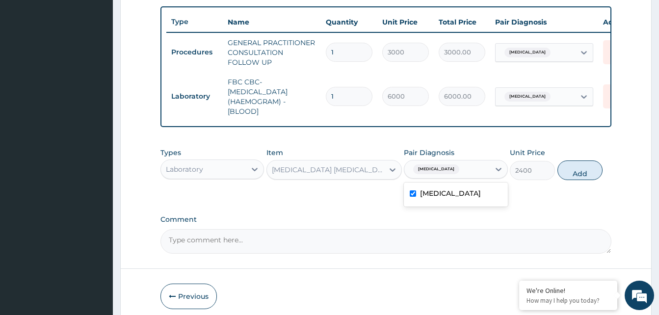
click at [582, 180] on button "Add" at bounding box center [579, 170] width 45 height 20
type input "0"
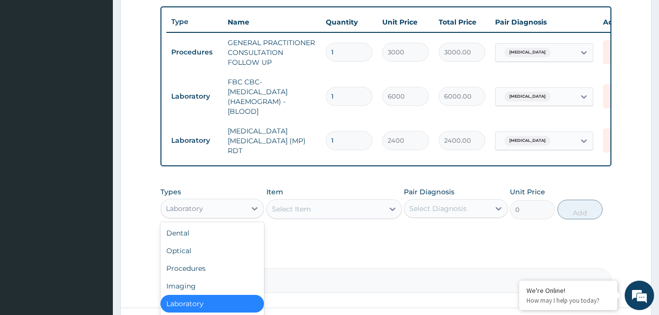
click at [216, 212] on div "Laboratory" at bounding box center [203, 209] width 85 height 16
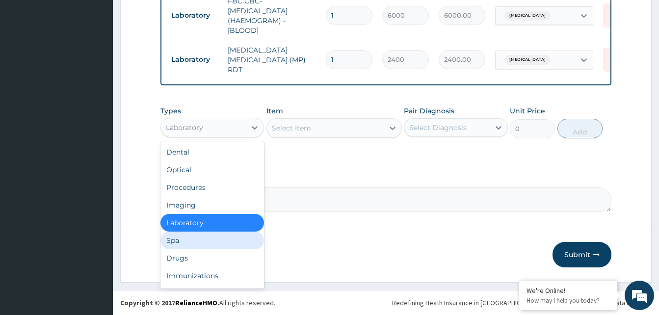
scroll to position [442, 0]
drag, startPoint x: 188, startPoint y: 262, endPoint x: 244, endPoint y: 229, distance: 64.9
click at [188, 261] on div "Drugs" at bounding box center [212, 258] width 104 height 18
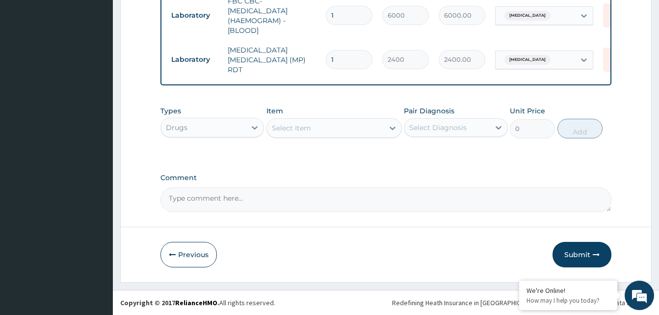
click at [302, 136] on div "Select Item" at bounding box center [333, 128] width 135 height 20
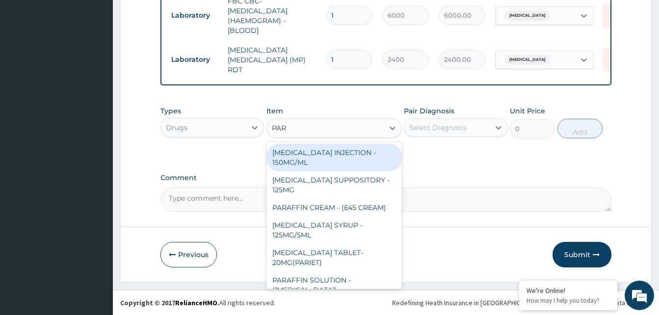
type input "PARA"
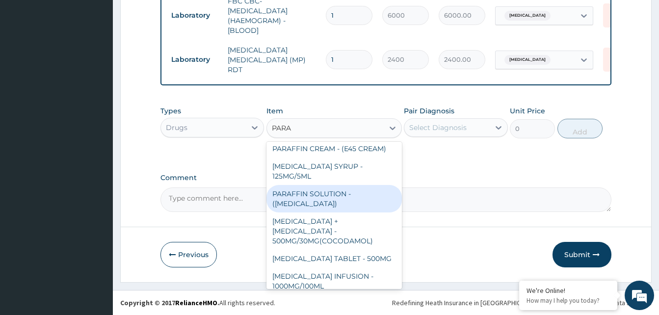
scroll to position [79, 0]
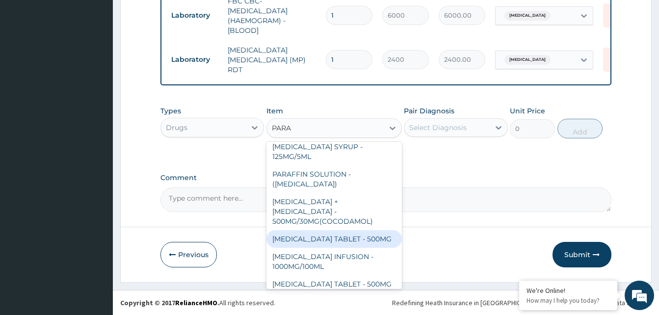
click at [352, 232] on div "[MEDICAL_DATA] TABLET - 500MG" at bounding box center [333, 239] width 135 height 18
type input "38.400000000000006"
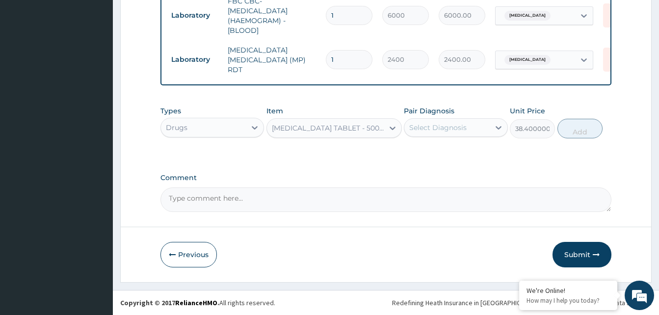
click at [448, 130] on div "Select Diagnosis" at bounding box center [437, 128] width 57 height 10
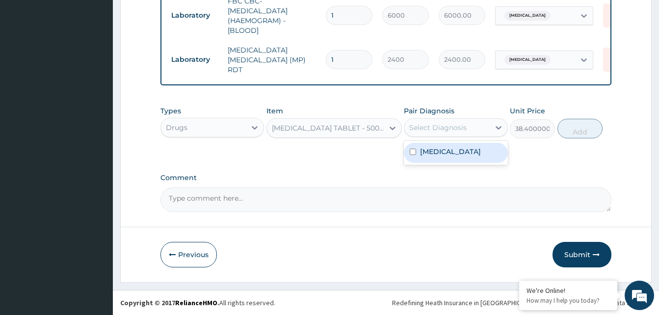
click at [425, 152] on label "[MEDICAL_DATA]" at bounding box center [450, 152] width 61 height 10
checkbox input "true"
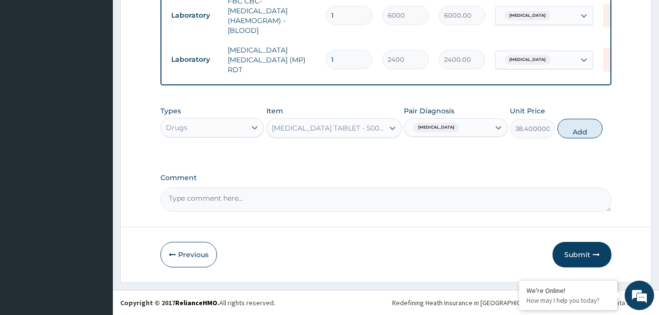
click at [571, 136] on button "Add" at bounding box center [579, 129] width 45 height 20
type input "0"
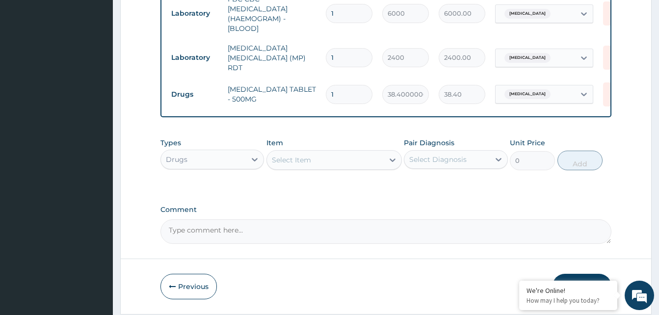
type input "18"
type input "691.20"
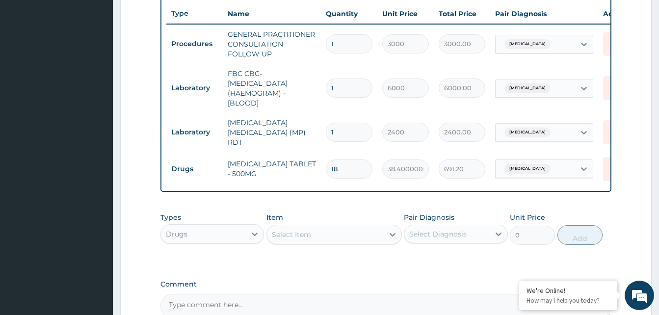
scroll to position [343, 0]
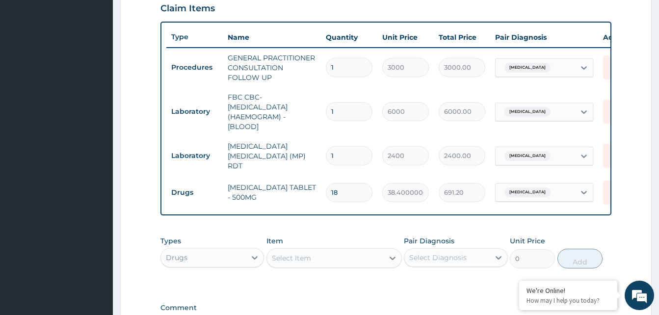
type input "18"
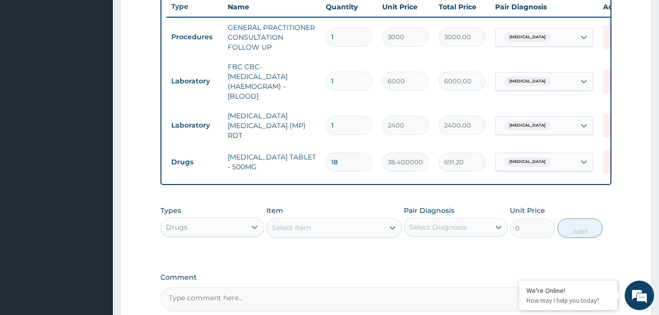
scroll to position [442, 0]
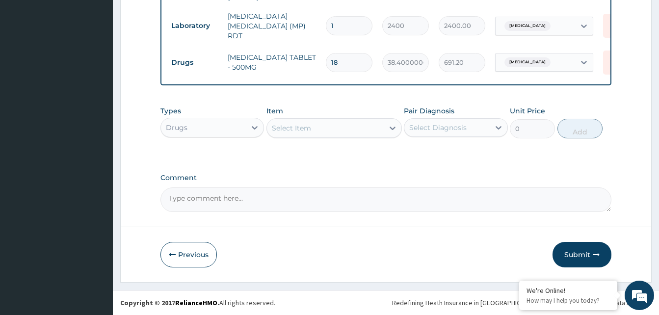
click at [577, 251] on button "Submit" at bounding box center [582, 255] width 59 height 26
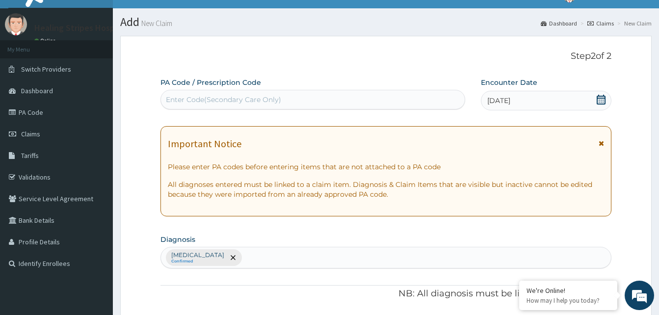
scroll to position [0, 0]
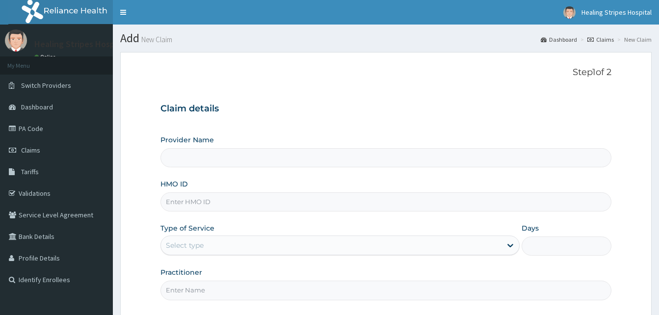
type input "Healing Stripes Hospital"
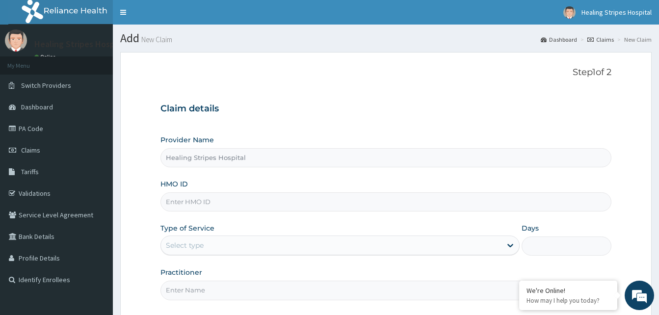
click at [207, 160] on input "Healing Stripes Hospital" at bounding box center [385, 157] width 451 height 19
click at [204, 208] on input "HMO ID" at bounding box center [385, 201] width 451 height 19
paste input "WTW/10068/A"
type input "WTW/10068/A"
click at [194, 242] on div "Select type" at bounding box center [185, 245] width 38 height 10
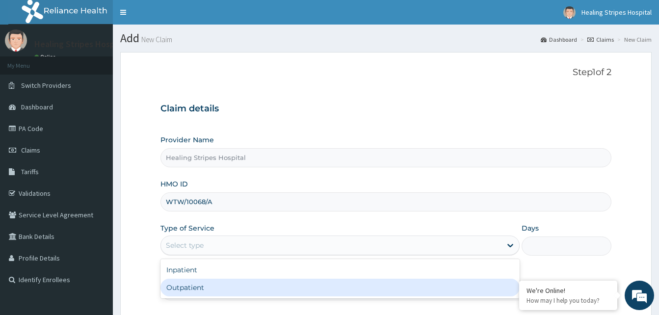
click at [186, 291] on div "Outpatient" at bounding box center [339, 288] width 359 height 18
type input "1"
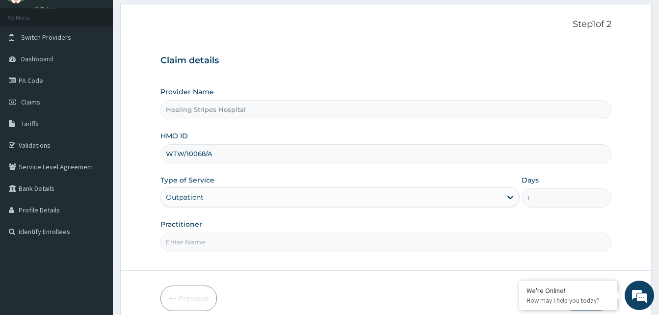
scroll to position [92, 0]
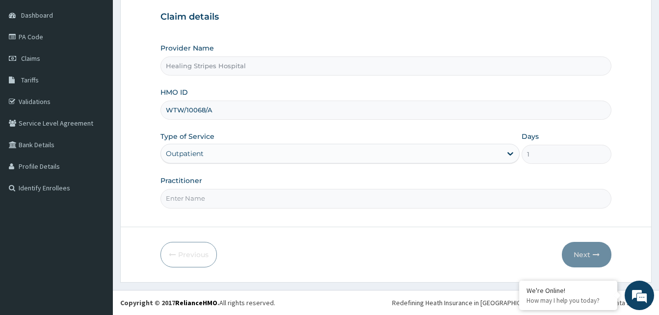
click at [204, 199] on input "Practitioner" at bounding box center [385, 198] width 451 height 19
type input "DR. [PERSON_NAME]"
click at [587, 262] on button "Next" at bounding box center [587, 255] width 50 height 26
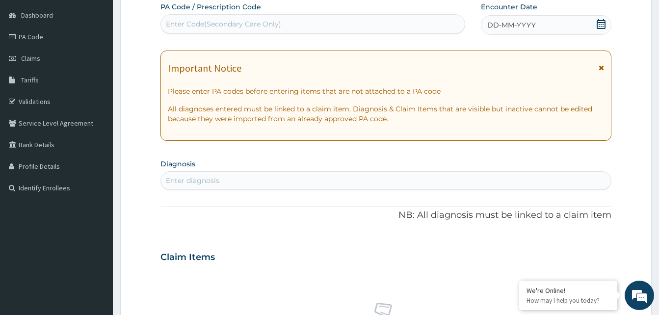
click at [505, 28] on span "DD-MM-YYYY" at bounding box center [511, 25] width 49 height 10
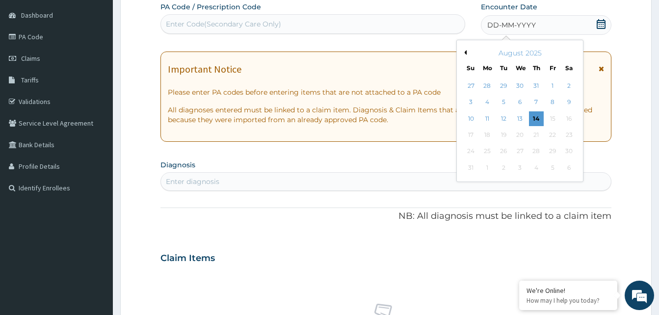
click at [470, 55] on div "August 2025" at bounding box center [520, 53] width 118 height 10
click at [508, 56] on div "August 2025" at bounding box center [520, 53] width 118 height 10
click at [468, 55] on div "August 2025" at bounding box center [520, 53] width 118 height 10
click at [481, 54] on div "August 2025" at bounding box center [520, 53] width 118 height 10
click at [482, 53] on div "August 2025" at bounding box center [520, 53] width 118 height 10
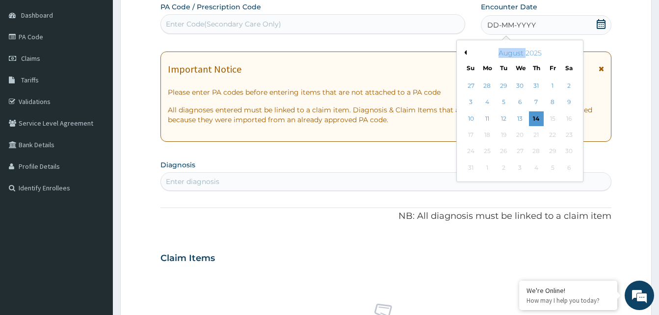
drag, startPoint x: 482, startPoint y: 53, endPoint x: 471, endPoint y: 53, distance: 10.8
click at [471, 53] on div "August 2025" at bounding box center [520, 53] width 118 height 10
click at [512, 59] on div "[DATE] Su Mo Tu We Th Fr Sa" at bounding box center [520, 58] width 118 height 28
click at [468, 55] on div "August 2025" at bounding box center [520, 53] width 118 height 10
click at [465, 51] on button "Previous Month" at bounding box center [464, 52] width 5 height 5
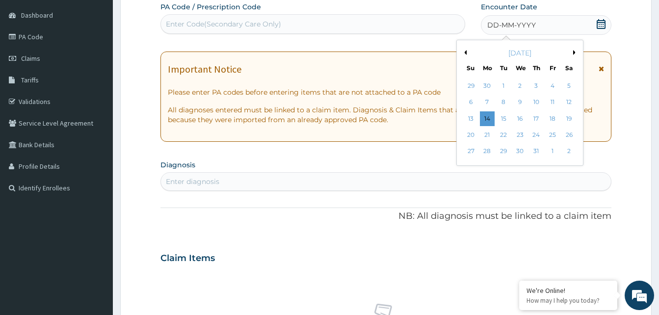
click at [472, 61] on div "[DATE] Su Mo Tu We Th Fr Sa" at bounding box center [520, 58] width 118 height 28
click at [464, 54] on button "Previous Month" at bounding box center [464, 52] width 5 height 5
click at [574, 54] on button "Next Month" at bounding box center [575, 52] width 5 height 5
click at [517, 137] on div "23" at bounding box center [519, 135] width 15 height 15
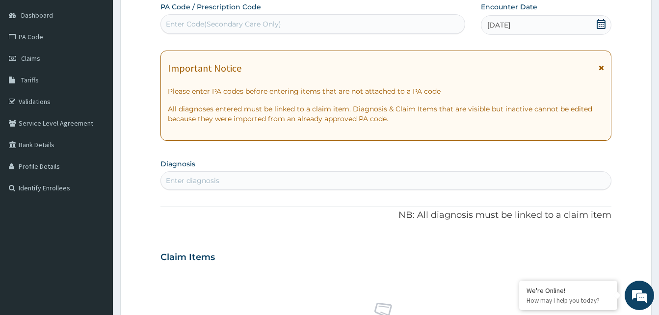
click at [200, 185] on div "Enter diagnosis" at bounding box center [192, 181] width 53 height 10
type input "MALAR"
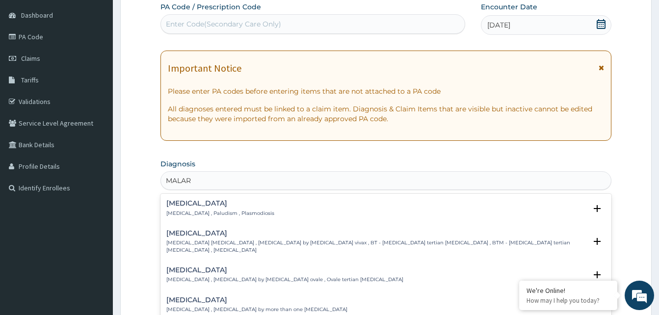
click at [188, 209] on div "[MEDICAL_DATA] [MEDICAL_DATA] , Paludism , Plasmodiosis" at bounding box center [220, 208] width 108 height 17
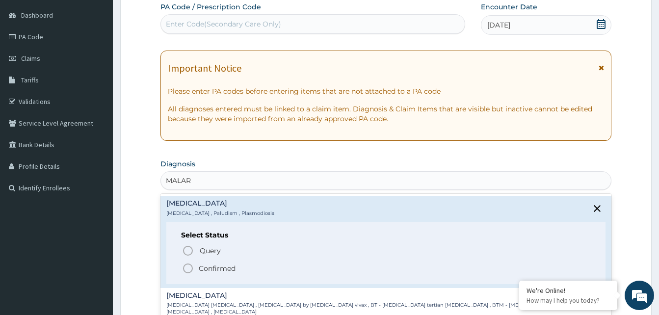
click at [191, 272] on icon "status option filled" at bounding box center [188, 269] width 12 height 12
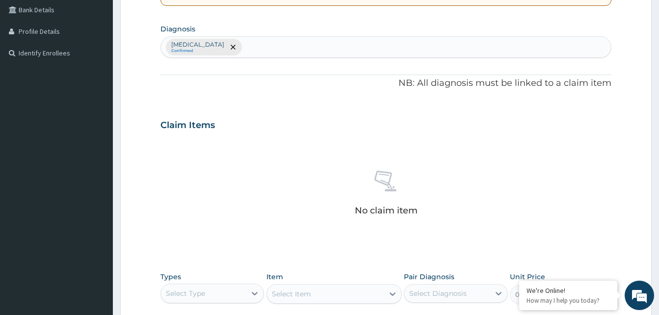
scroll to position [288, 0]
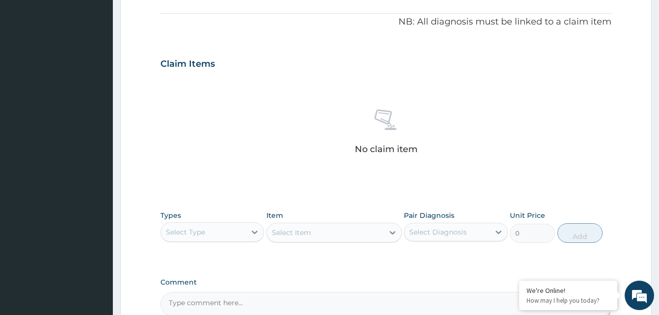
click at [185, 234] on div "Select Type" at bounding box center [185, 232] width 39 height 10
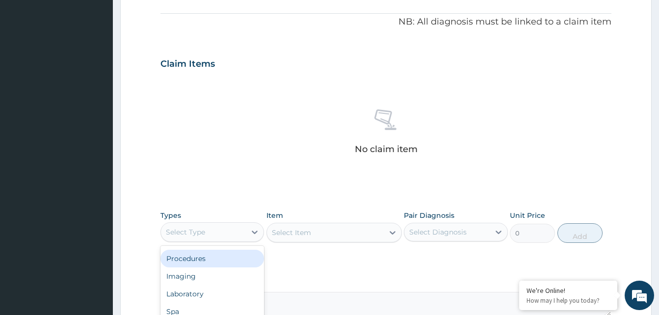
click at [203, 264] on div "Procedures" at bounding box center [212, 259] width 104 height 18
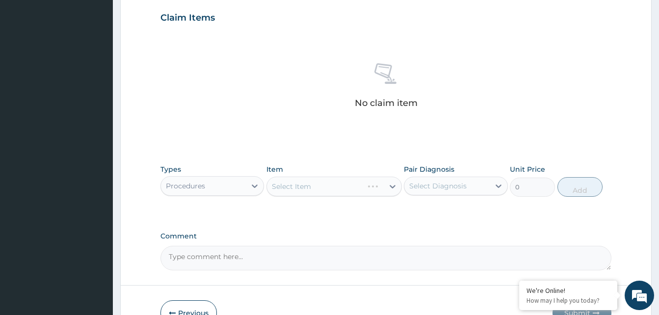
scroll to position [393, 0]
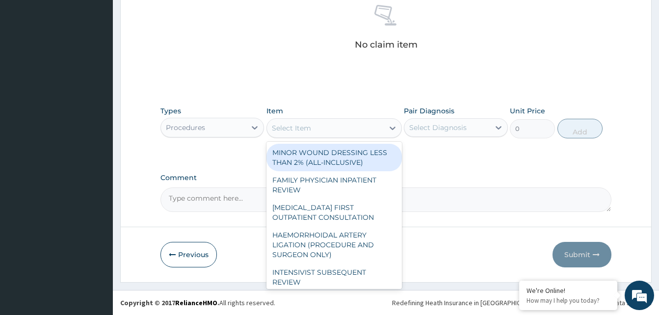
click at [306, 134] on div "Select Item" at bounding box center [325, 128] width 117 height 16
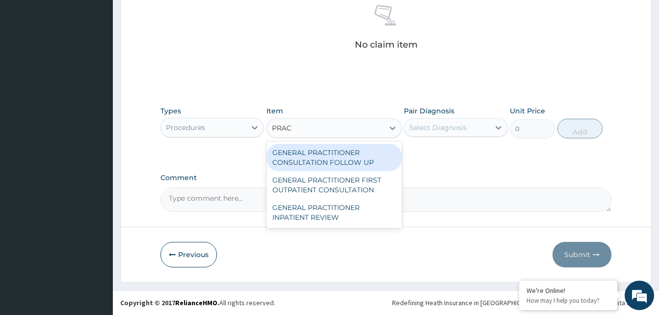
type input "PRACT"
click at [361, 158] on div "GENERAL PRACTITIONER CONSULTATION FOLLOW UP" at bounding box center [333, 157] width 135 height 27
type input "3000"
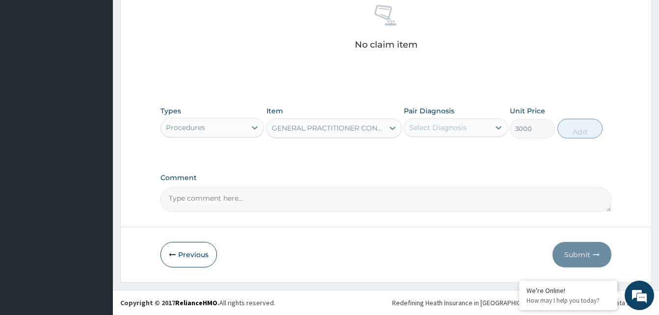
click at [439, 128] on div "Select Diagnosis" at bounding box center [437, 128] width 57 height 10
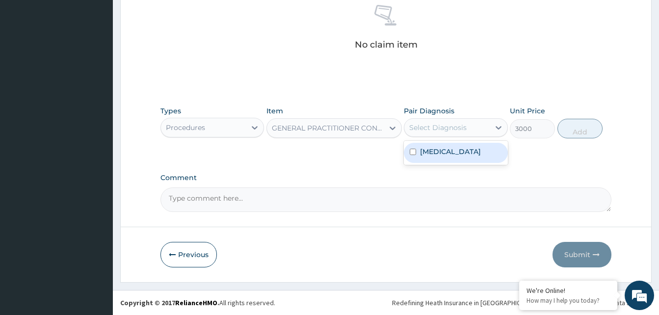
drag, startPoint x: 421, startPoint y: 152, endPoint x: 482, endPoint y: 153, distance: 60.9
click at [426, 152] on label "[MEDICAL_DATA]" at bounding box center [450, 152] width 61 height 10
checkbox input "true"
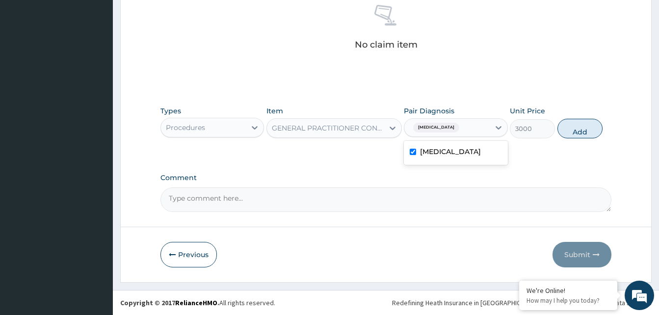
click at [576, 131] on button "Add" at bounding box center [579, 129] width 45 height 20
type input "0"
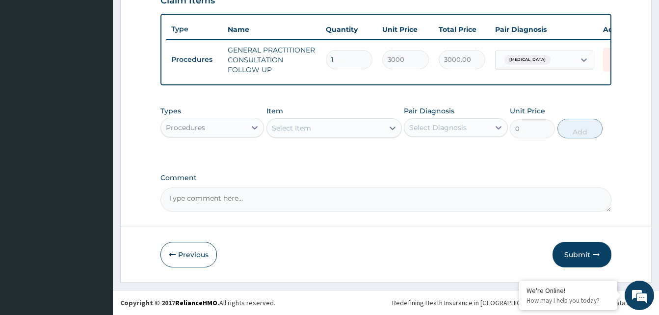
scroll to position [359, 0]
click at [220, 126] on div "Procedures" at bounding box center [203, 128] width 85 height 16
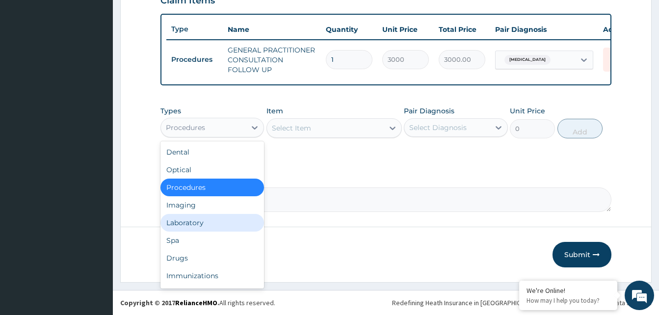
click at [198, 225] on div "Laboratory" at bounding box center [212, 223] width 104 height 18
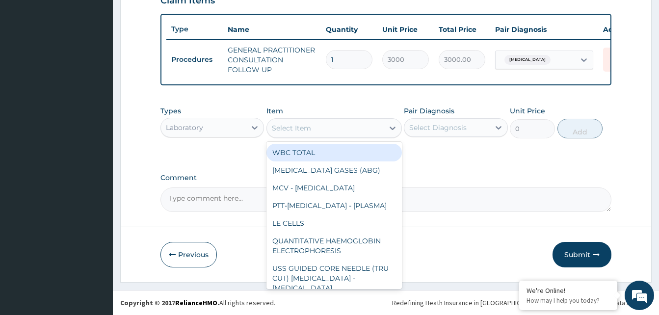
click at [313, 130] on div "Select Item" at bounding box center [325, 128] width 117 height 16
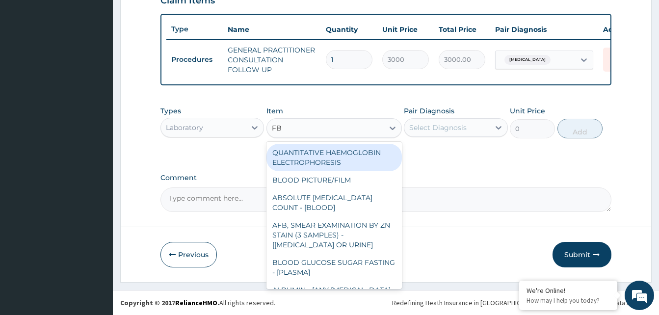
type input "FBC"
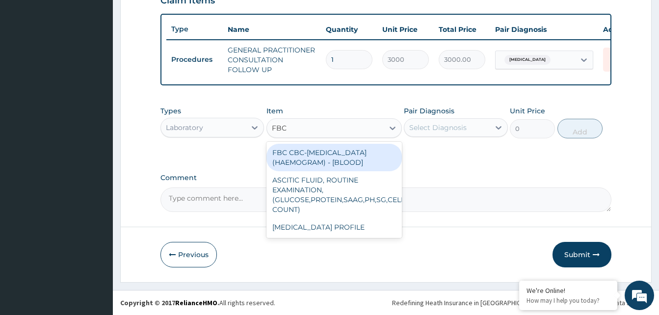
click at [317, 151] on div "FBC CBC-[MEDICAL_DATA] (HAEMOGRAM) - [BLOOD]" at bounding box center [333, 157] width 135 height 27
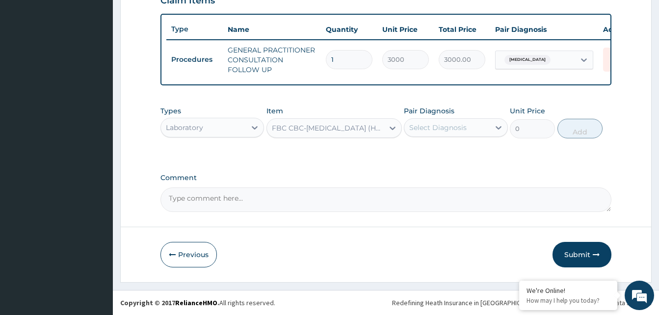
type input "6000"
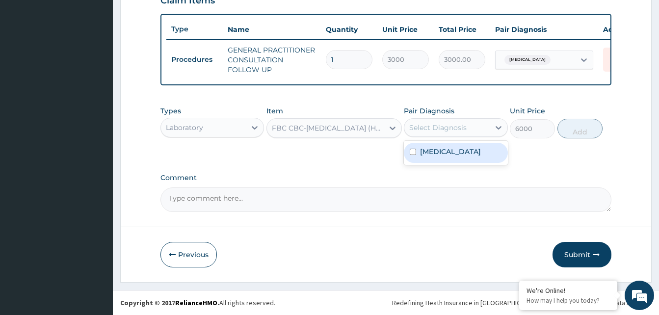
click at [475, 130] on div "Select Diagnosis" at bounding box center [446, 128] width 85 height 16
drag, startPoint x: 466, startPoint y: 152, endPoint x: 514, endPoint y: 148, distance: 47.8
click at [467, 152] on div "[MEDICAL_DATA]" at bounding box center [456, 153] width 104 height 20
checkbox input "true"
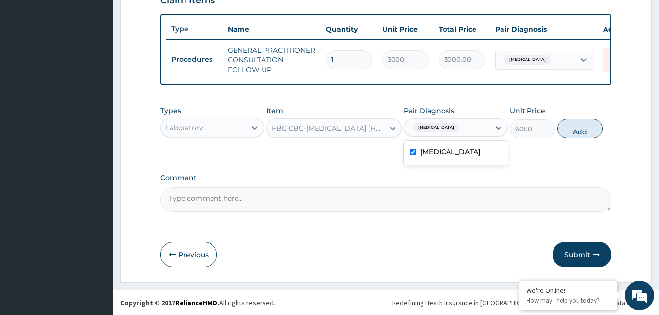
drag, startPoint x: 572, startPoint y: 132, endPoint x: 564, endPoint y: 132, distance: 7.4
click at [572, 132] on button "Add" at bounding box center [579, 129] width 45 height 20
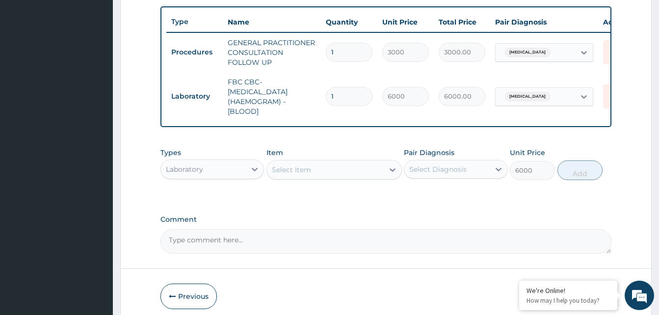
type input "0"
click at [317, 178] on div "Select Item" at bounding box center [325, 170] width 117 height 16
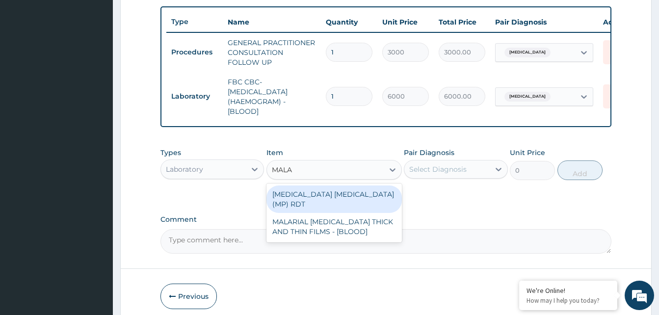
type input "MALAR"
click at [310, 202] on div "[MEDICAL_DATA] [MEDICAL_DATA] (MP) RDT" at bounding box center [333, 198] width 135 height 27
type input "2400"
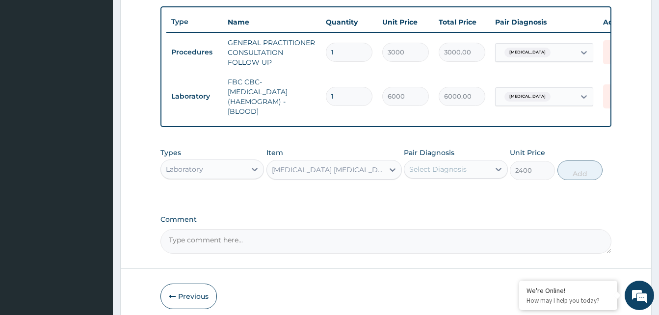
click at [473, 177] on div "Select Diagnosis" at bounding box center [446, 169] width 85 height 16
click at [452, 203] on div "[MEDICAL_DATA]" at bounding box center [456, 195] width 104 height 20
checkbox input "true"
click at [575, 180] on button "Add" at bounding box center [579, 170] width 45 height 20
type input "0"
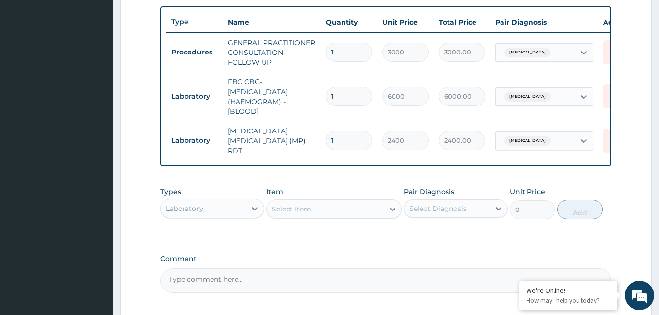
click at [206, 216] on div "Laboratory" at bounding box center [203, 209] width 85 height 16
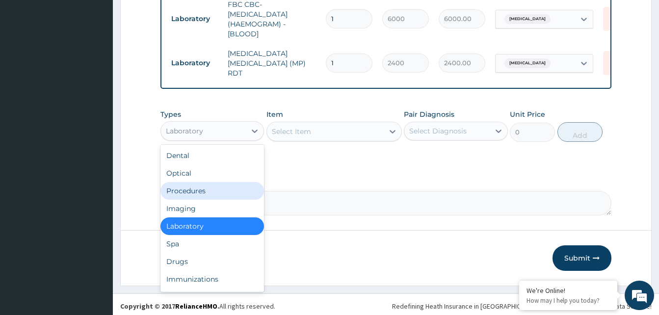
scroll to position [442, 0]
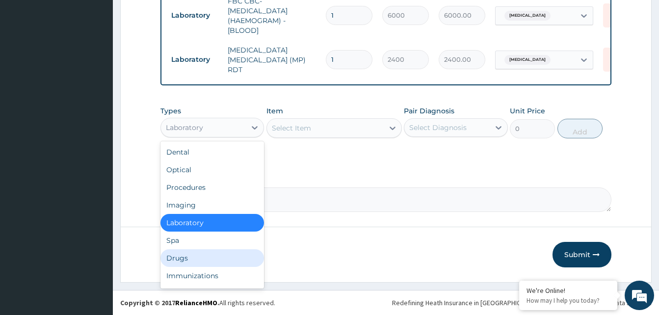
click at [200, 259] on div "Drugs" at bounding box center [212, 258] width 104 height 18
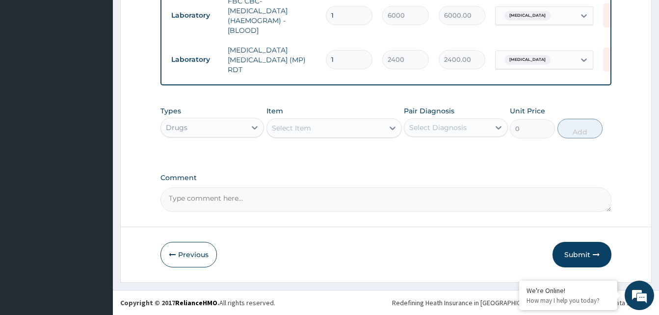
click at [295, 131] on div "Select Item" at bounding box center [291, 128] width 39 height 10
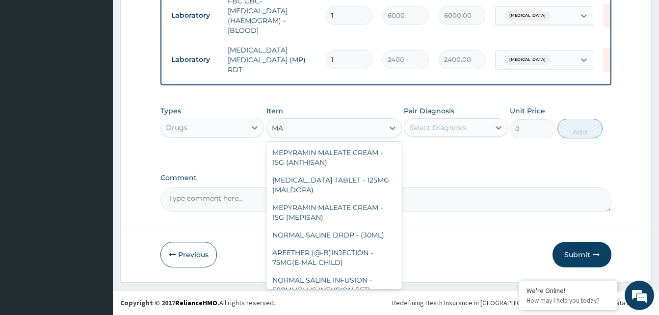
type input "M"
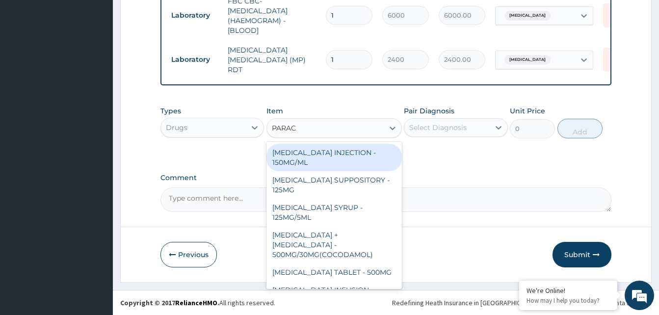
type input "PARACE"
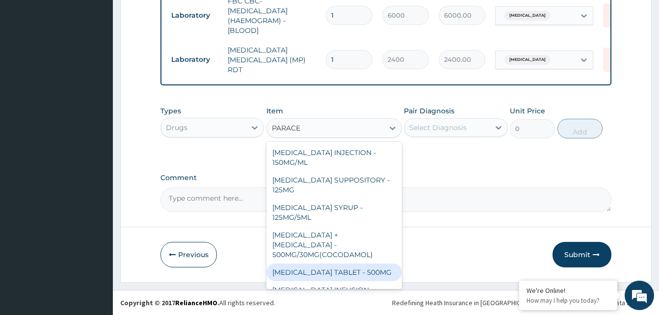
click at [354, 267] on div "[MEDICAL_DATA] TABLET - 500MG" at bounding box center [333, 273] width 135 height 18
type input "38.400000000000006"
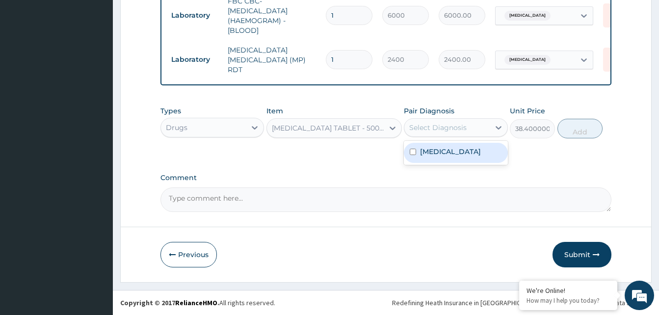
click at [427, 128] on div "Select Diagnosis" at bounding box center [437, 128] width 57 height 10
drag, startPoint x: 420, startPoint y: 154, endPoint x: 484, endPoint y: 156, distance: 63.8
click at [422, 154] on label "[MEDICAL_DATA]" at bounding box center [450, 152] width 61 height 10
checkbox input "true"
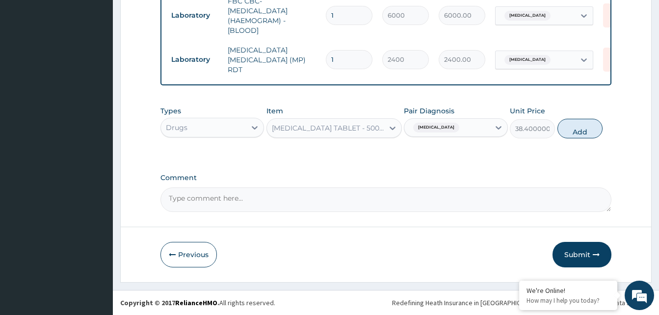
click at [575, 129] on button "Add" at bounding box center [579, 129] width 45 height 20
type input "0"
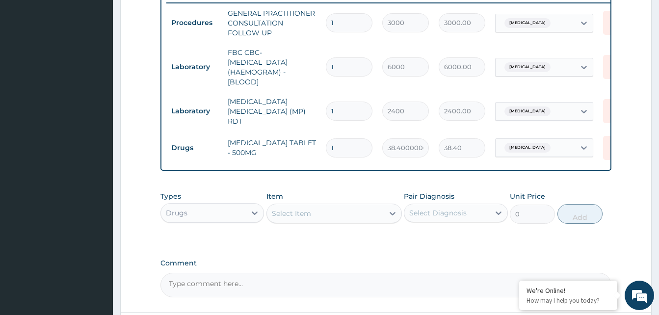
scroll to position [475, 0]
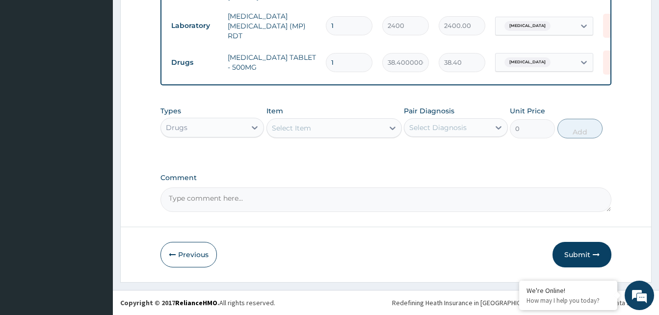
click at [565, 254] on button "Submit" at bounding box center [582, 255] width 59 height 26
